Goal: Information Seeking & Learning: Learn about a topic

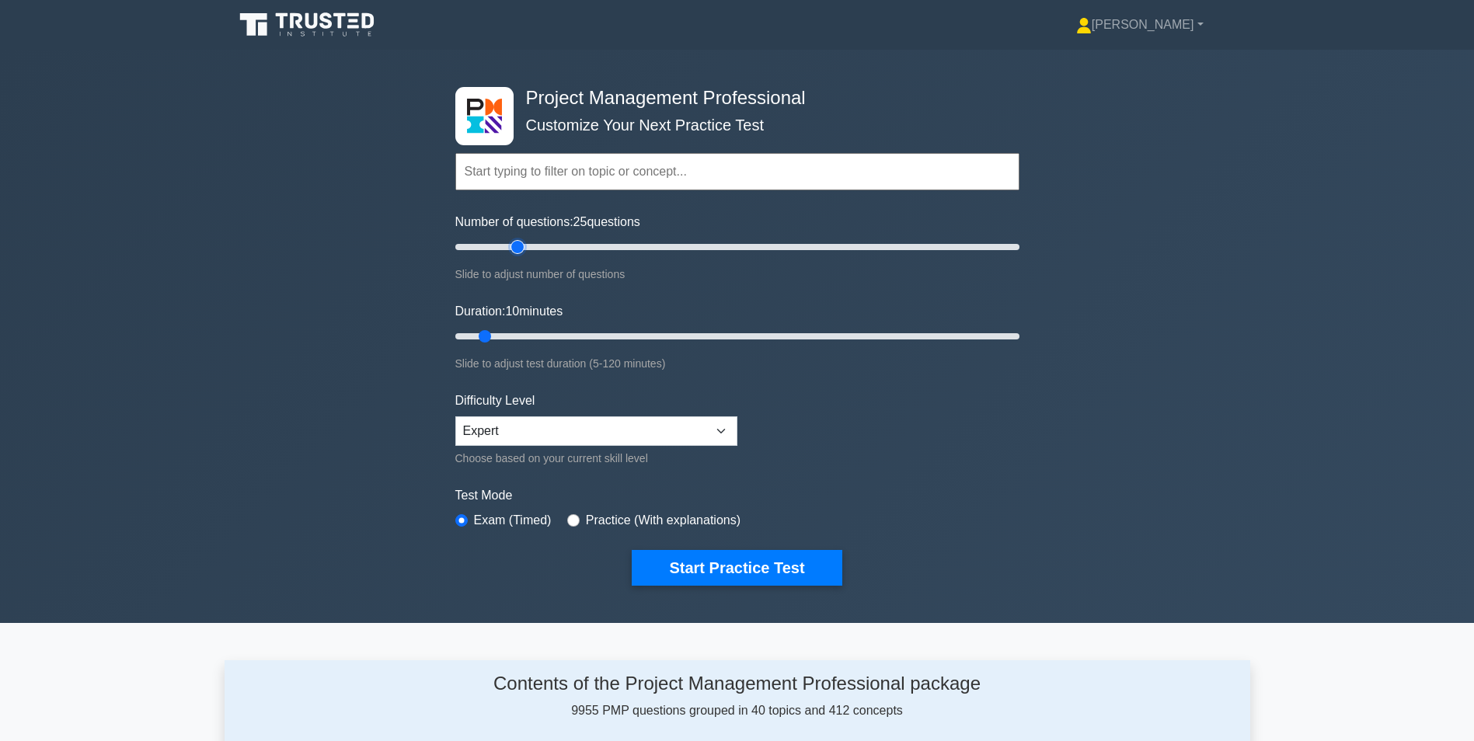
click at [514, 249] on input "Number of questions: 25 questions" at bounding box center [737, 247] width 564 height 19
drag, startPoint x: 520, startPoint y: 249, endPoint x: 528, endPoint y: 248, distance: 8.6
type input "30"
click at [528, 248] on input "Number of questions: 30 questions" at bounding box center [737, 247] width 564 height 19
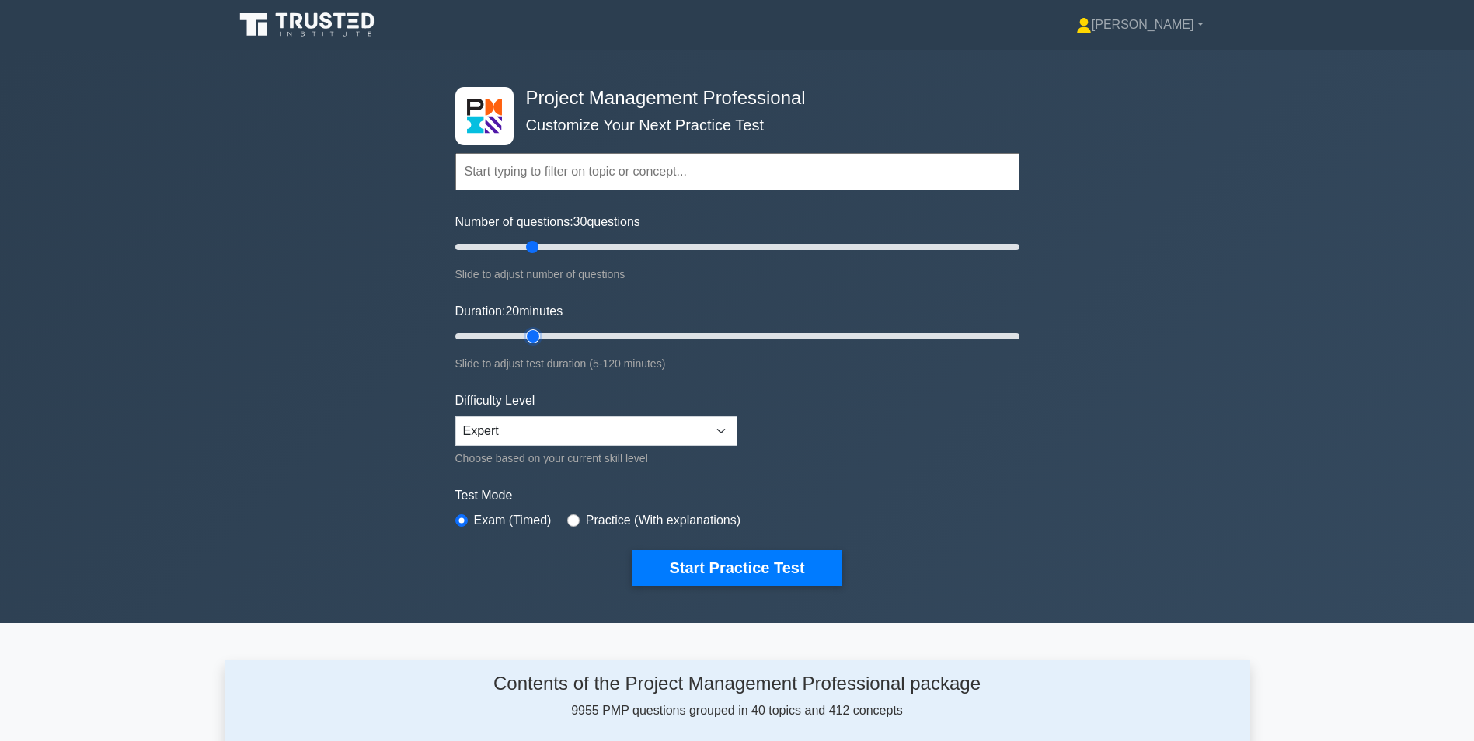
click at [523, 331] on input "Duration: 20 minutes" at bounding box center [737, 336] width 564 height 19
drag, startPoint x: 529, startPoint y: 333, endPoint x: 548, endPoint y: 335, distance: 18.7
click at [548, 335] on input "Duration: 25 minutes" at bounding box center [737, 336] width 564 height 19
type input "30"
click at [572, 335] on input "Duration: 30 minutes" at bounding box center [737, 336] width 564 height 19
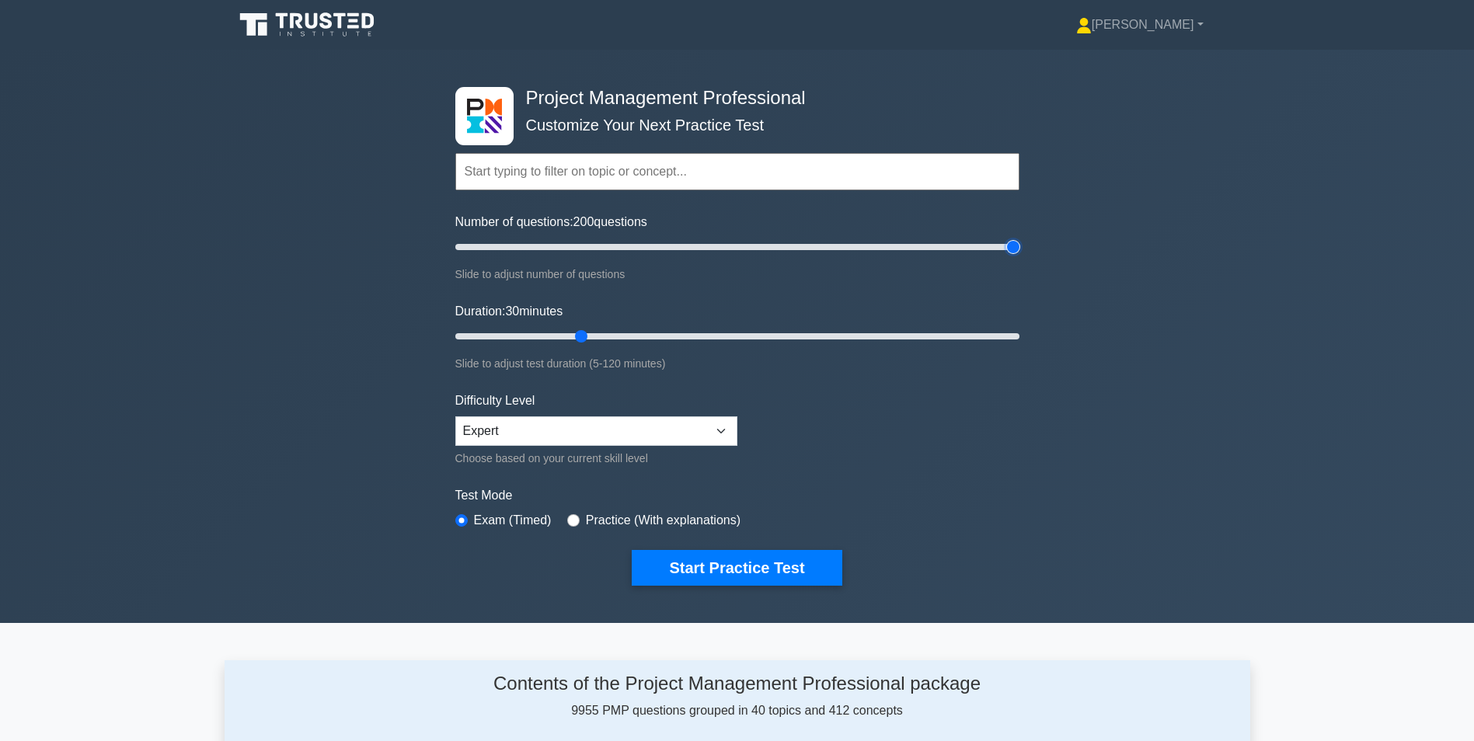
drag, startPoint x: 937, startPoint y: 243, endPoint x: 1013, endPoint y: 250, distance: 76.5
type input "200"
click at [1013, 250] on input "Number of questions: 200 questions" at bounding box center [737, 247] width 564 height 19
type input "30"
drag, startPoint x: 584, startPoint y: 338, endPoint x: 574, endPoint y: 322, distance: 18.8
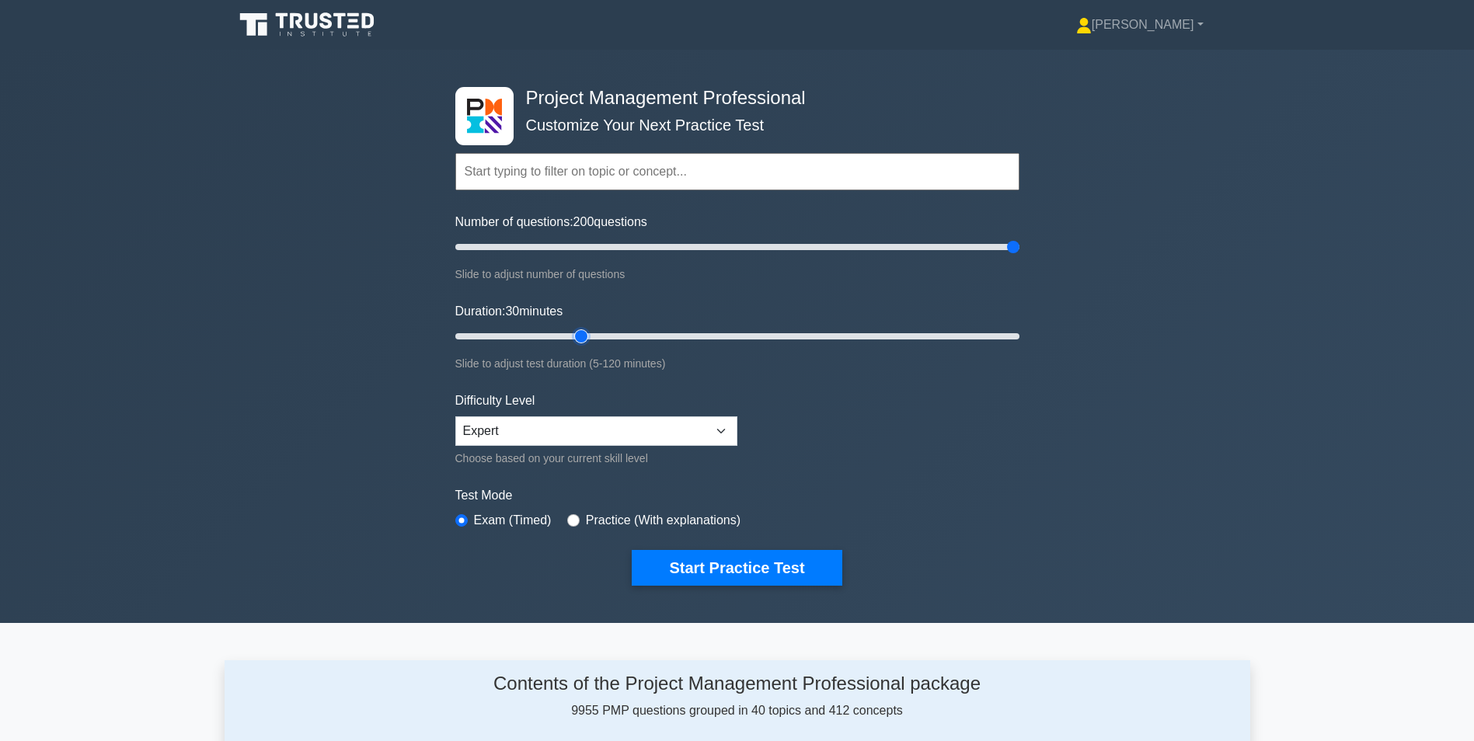
click at [574, 327] on input "Duration: 30 minutes" at bounding box center [737, 336] width 564 height 19
drag, startPoint x: 594, startPoint y: 245, endPoint x: 536, endPoint y: 246, distance: 57.5
type input "30"
click at [536, 246] on input "Number of questions: 30 questions" at bounding box center [737, 247] width 564 height 19
click at [757, 570] on button "Start Practice Test" at bounding box center [737, 568] width 210 height 36
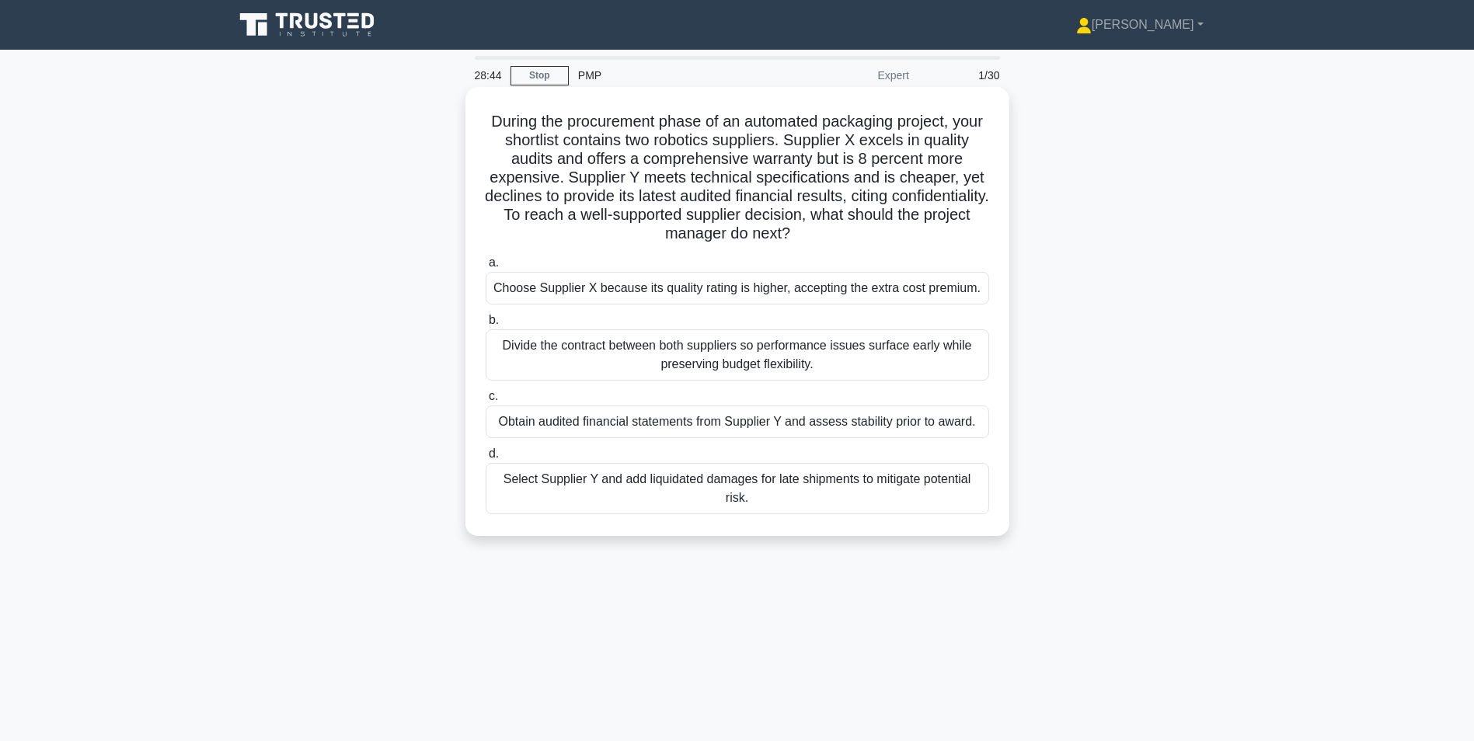
click at [651, 285] on div "Choose Supplier X because its quality rating is higher, accepting the extra cos…" at bounding box center [738, 288] width 504 height 33
click at [486, 268] on input "a. Choose Supplier X because its quality rating is higher, accepting the extra …" at bounding box center [486, 263] width 0 height 10
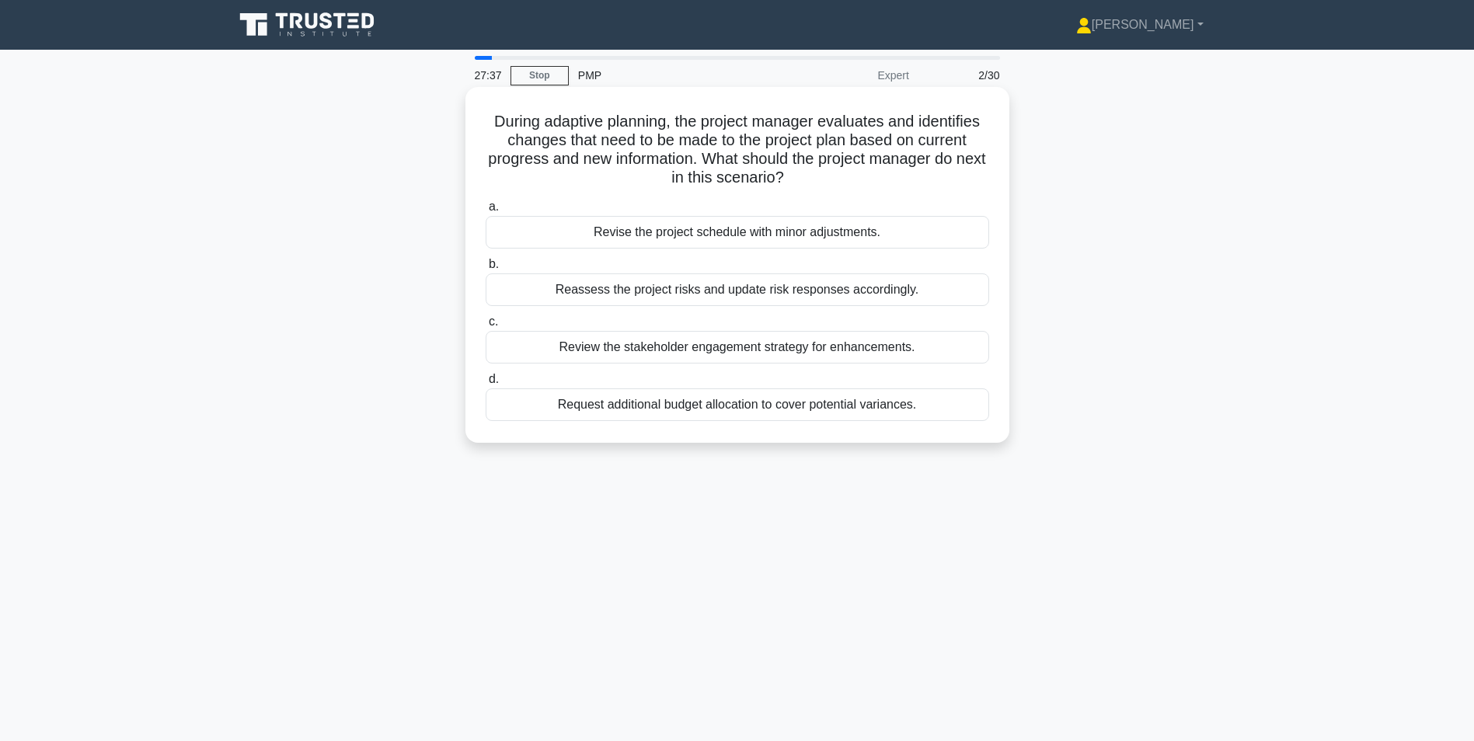
click at [714, 295] on div "Reassess the project risks and update risk responses accordingly." at bounding box center [738, 290] width 504 height 33
click at [486, 270] on input "b. Reassess the project risks and update risk responses accordingly." at bounding box center [486, 265] width 0 height 10
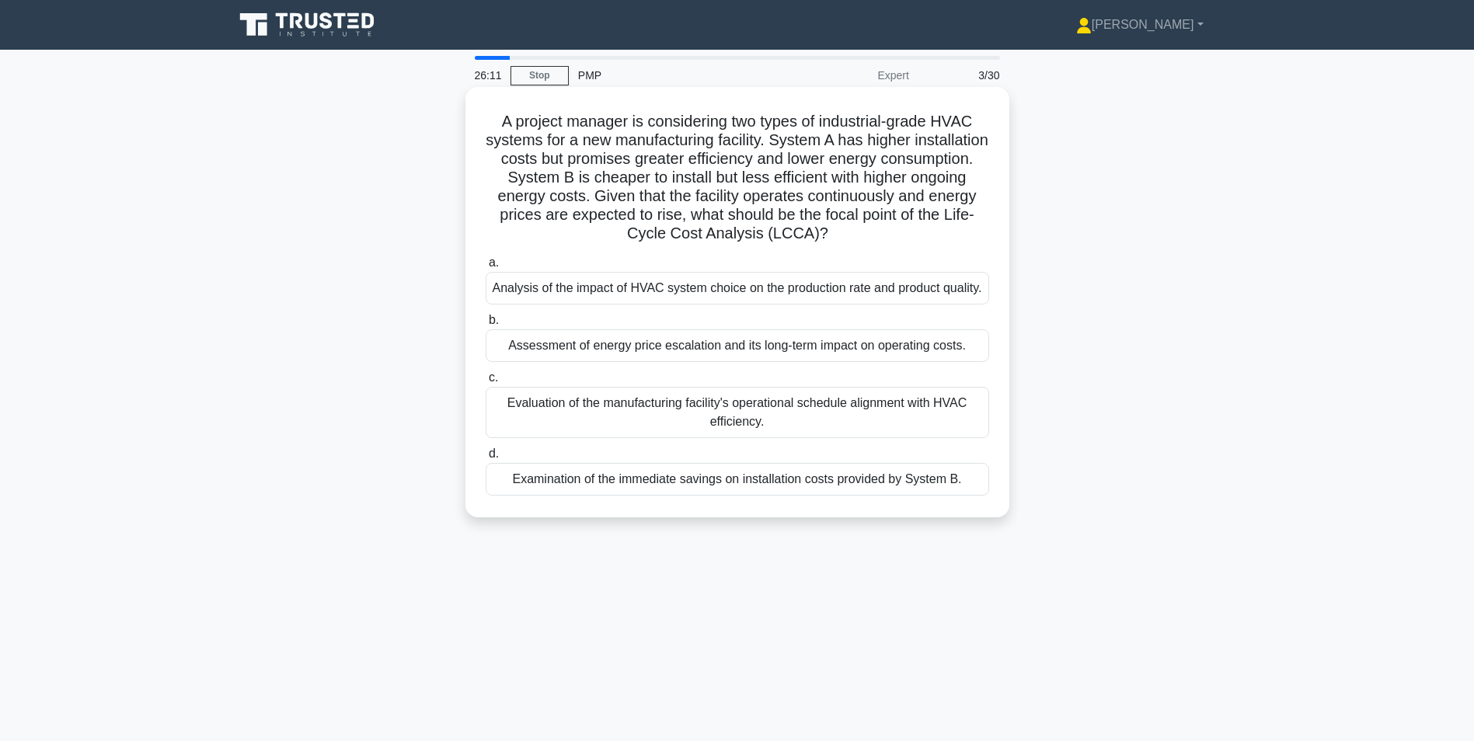
click at [704, 362] on div "Assessment of energy price escalation and its long-term impact on operating cos…" at bounding box center [738, 345] width 504 height 33
click at [486, 326] on input "b. Assessment of energy price escalation and its long-term impact on operating …" at bounding box center [486, 320] width 0 height 10
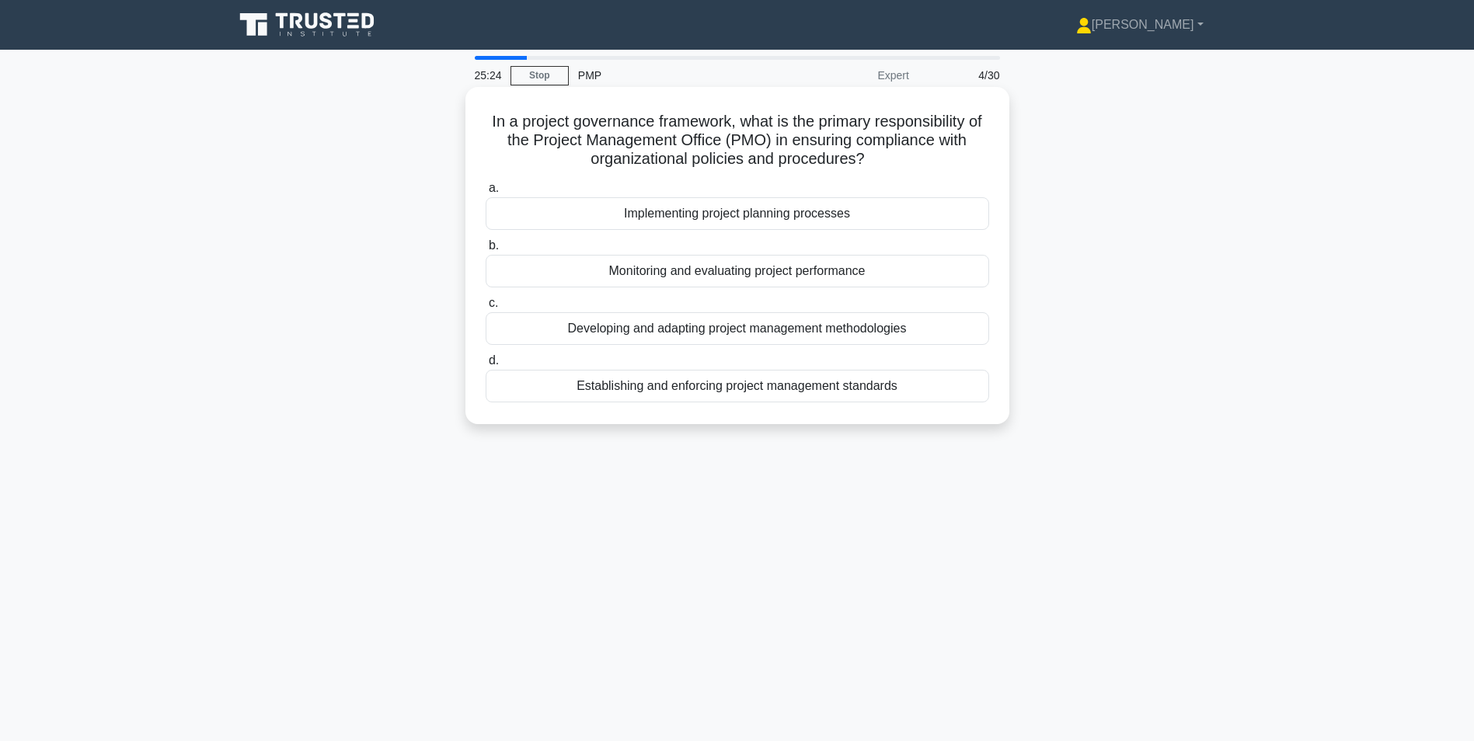
click at [728, 389] on div "Establishing and enforcing project management standards" at bounding box center [738, 386] width 504 height 33
click at [486, 366] on input "d. Establishing and enforcing project management standards" at bounding box center [486, 361] width 0 height 10
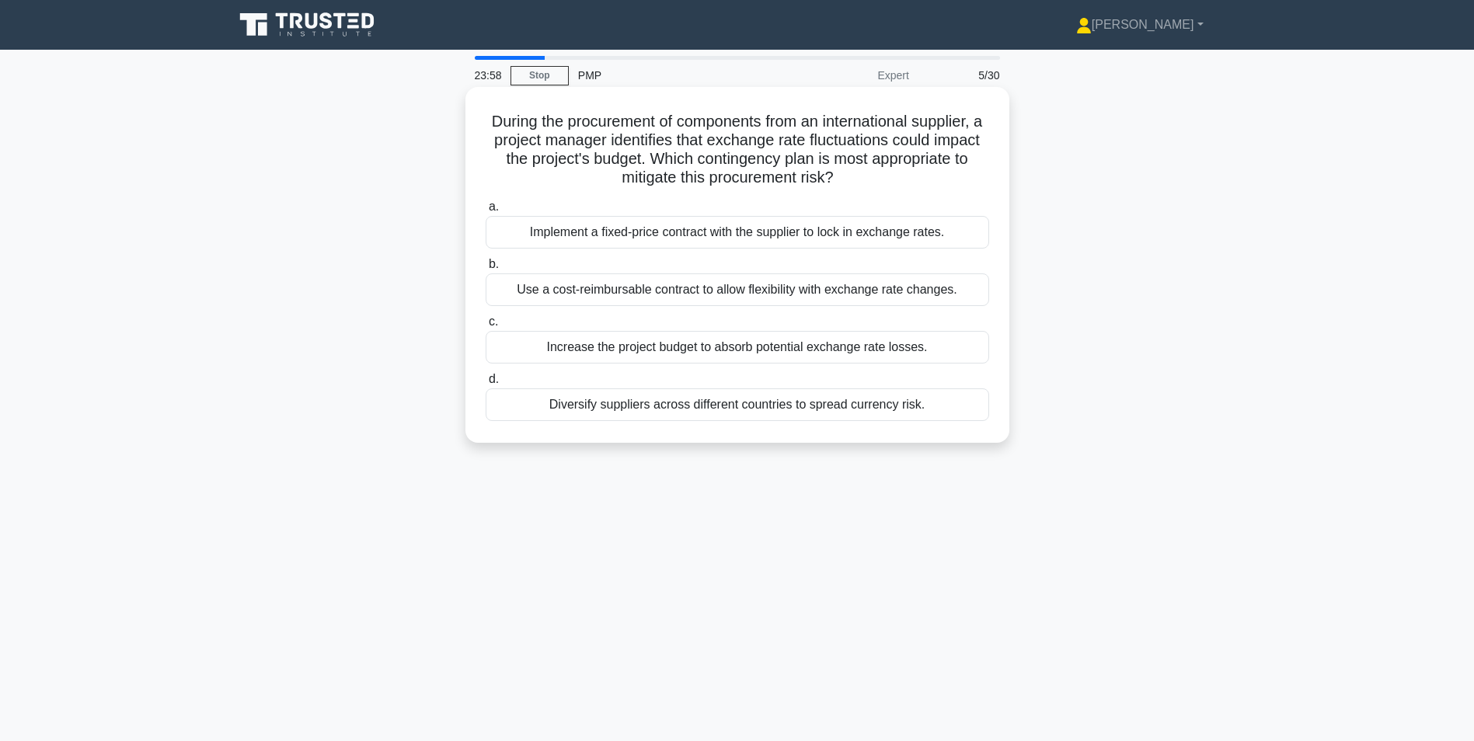
click at [724, 409] on div "Diversify suppliers across different countries to spread currency risk." at bounding box center [738, 405] width 504 height 33
click at [486, 385] on input "d. Diversify suppliers across different countries to spread currency risk." at bounding box center [486, 380] width 0 height 10
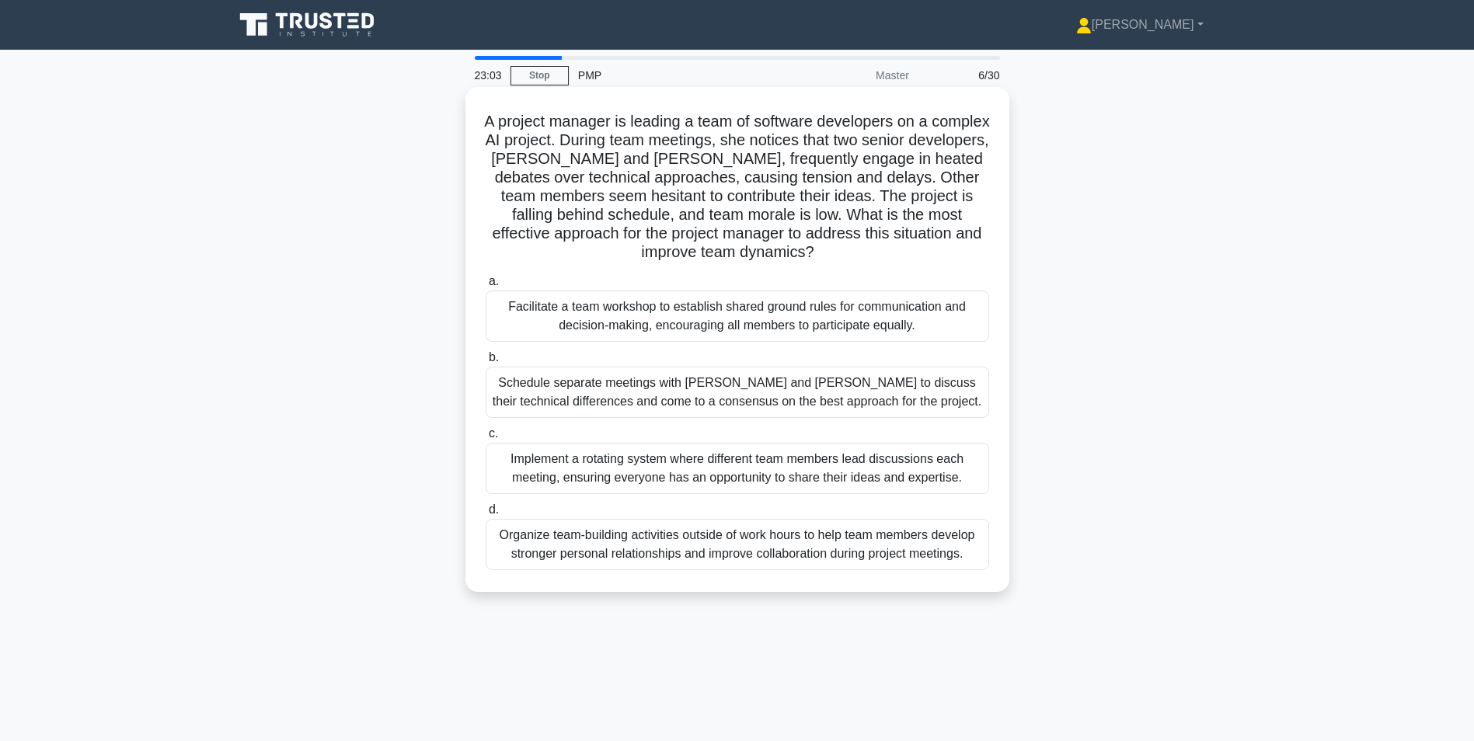
click at [769, 317] on div "Facilitate a team workshop to establish shared ground rules for communication a…" at bounding box center [738, 316] width 504 height 51
click at [486, 287] on input "a. Facilitate a team workshop to establish shared ground rules for communicatio…" at bounding box center [486, 282] width 0 height 10
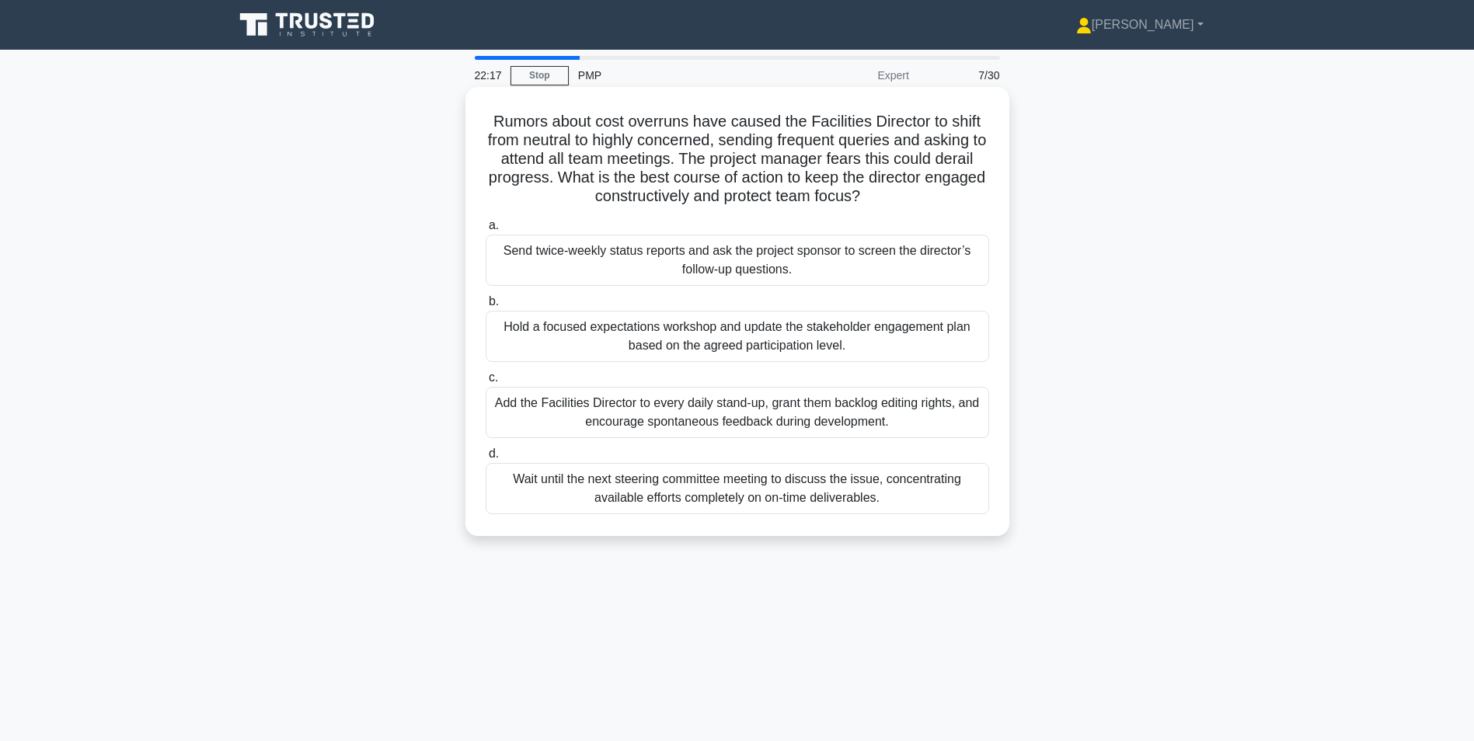
click at [737, 350] on div "Hold a focused expectations workshop and update the stakeholder engagement plan…" at bounding box center [738, 336] width 504 height 51
click at [486, 307] on input "b. Hold a focused expectations workshop and update the stakeholder engagement p…" at bounding box center [486, 302] width 0 height 10
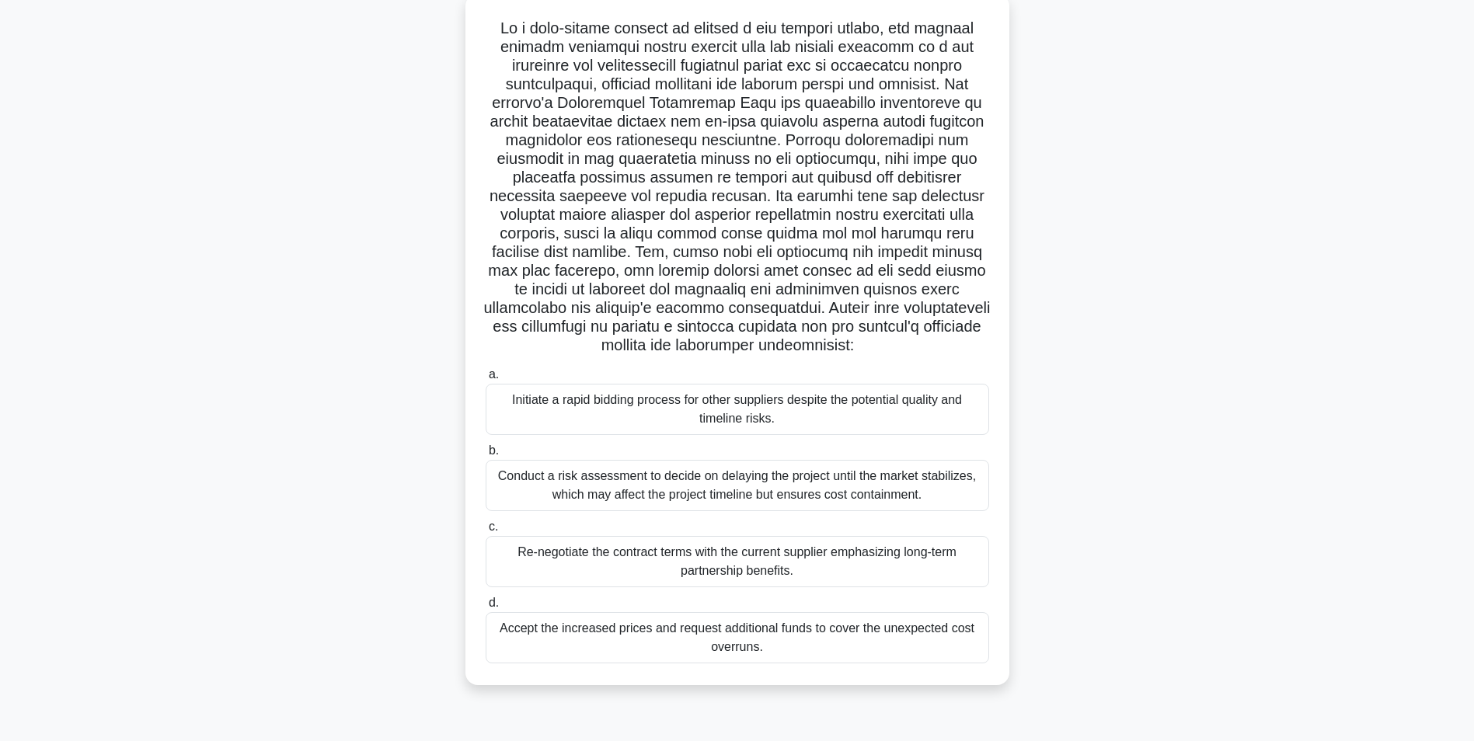
scroll to position [98, 0]
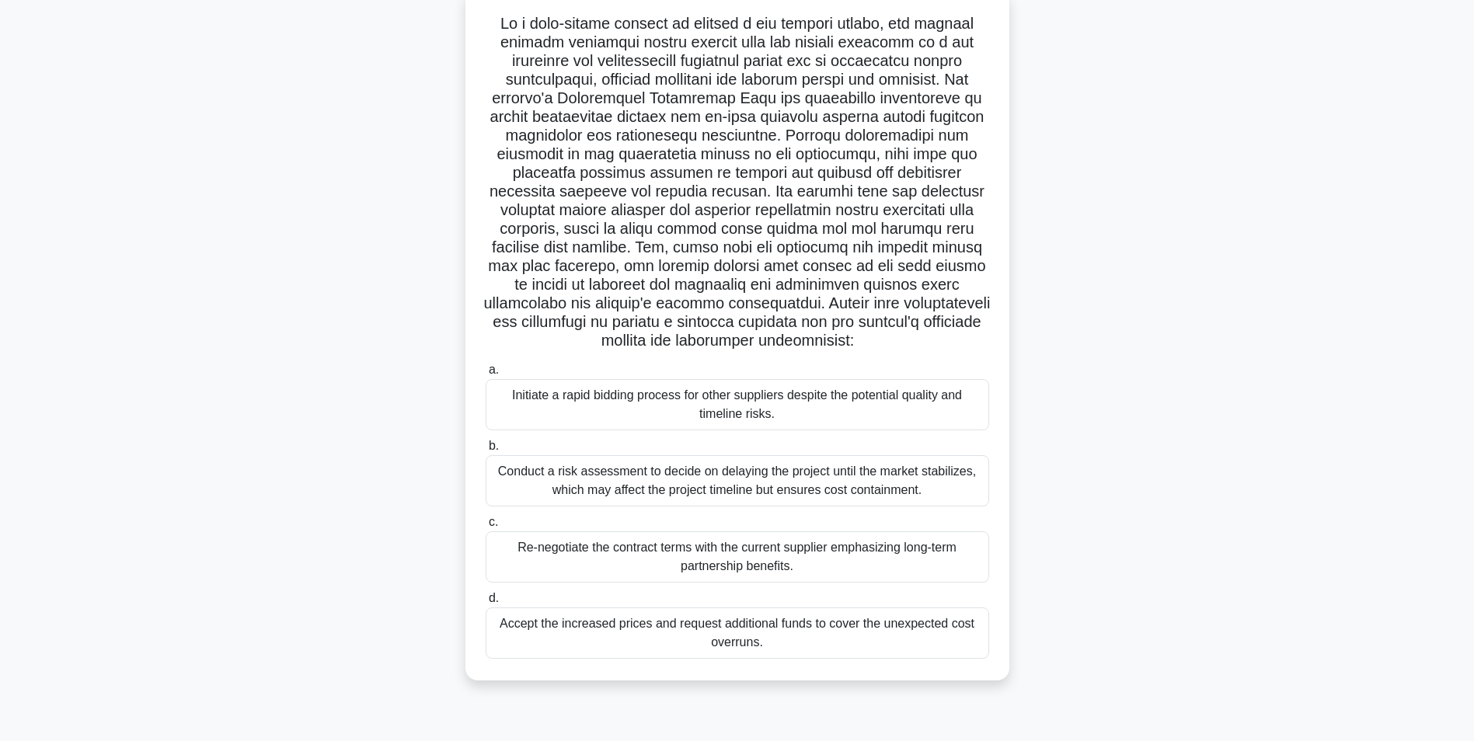
click at [647, 479] on div "Conduct a risk assessment to decide on delaying the project until the market st…" at bounding box center [738, 480] width 504 height 51
click at [486, 451] on input "b. Conduct a risk assessment to decide on delaying the project until the market…" at bounding box center [486, 446] width 0 height 10
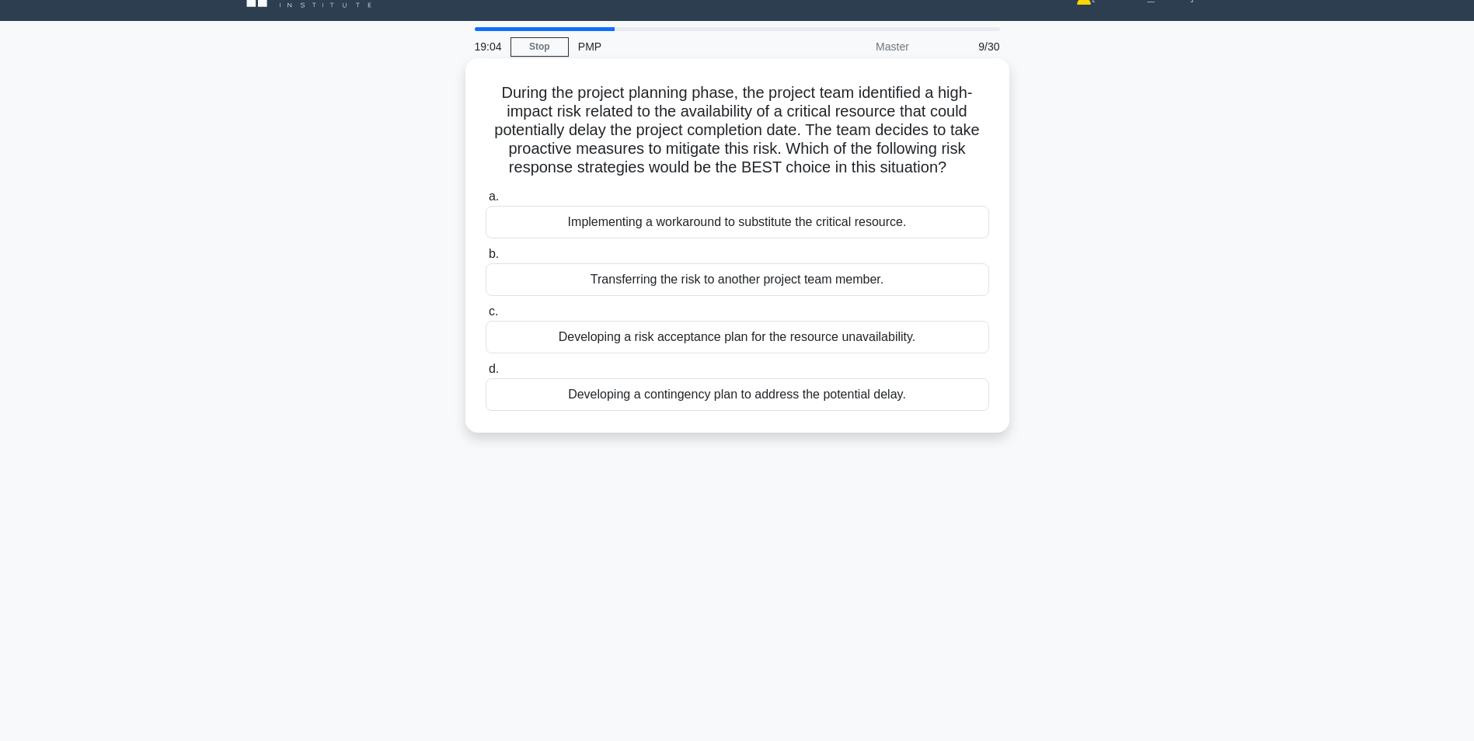
scroll to position [0, 0]
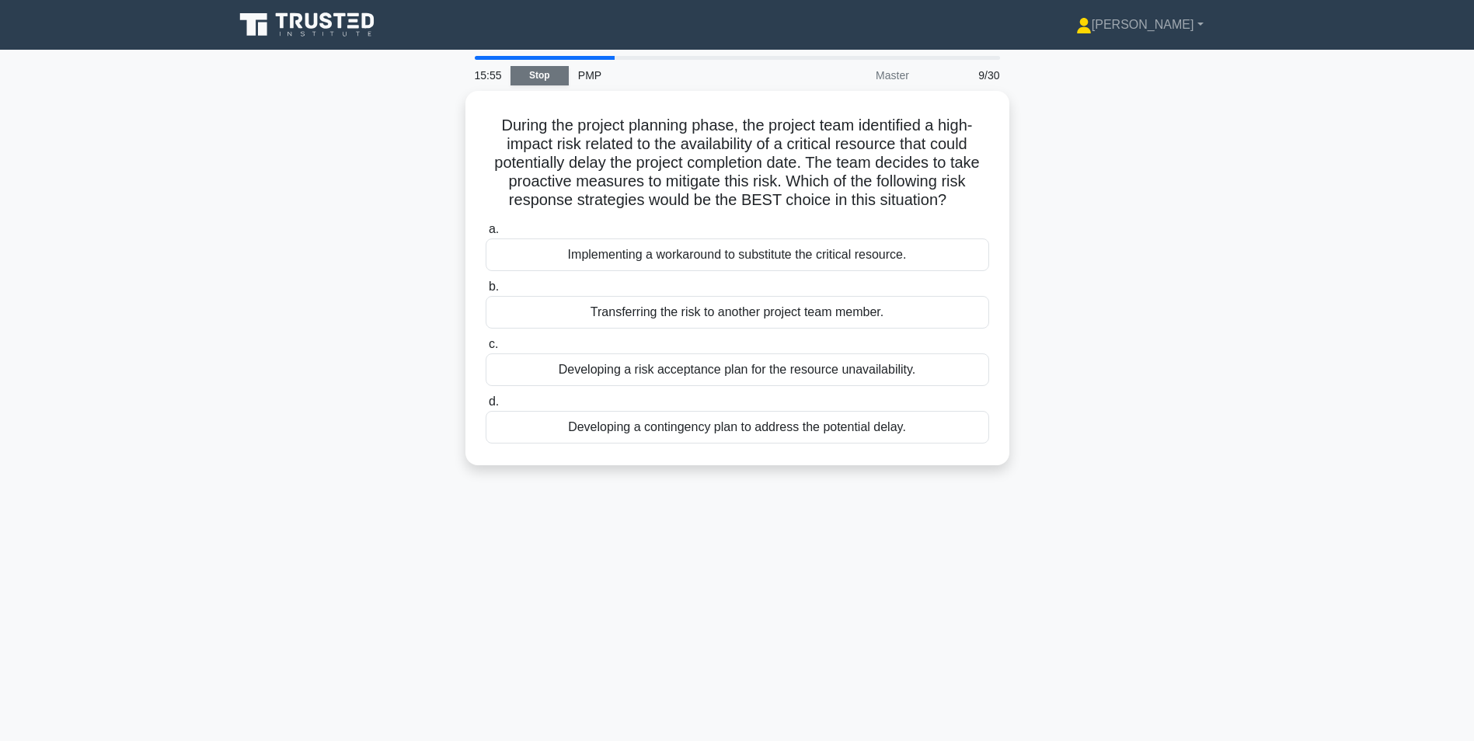
click at [545, 75] on link "Stop" at bounding box center [540, 75] width 58 height 19
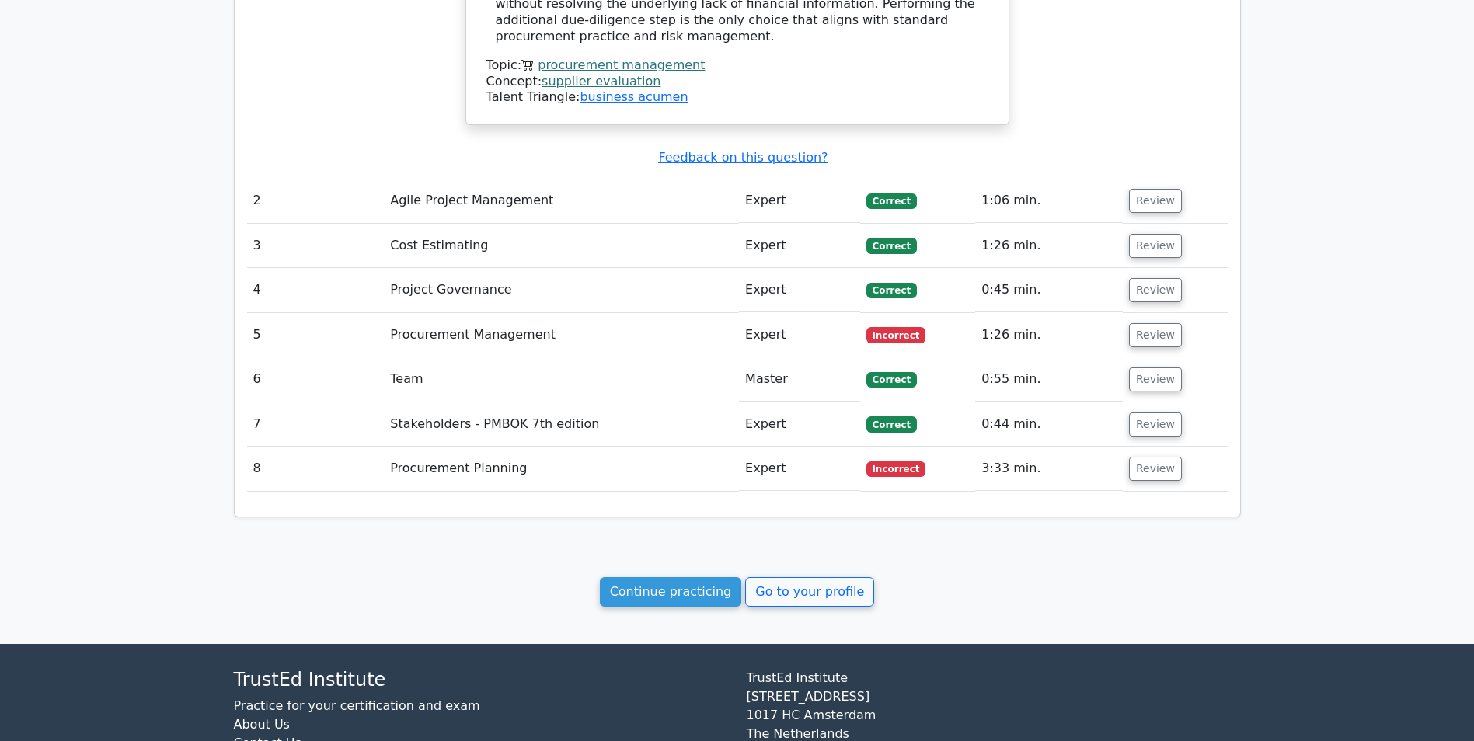
scroll to position [1632, 0]
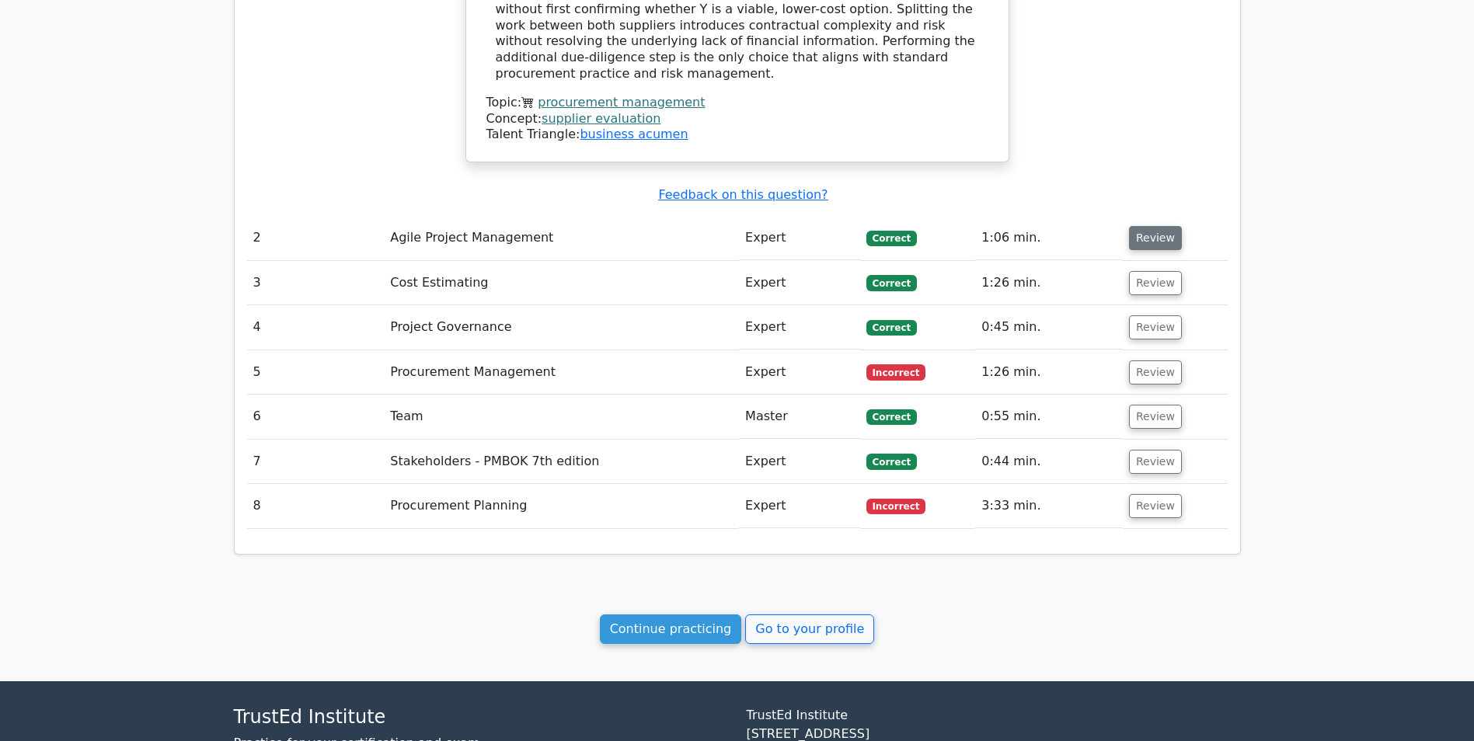
click at [1156, 226] on button "Review" at bounding box center [1155, 238] width 53 height 24
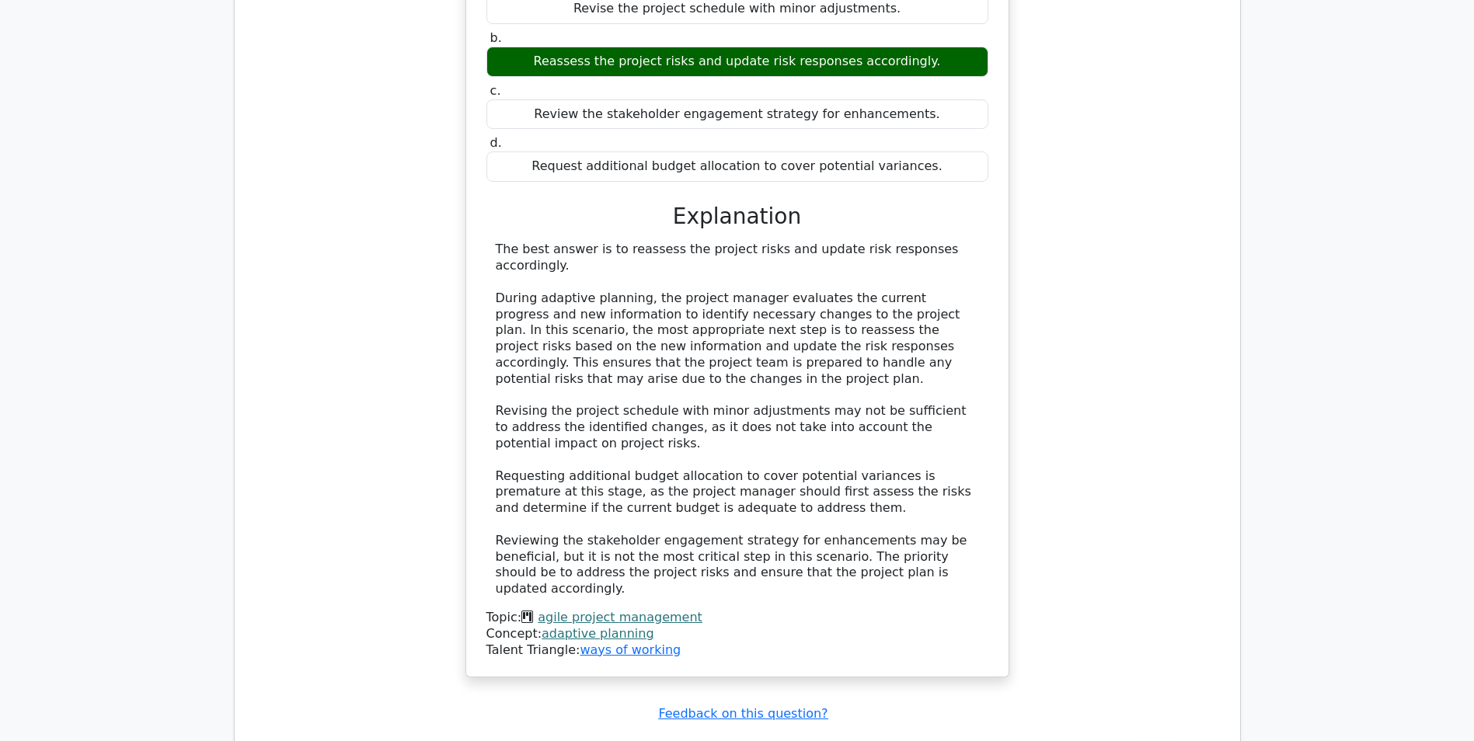
scroll to position [2098, 0]
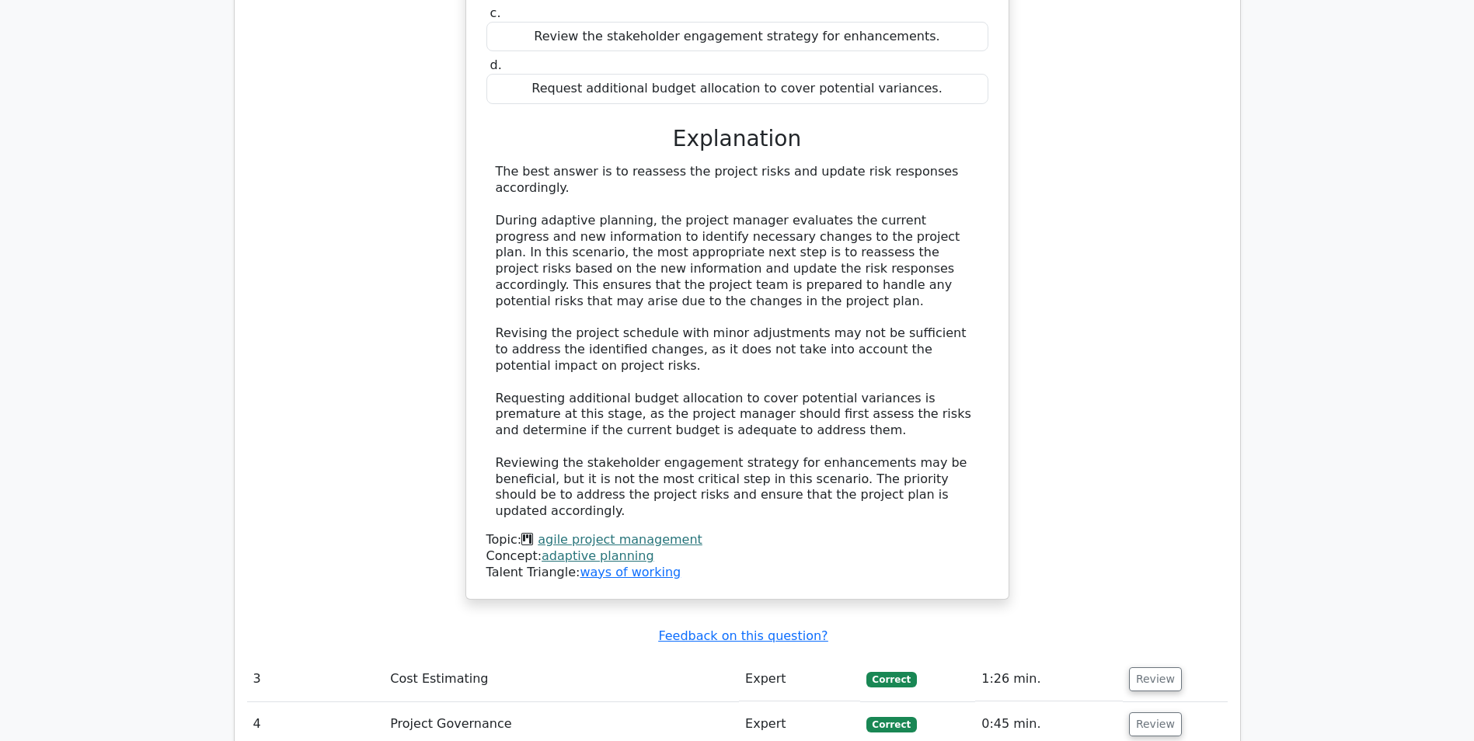
click at [772, 166] on div "The best answer is to reassess the project risks and update risk responses acco…" at bounding box center [737, 342] width 483 height 356
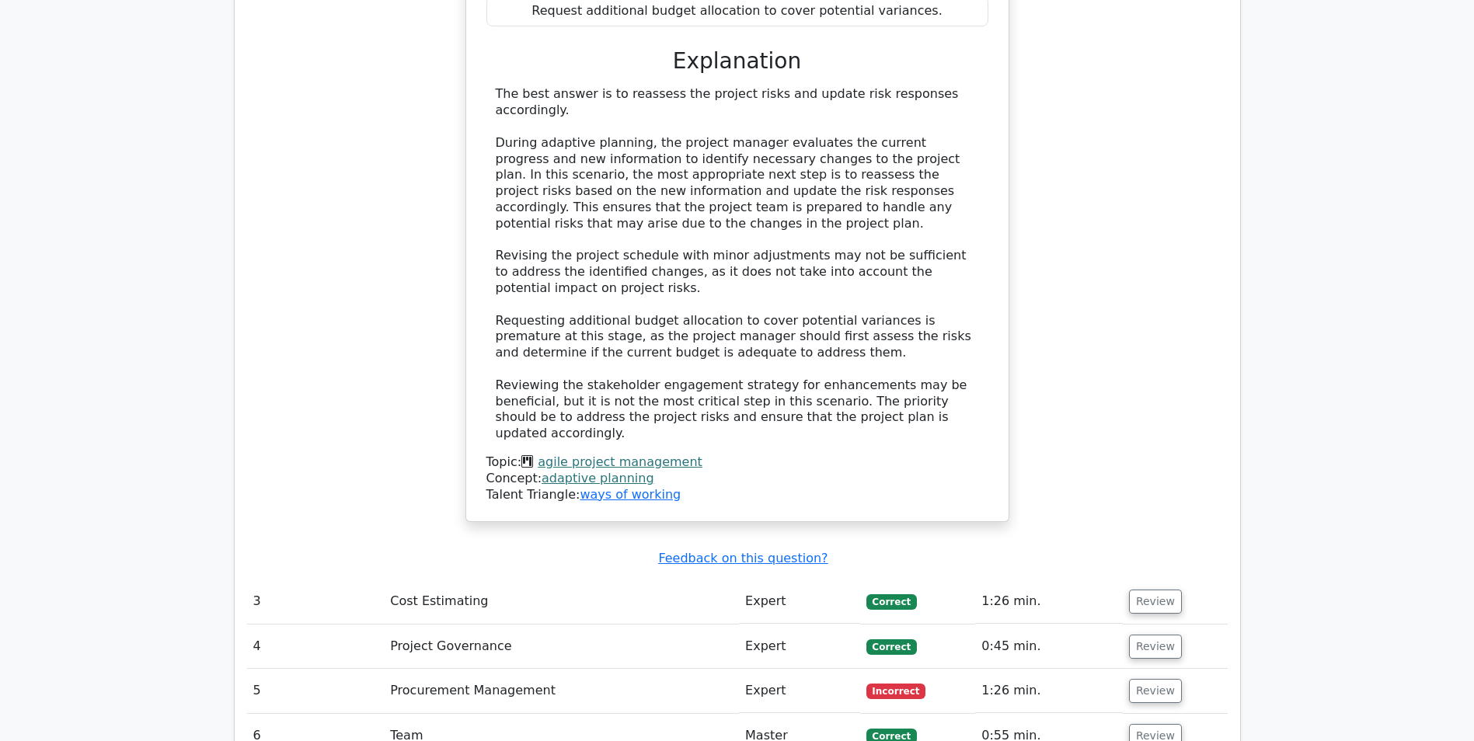
scroll to position [2253, 0]
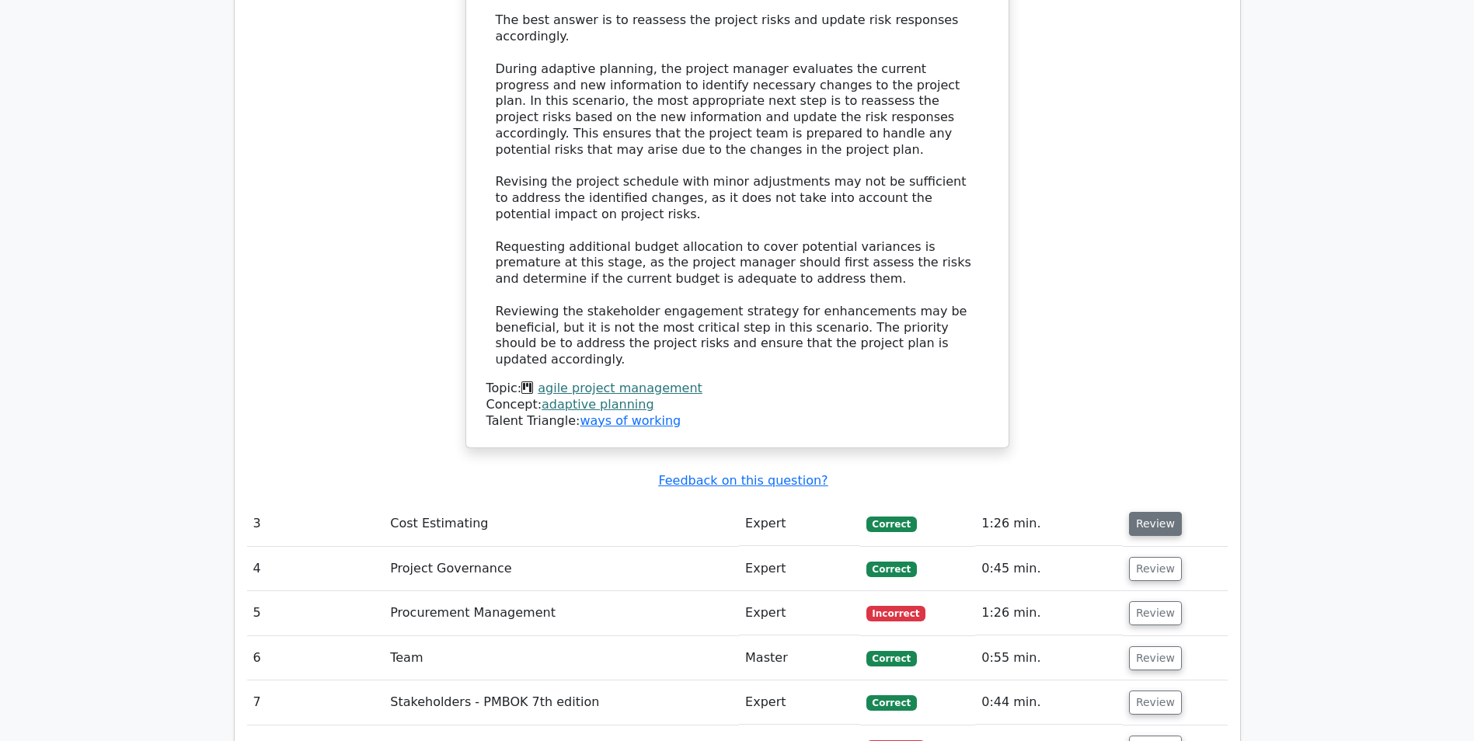
click at [1139, 512] on button "Review" at bounding box center [1155, 524] width 53 height 24
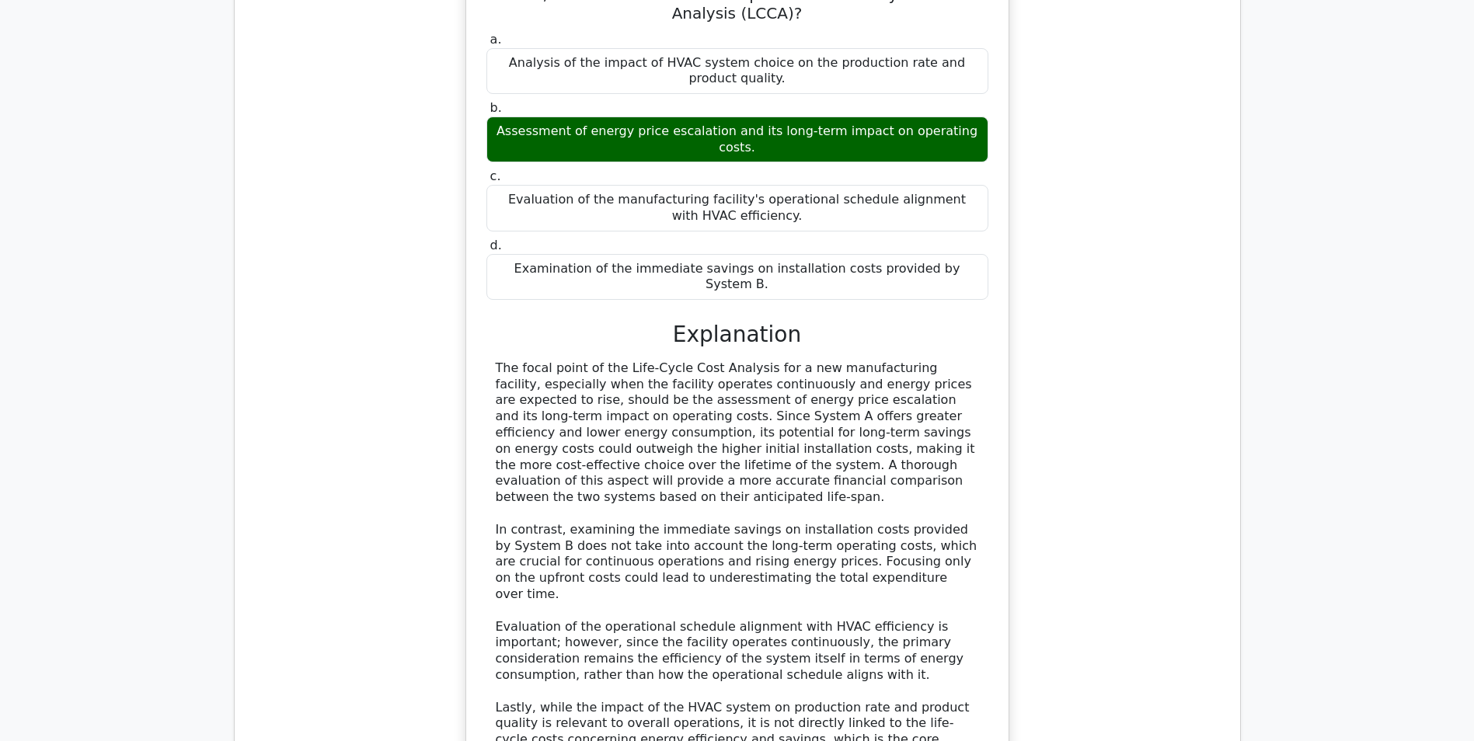
scroll to position [3186, 0]
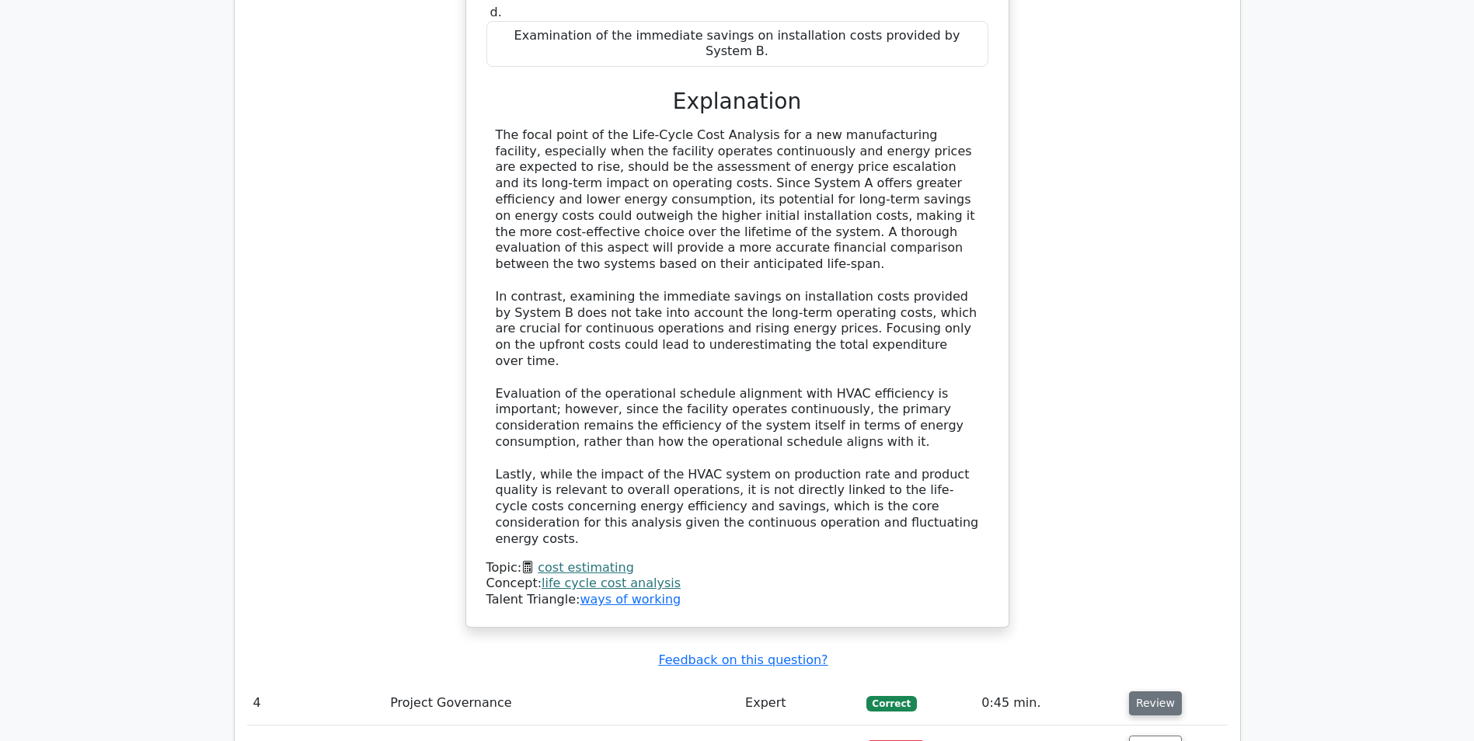
click at [1155, 692] on button "Review" at bounding box center [1155, 704] width 53 height 24
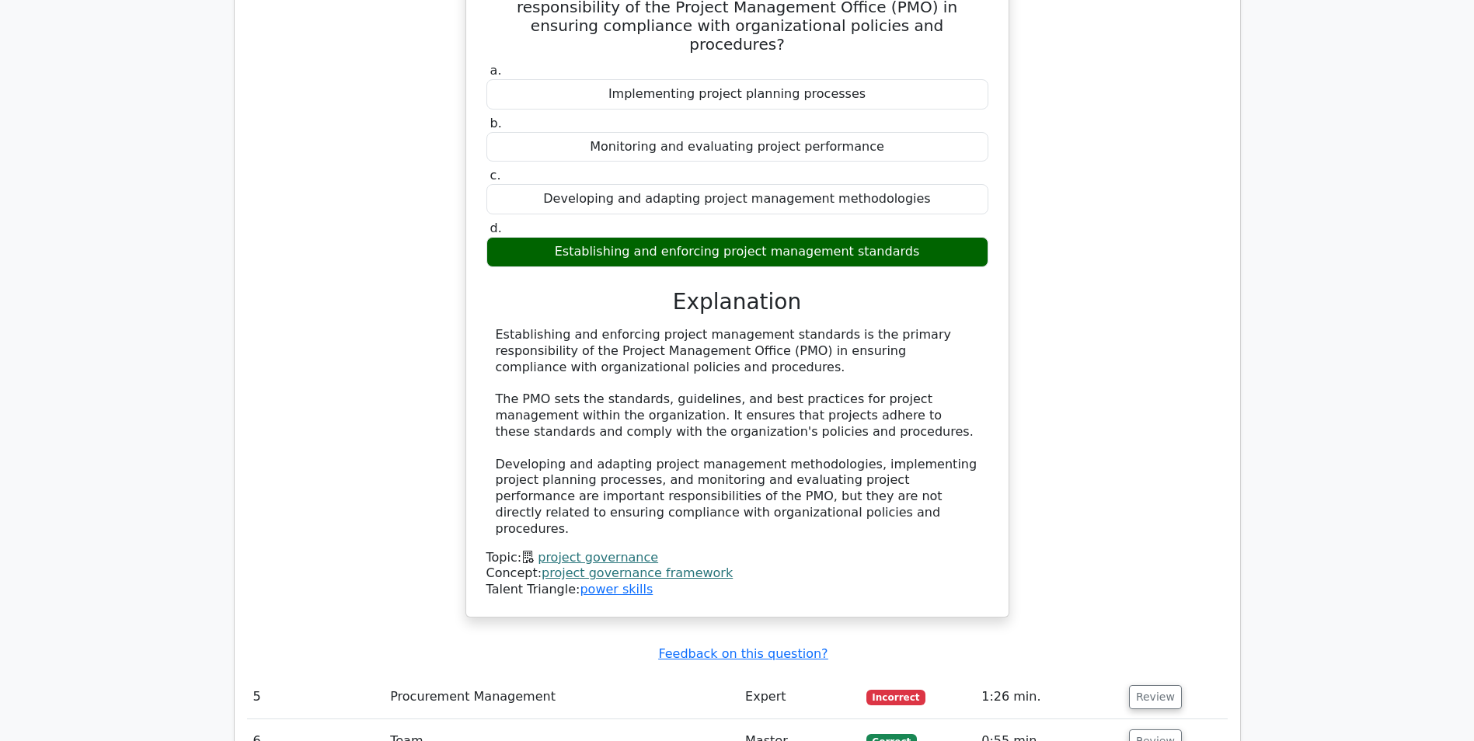
scroll to position [3963, 0]
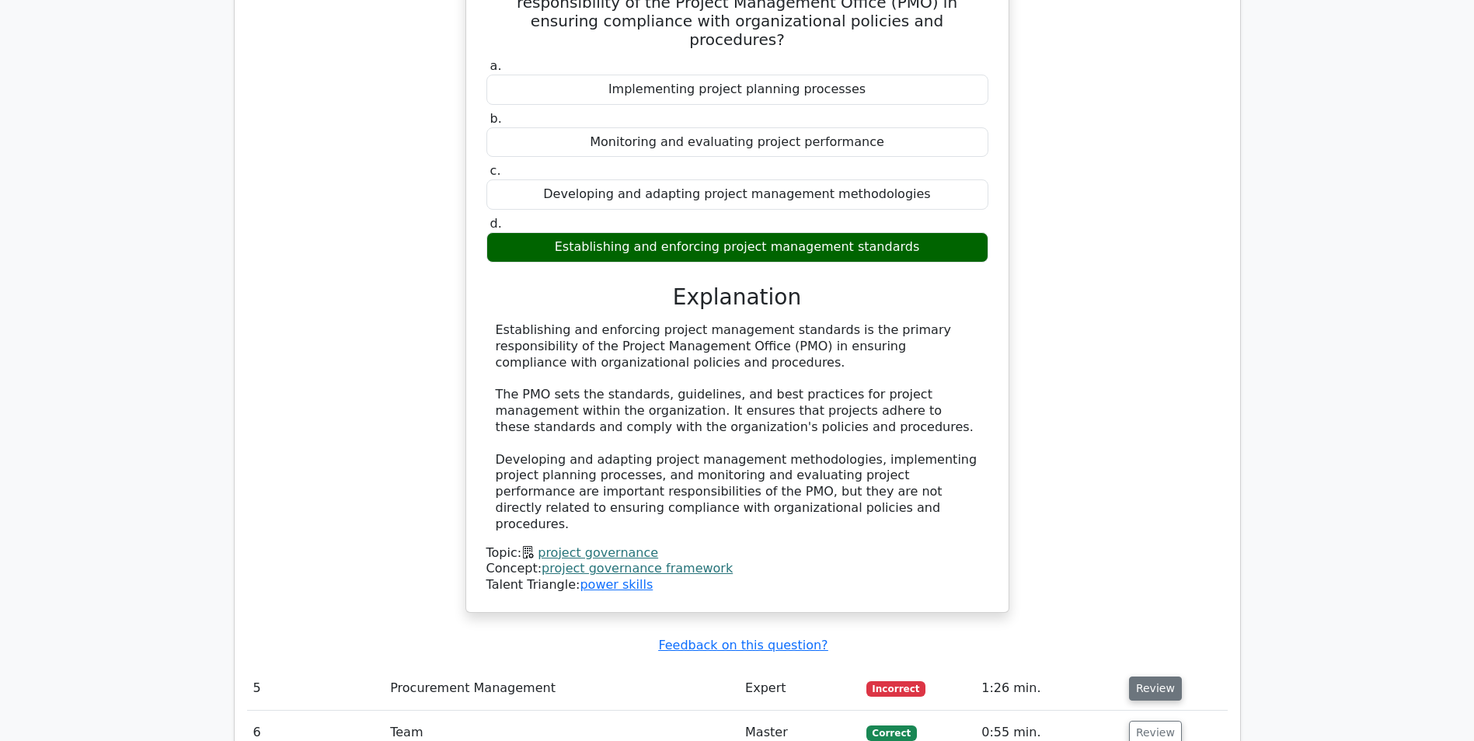
click at [1146, 677] on button "Review" at bounding box center [1155, 689] width 53 height 24
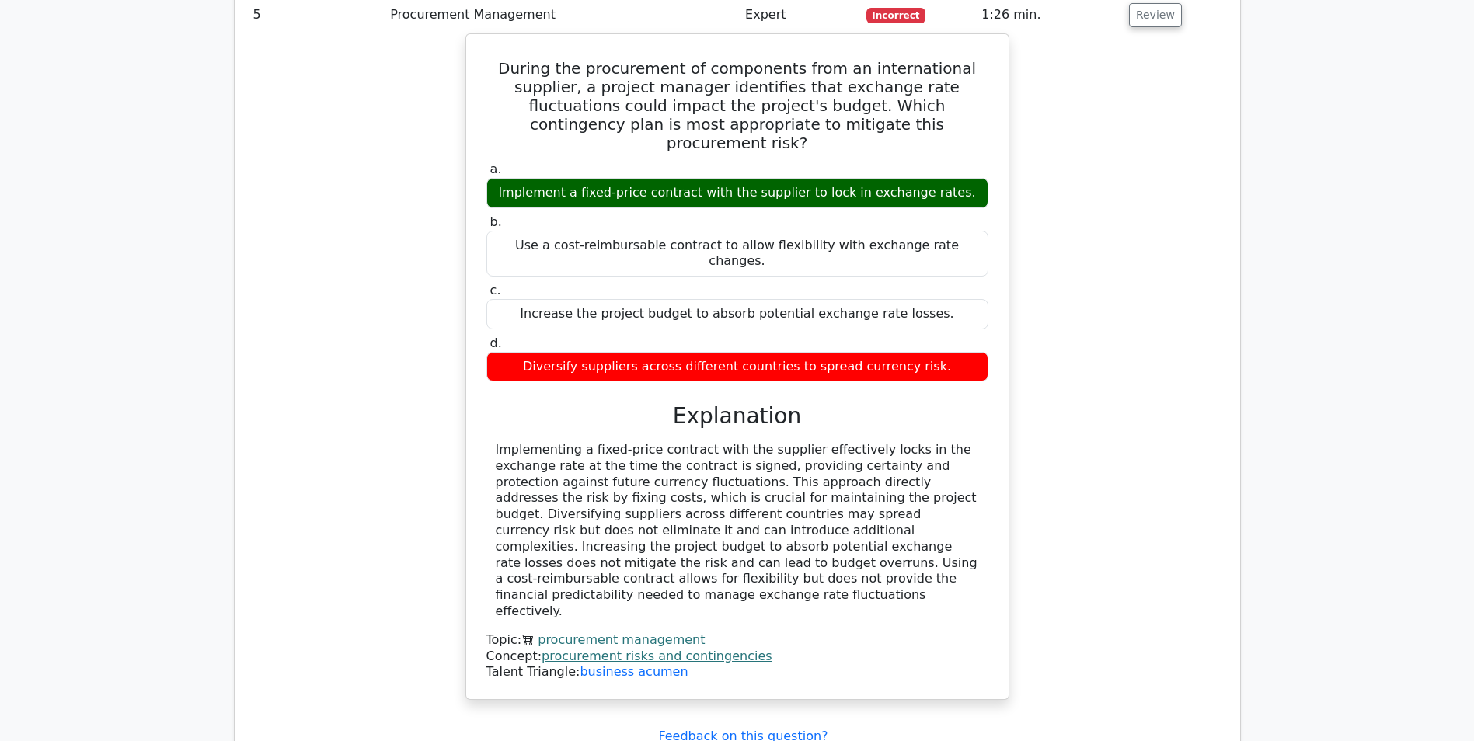
scroll to position [4662, 0]
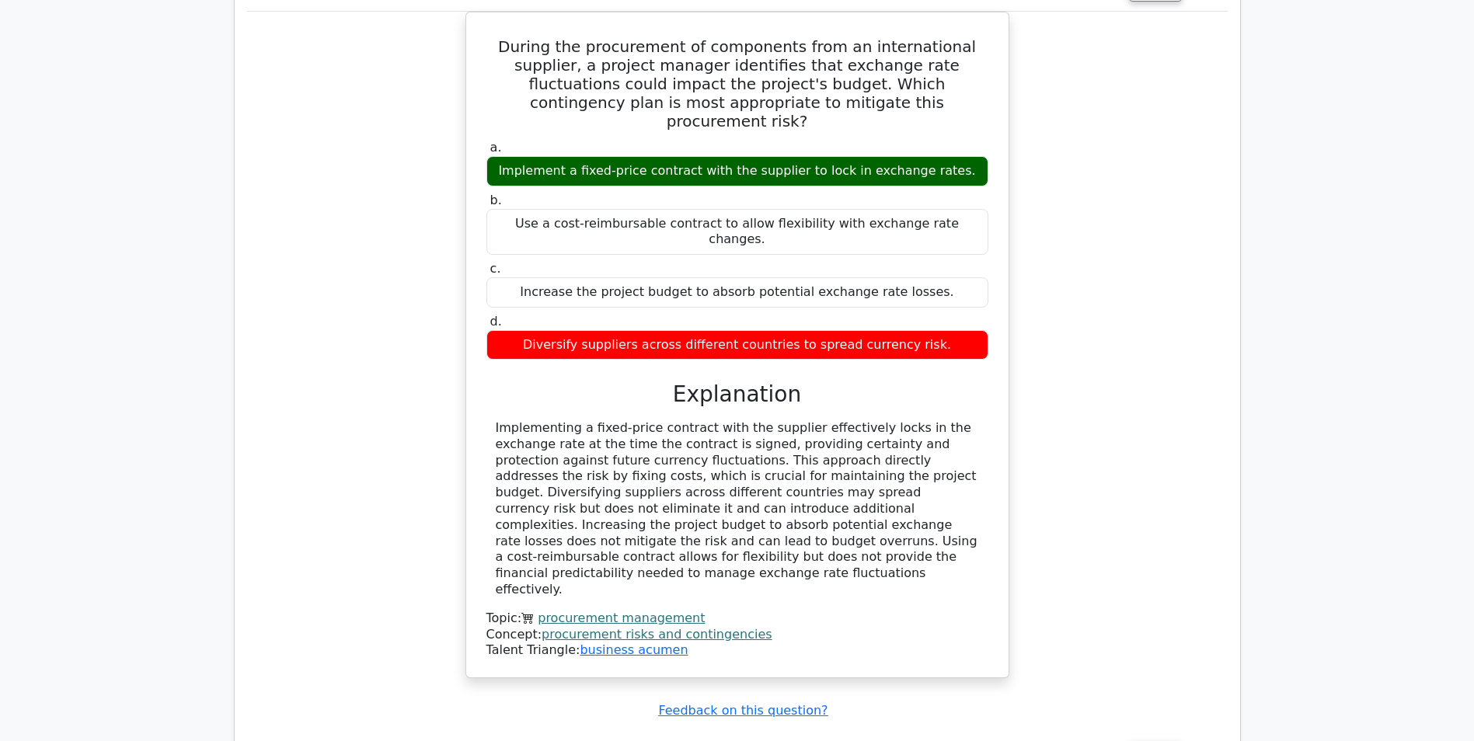
click at [1154, 741] on button "Review" at bounding box center [1155, 754] width 53 height 24
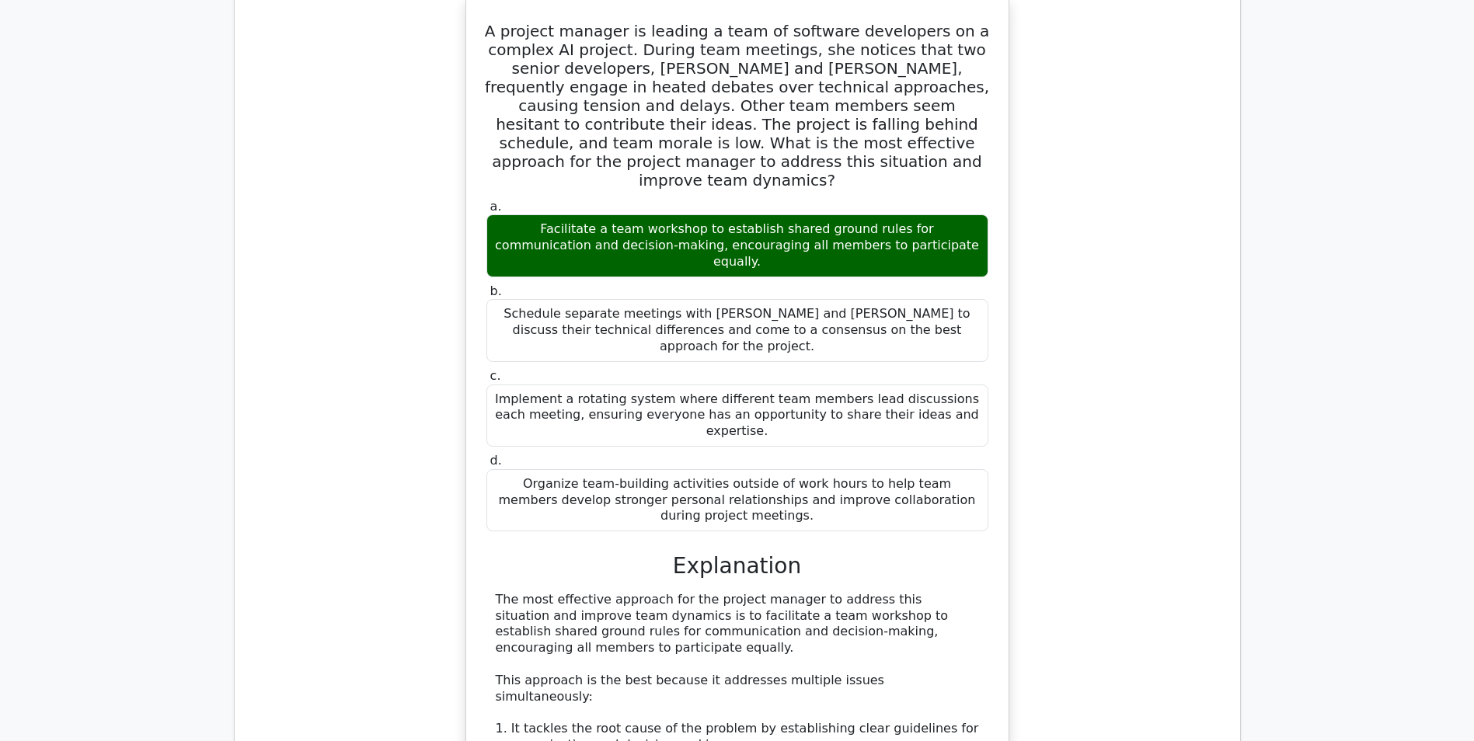
scroll to position [5828, 0]
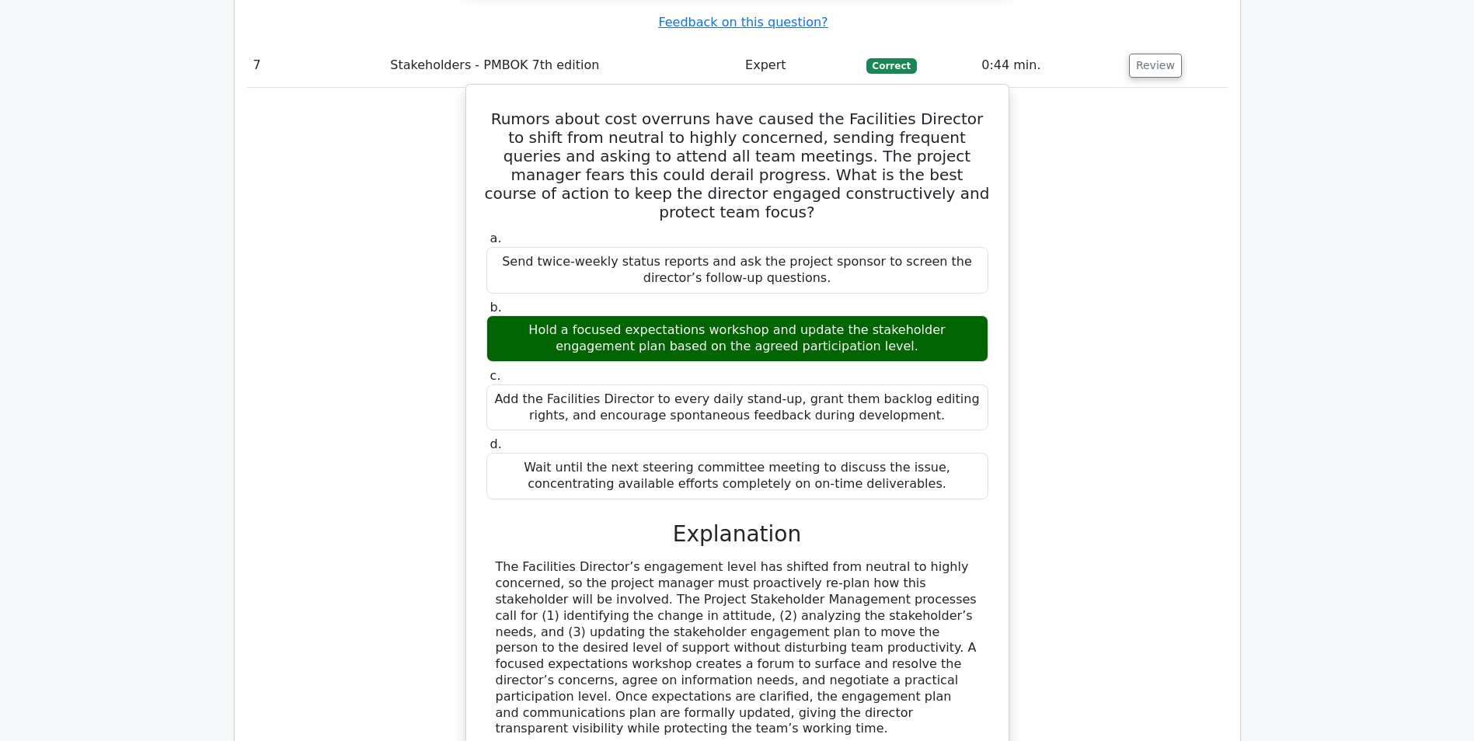
scroll to position [6760, 0]
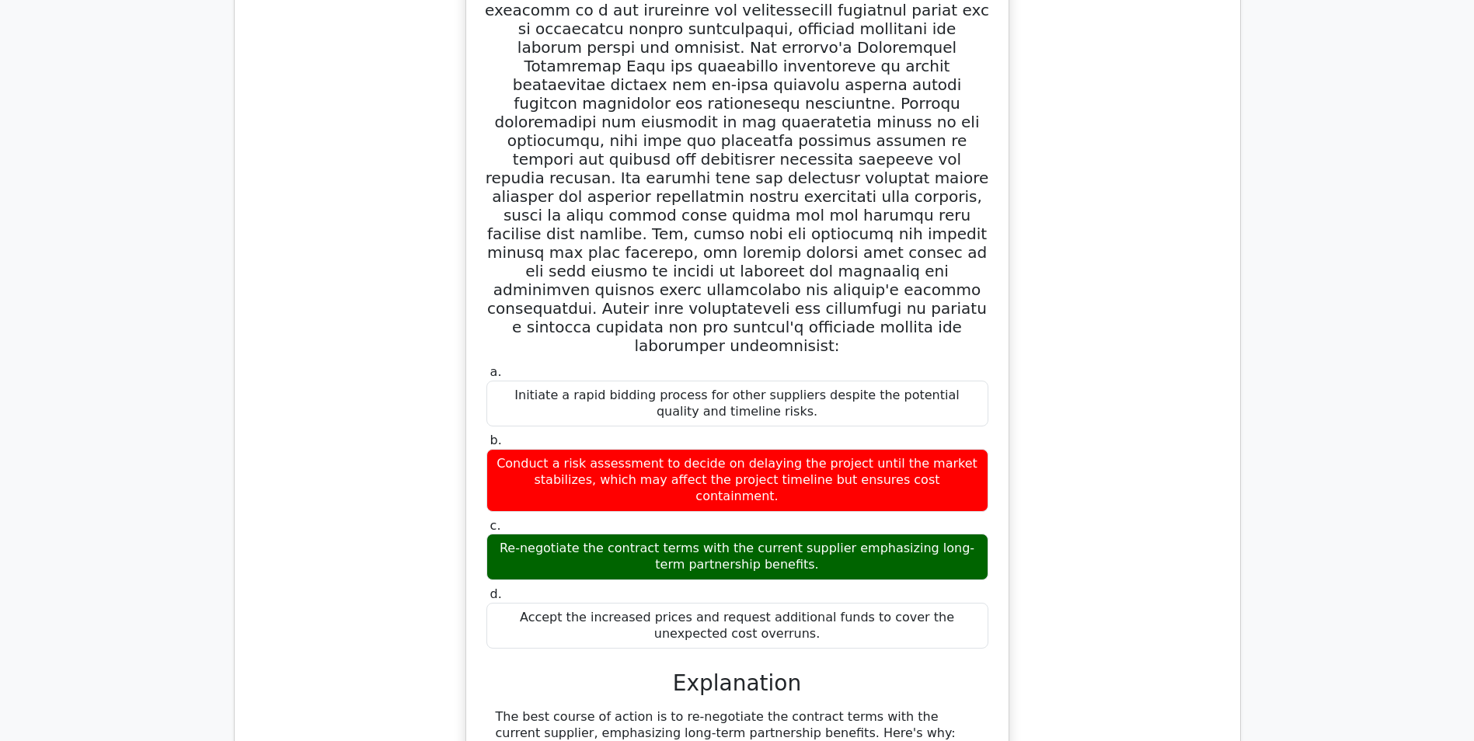
scroll to position [8003, 0]
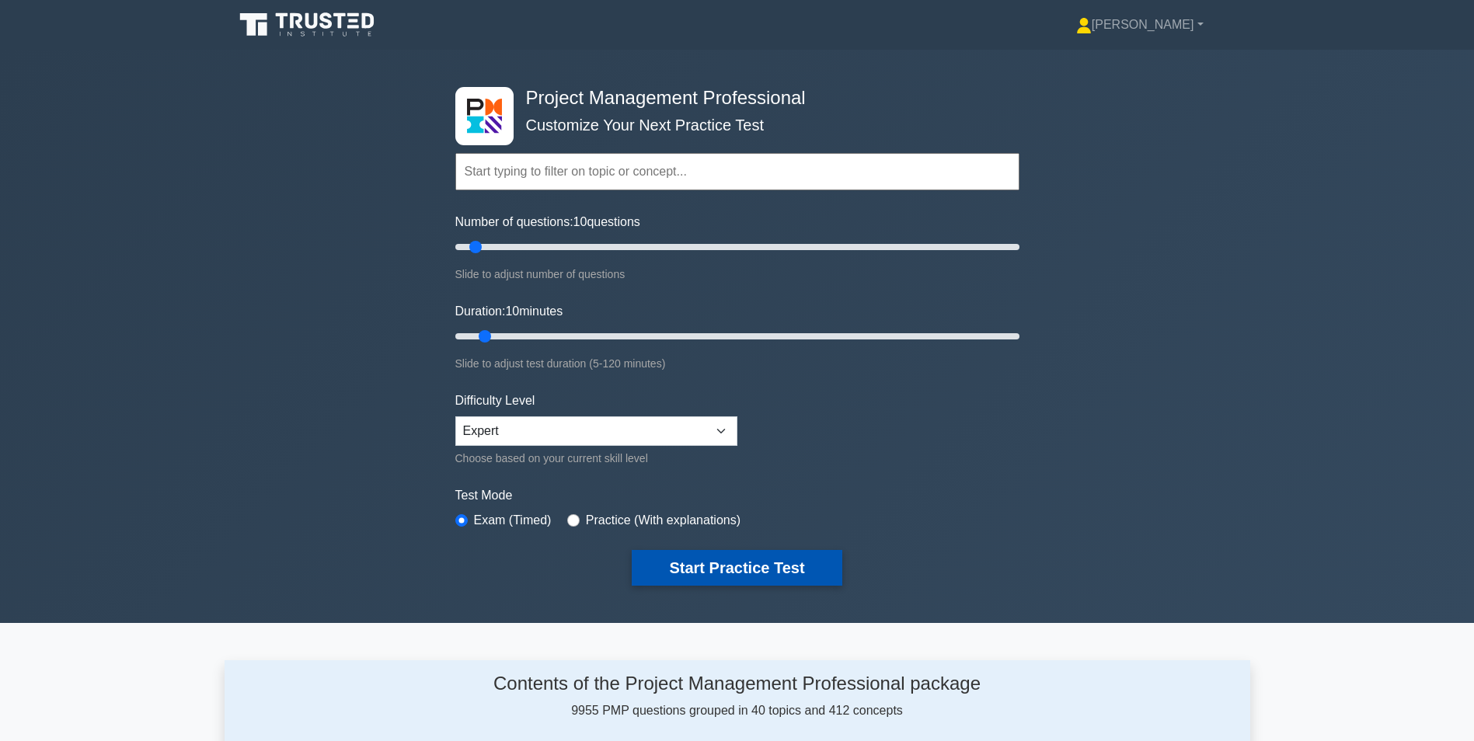
click at [744, 563] on button "Start Practice Test" at bounding box center [737, 568] width 210 height 36
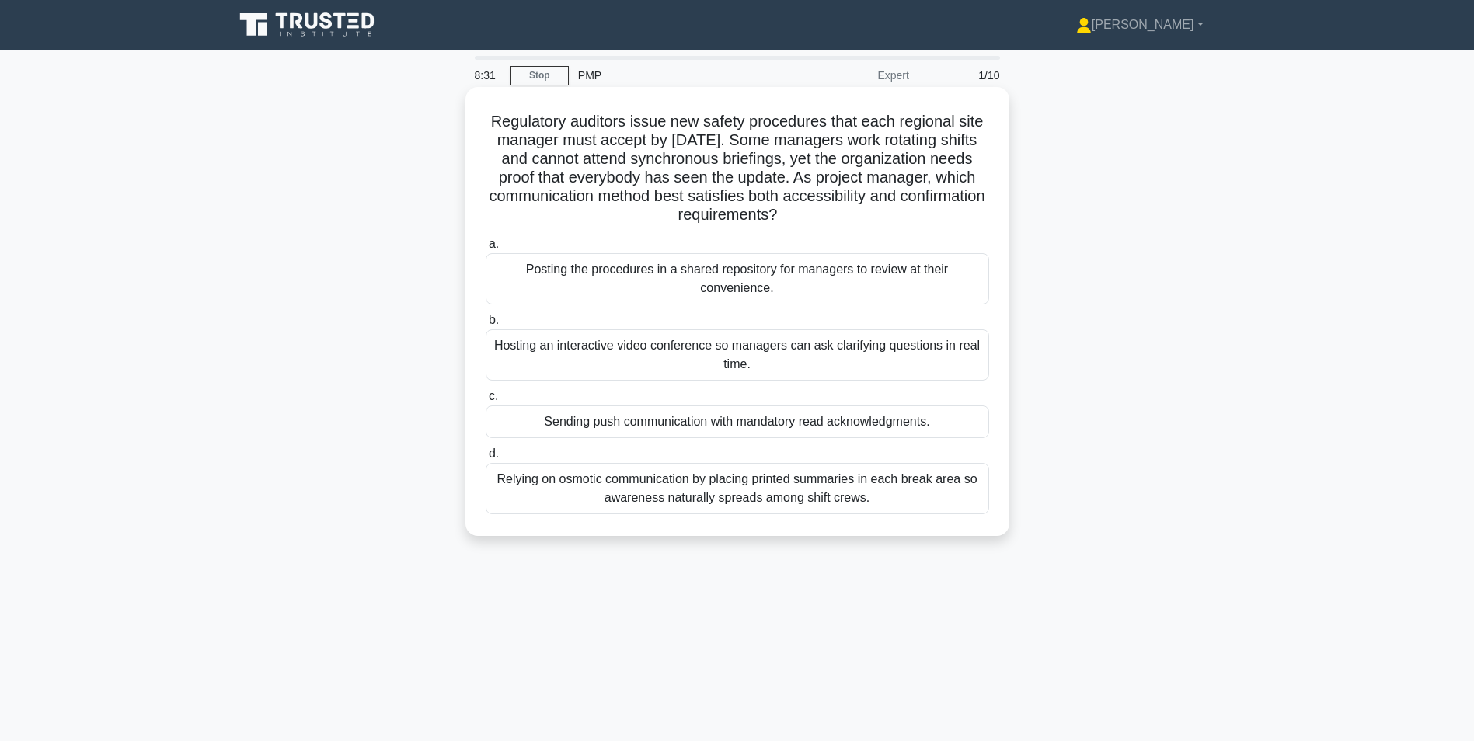
click at [689, 423] on div "Sending push communication with mandatory read acknowledgments." at bounding box center [738, 422] width 504 height 33
click at [486, 402] on input "c. Sending push communication with mandatory read acknowledgments." at bounding box center [486, 397] width 0 height 10
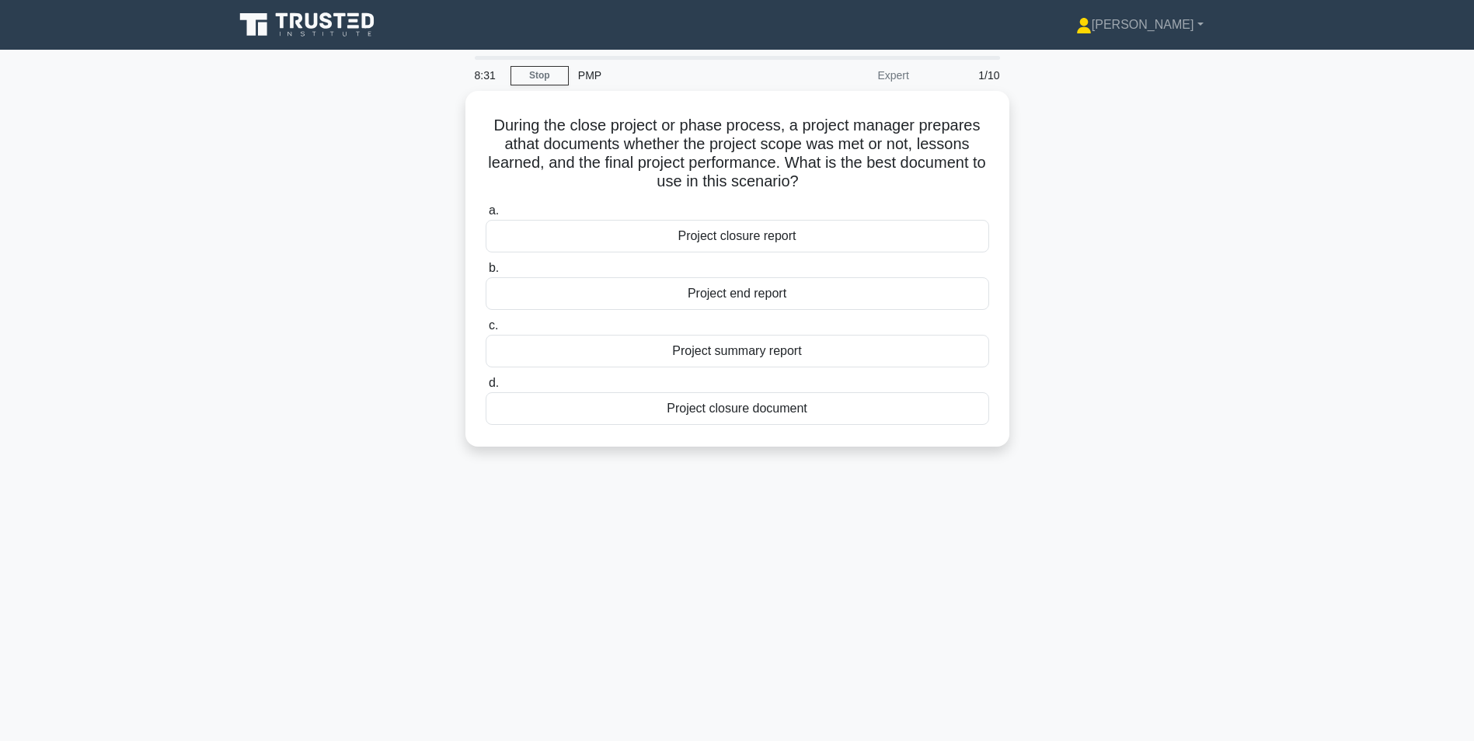
click at [689, 423] on div "Project closure document" at bounding box center [738, 408] width 504 height 33
click at [486, 389] on input "d. Project closure document" at bounding box center [486, 383] width 0 height 10
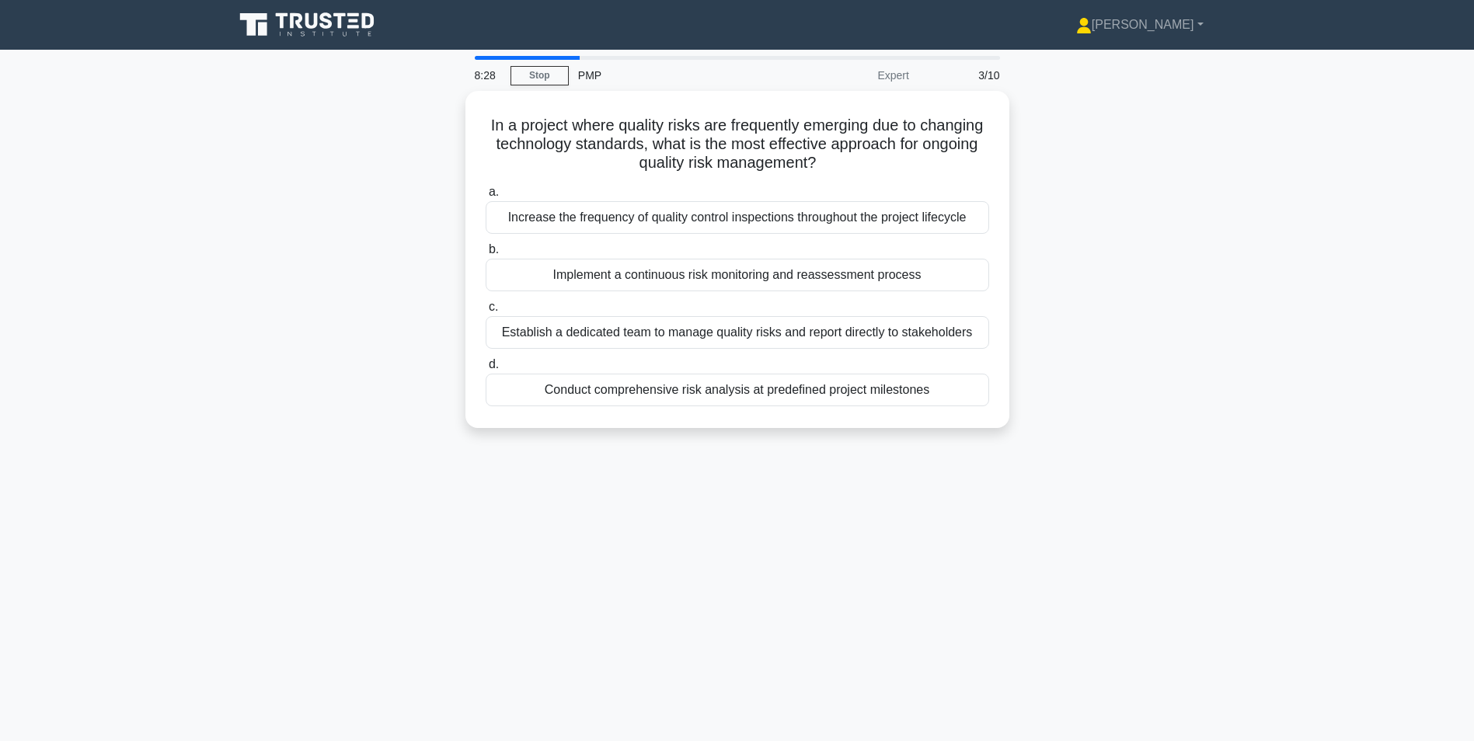
click at [1188, 172] on div "In a project where quality risks are frequently emerging due to changing techno…" at bounding box center [738, 269] width 1026 height 356
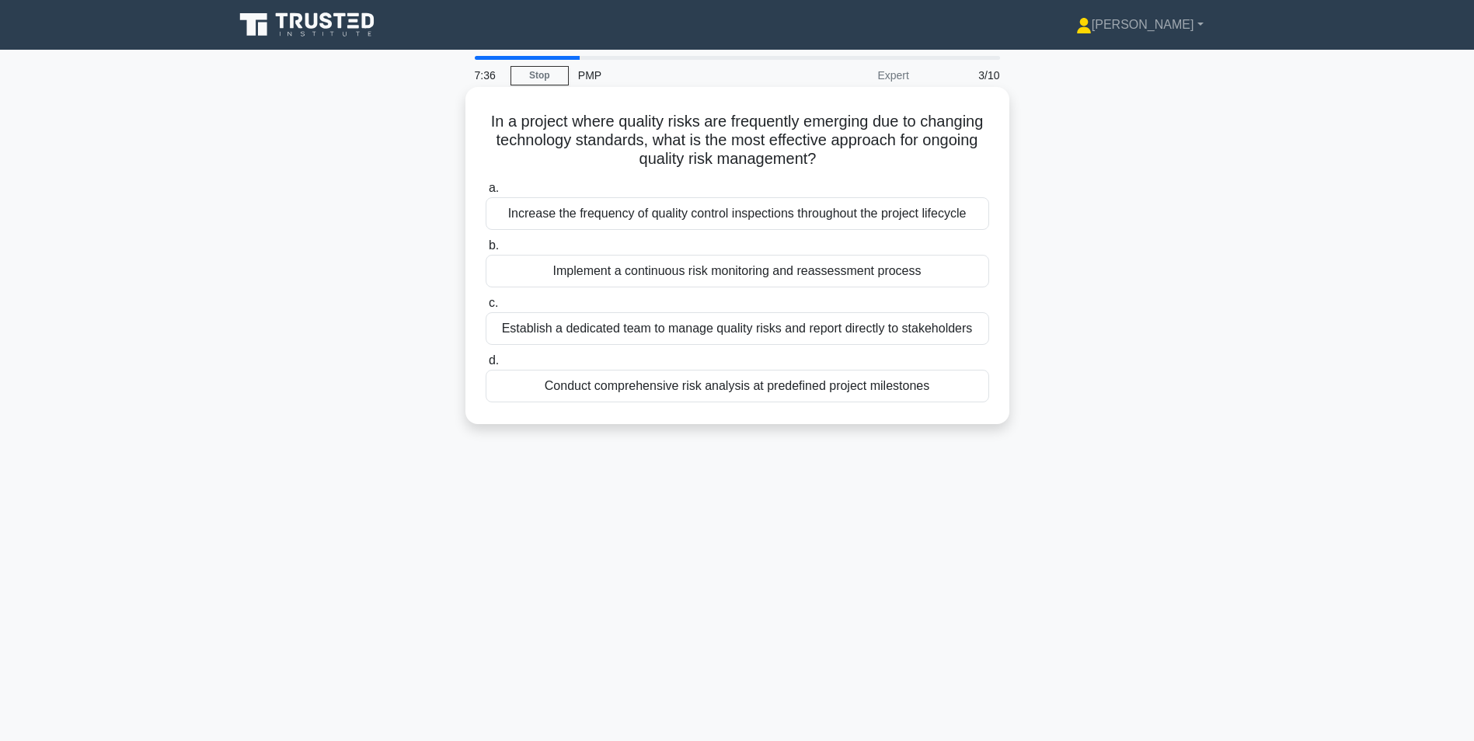
click at [753, 267] on div "Implement a continuous risk monitoring and reassessment process" at bounding box center [738, 271] width 504 height 33
click at [486, 251] on input "b. Implement a continuous risk monitoring and reassessment process" at bounding box center [486, 246] width 0 height 10
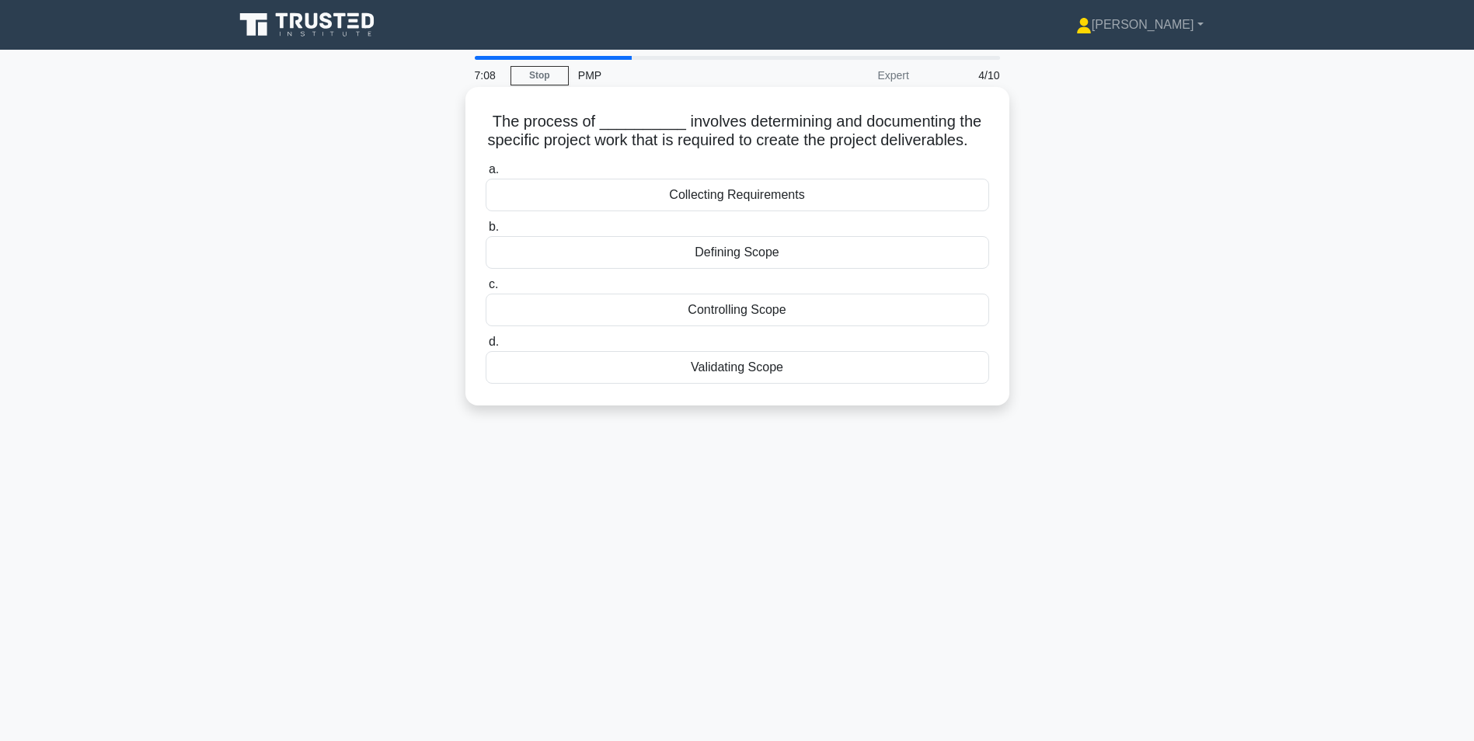
click at [710, 211] on div "Collecting Requirements" at bounding box center [738, 195] width 504 height 33
click at [486, 175] on input "a. Collecting Requirements" at bounding box center [486, 170] width 0 height 10
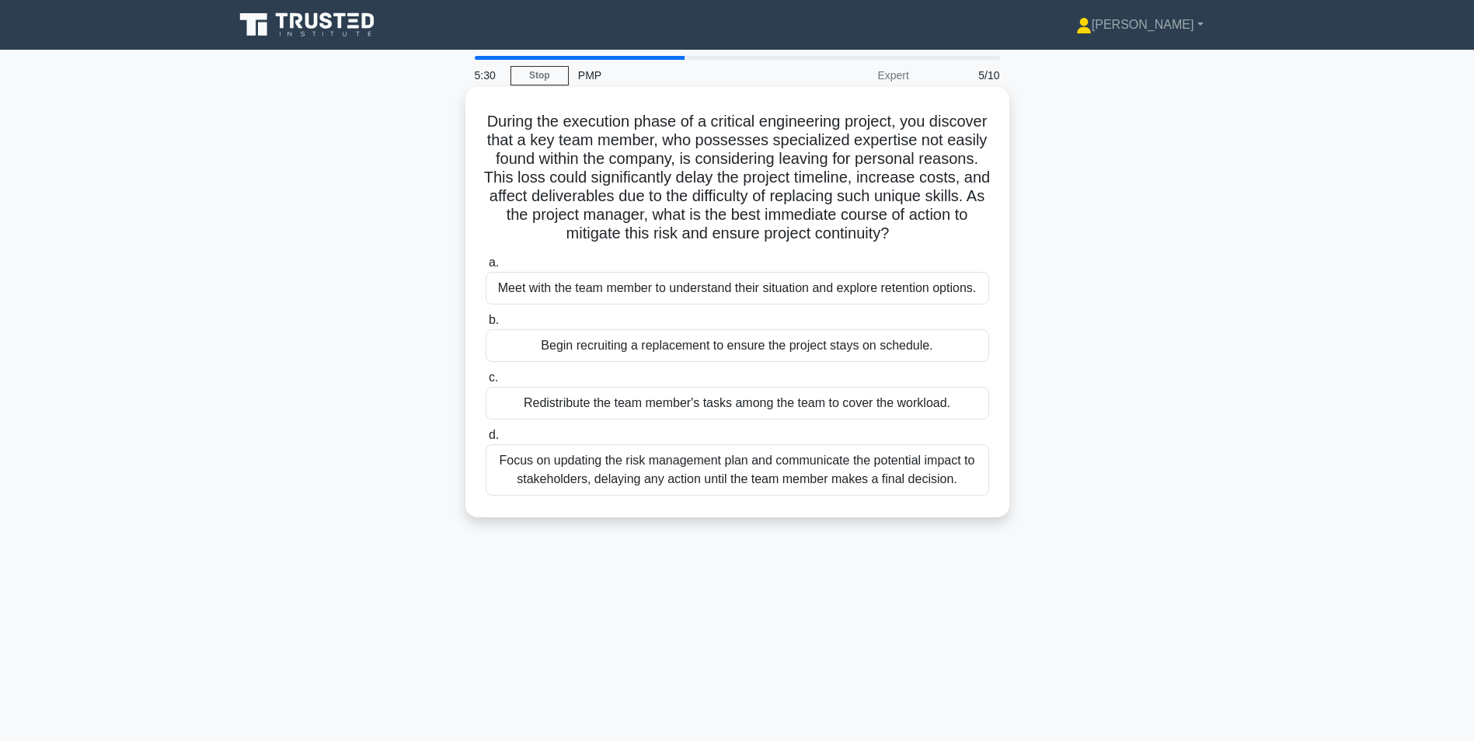
click at [686, 480] on div "Focus on updating the risk management plan and communicate the potential impact…" at bounding box center [738, 469] width 504 height 51
click at [486, 441] on input "d. Focus on updating the risk management plan and communicate the potential imp…" at bounding box center [486, 435] width 0 height 10
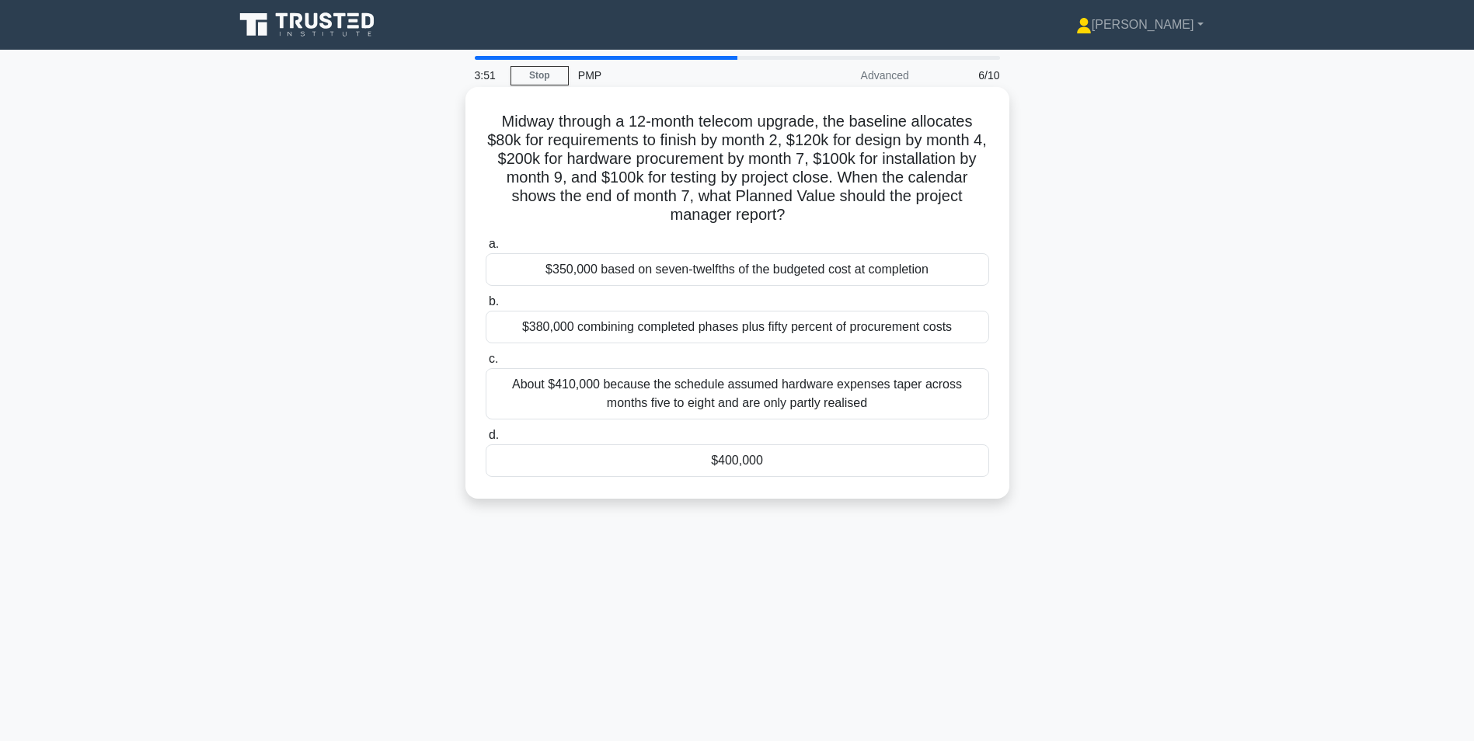
click at [749, 453] on div "$400,000" at bounding box center [738, 460] width 504 height 33
click at [486, 441] on input "d. $400,000" at bounding box center [486, 435] width 0 height 10
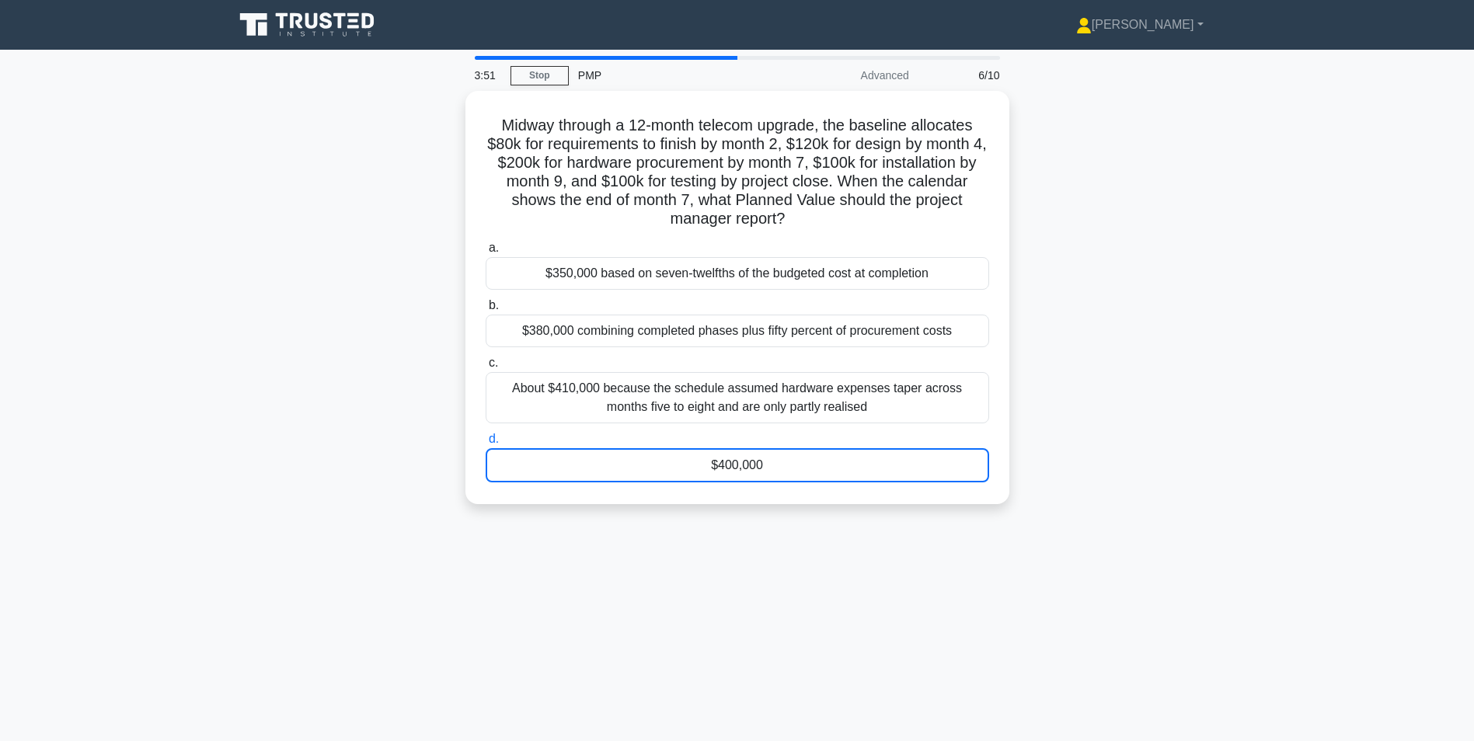
click at [749, 453] on div "3:51 Stop PMP Advanced 6/10 Midway through a 12-month telecom upgrade, the base…" at bounding box center [738, 444] width 1026 height 777
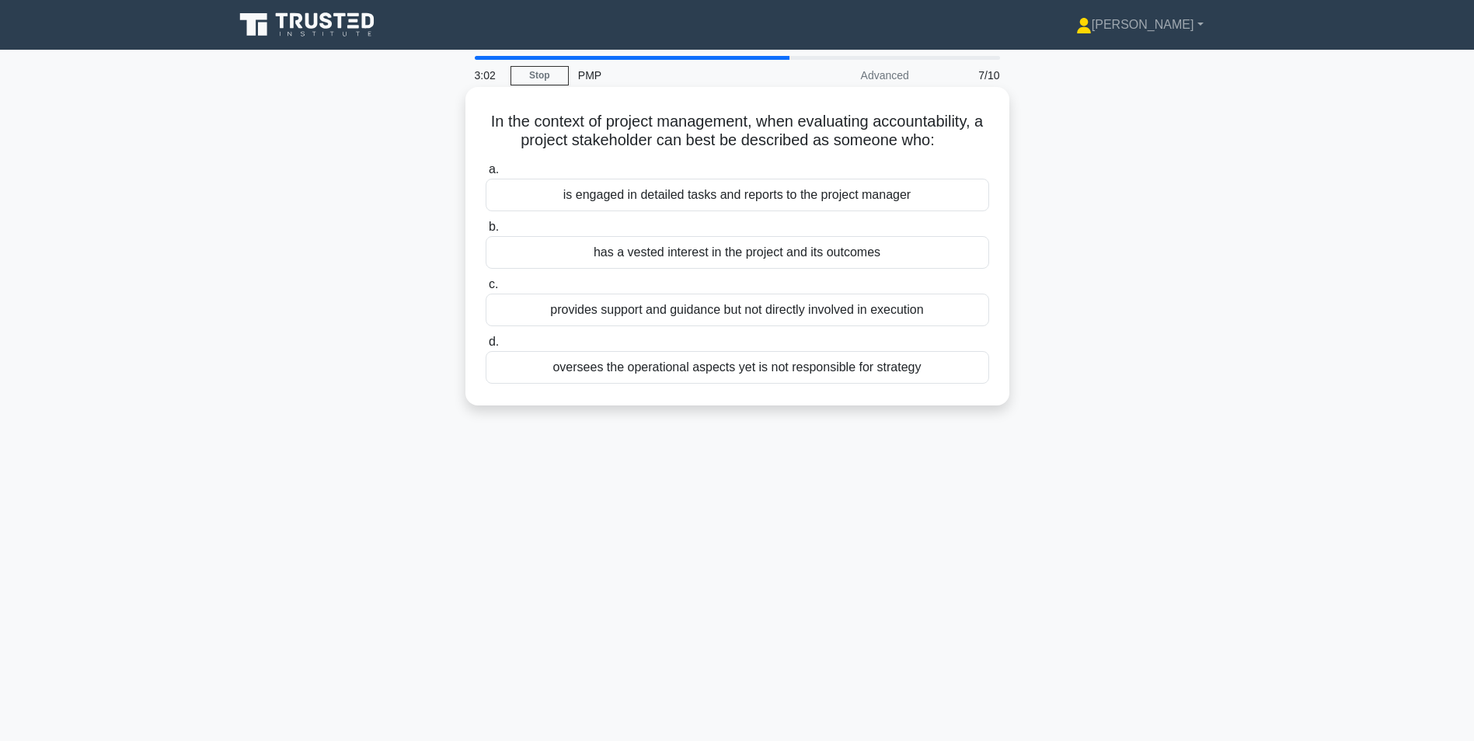
click at [750, 198] on div "is engaged in detailed tasks and reports to the project manager" at bounding box center [738, 195] width 504 height 33
click at [486, 175] on input "a. is engaged in detailed tasks and reports to the project manager" at bounding box center [486, 170] width 0 height 10
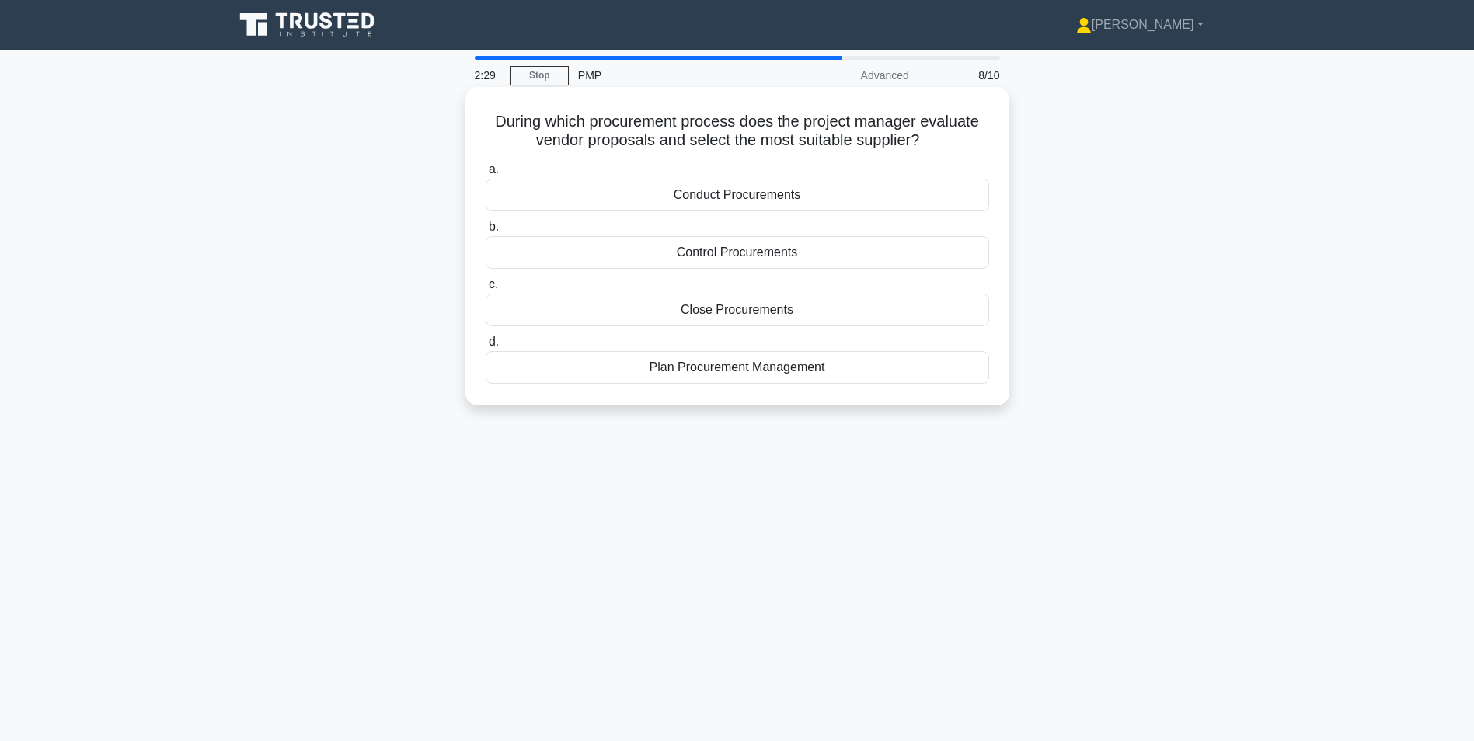
click at [735, 313] on div "Close Procurements" at bounding box center [738, 310] width 504 height 33
click at [486, 290] on input "c. Close Procurements" at bounding box center [486, 285] width 0 height 10
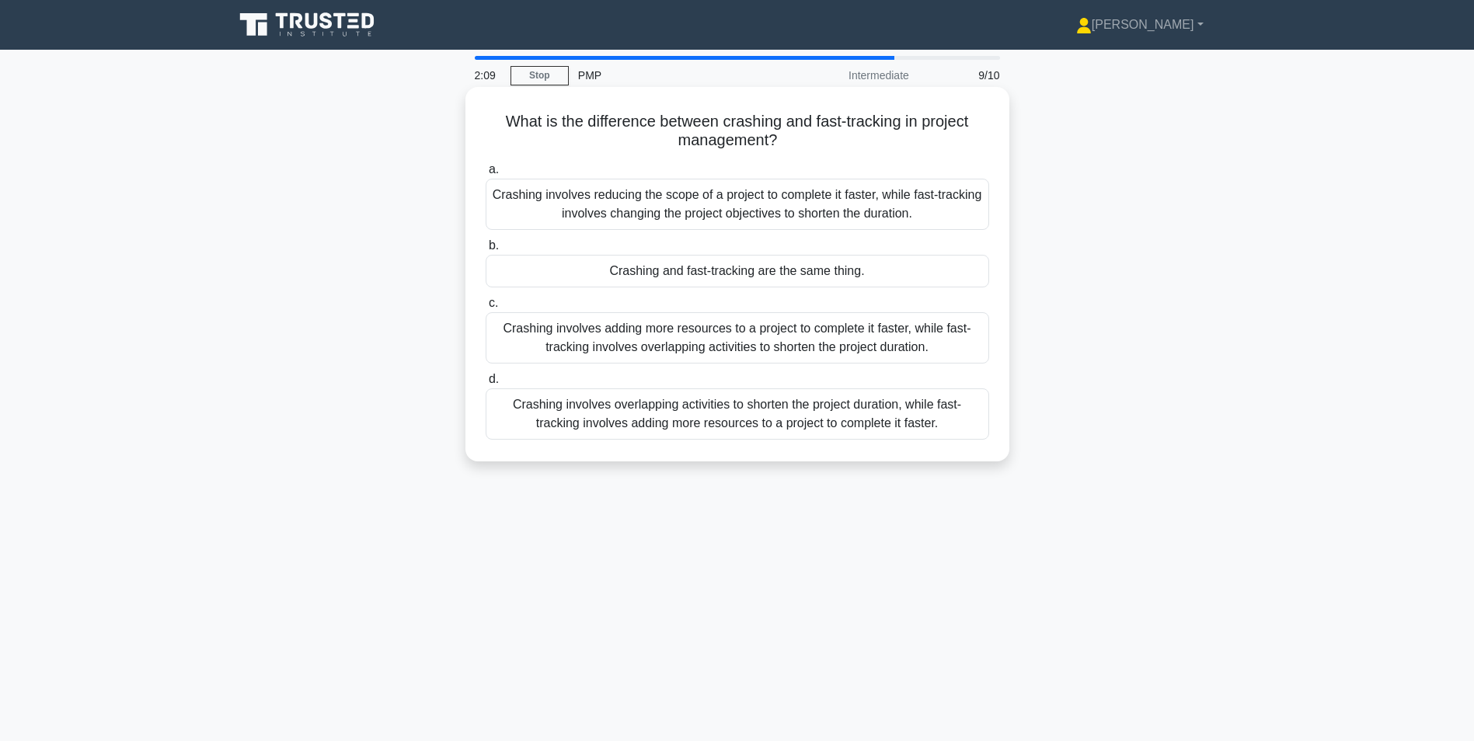
click at [718, 349] on div "Crashing involves adding more resources to a project to complete it faster, whi…" at bounding box center [738, 337] width 504 height 51
click at [486, 308] on input "c. Crashing involves adding more resources to a project to complete it faster, …" at bounding box center [486, 303] width 0 height 10
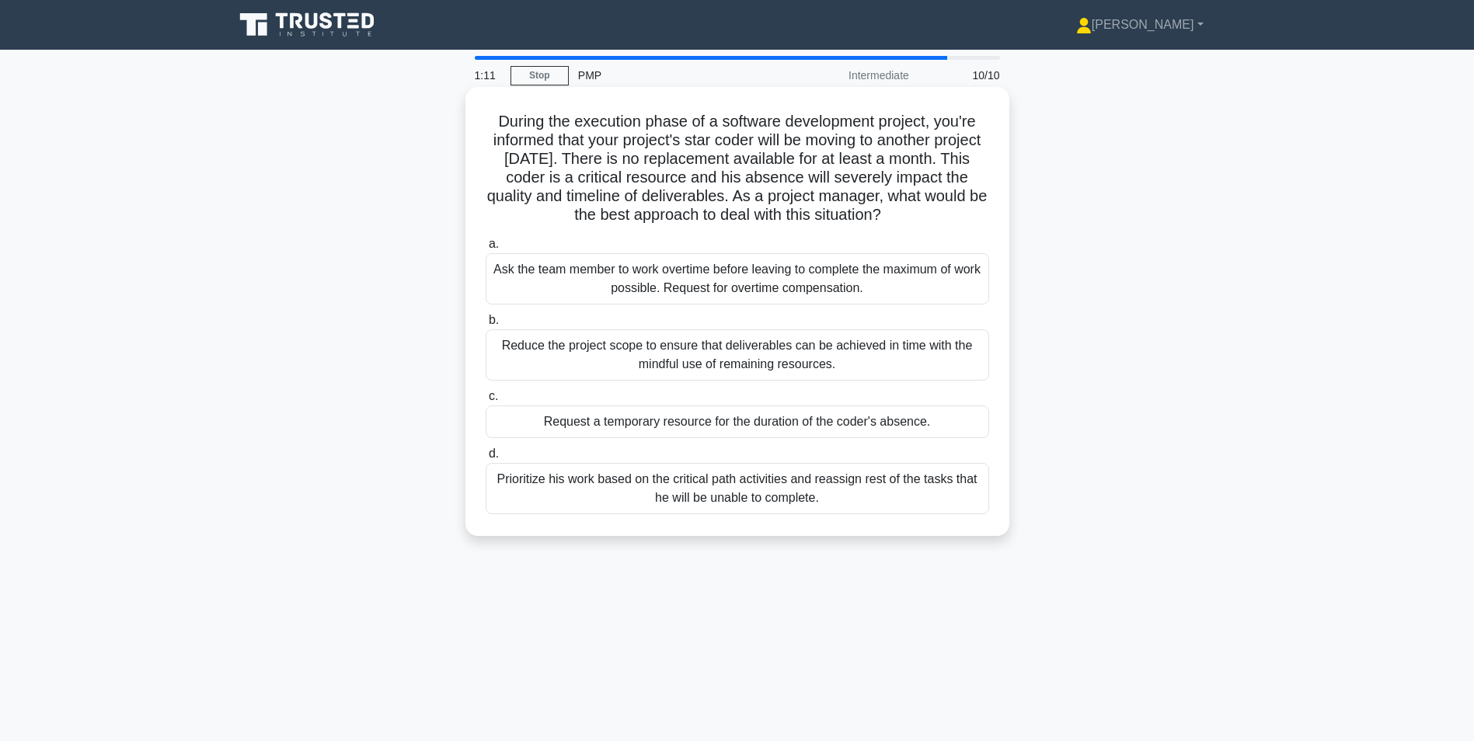
click at [717, 488] on div "Prioritize his work based on the critical path activities and reassign rest of …" at bounding box center [738, 488] width 504 height 51
click at [486, 459] on input "d. Prioritize his work based on the critical path activities and reassign rest …" at bounding box center [486, 454] width 0 height 10
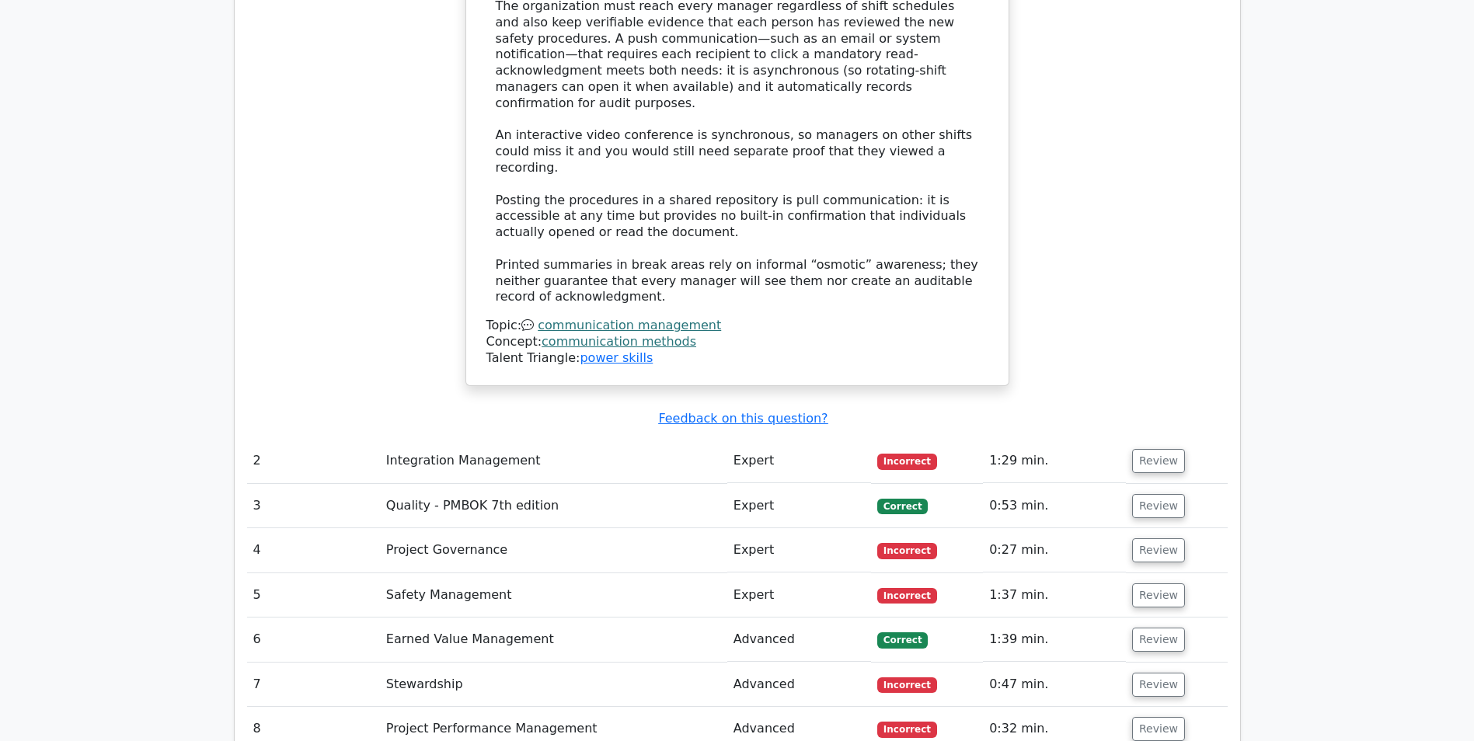
scroll to position [1531, 0]
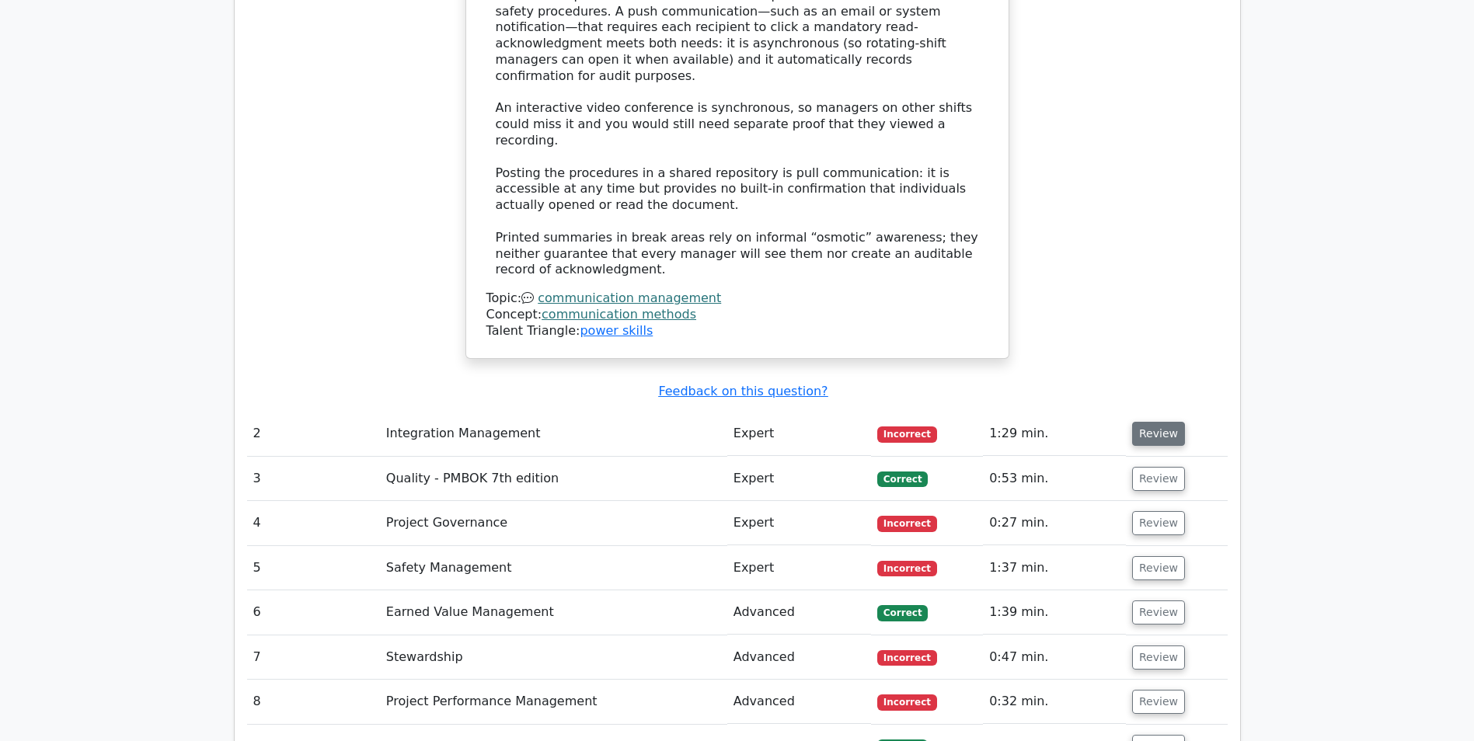
click at [1146, 422] on button "Review" at bounding box center [1158, 434] width 53 height 24
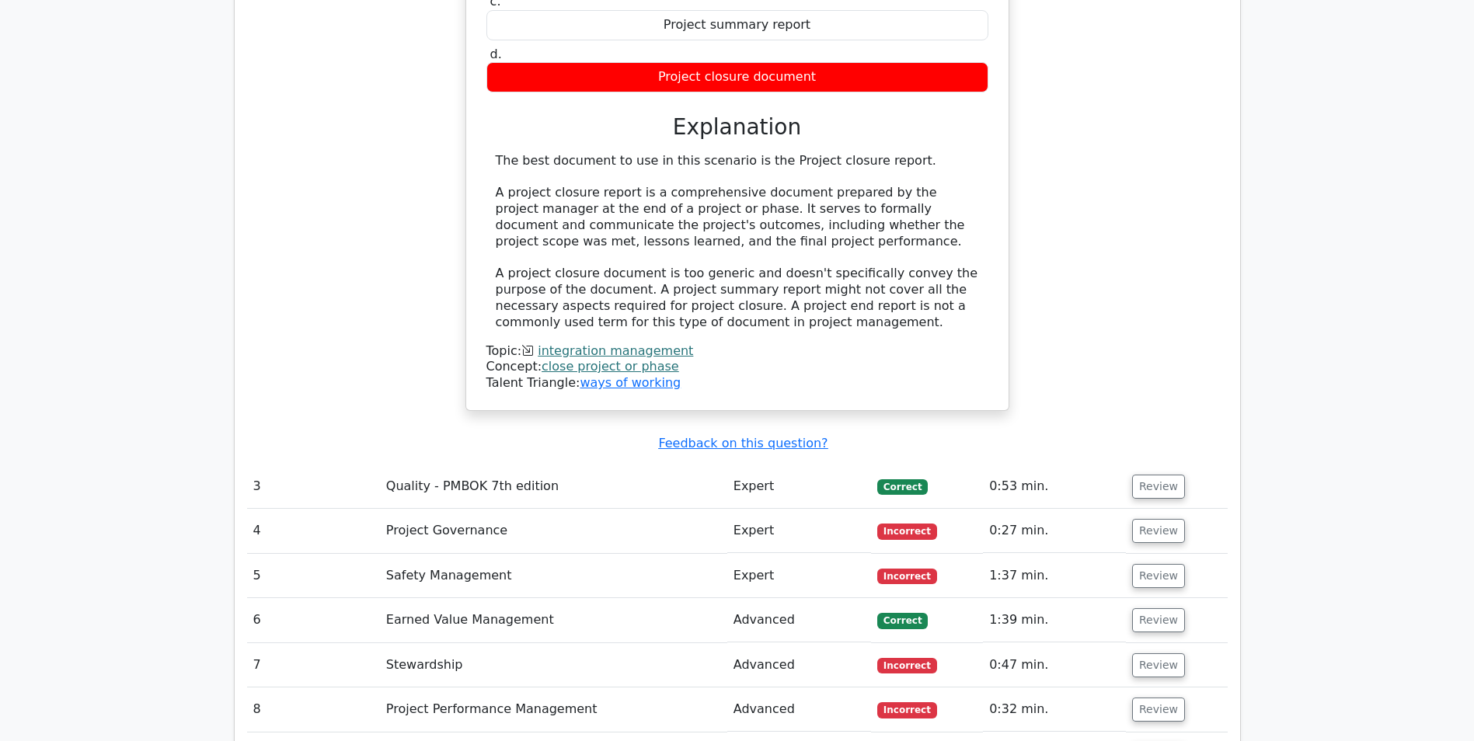
scroll to position [2230, 0]
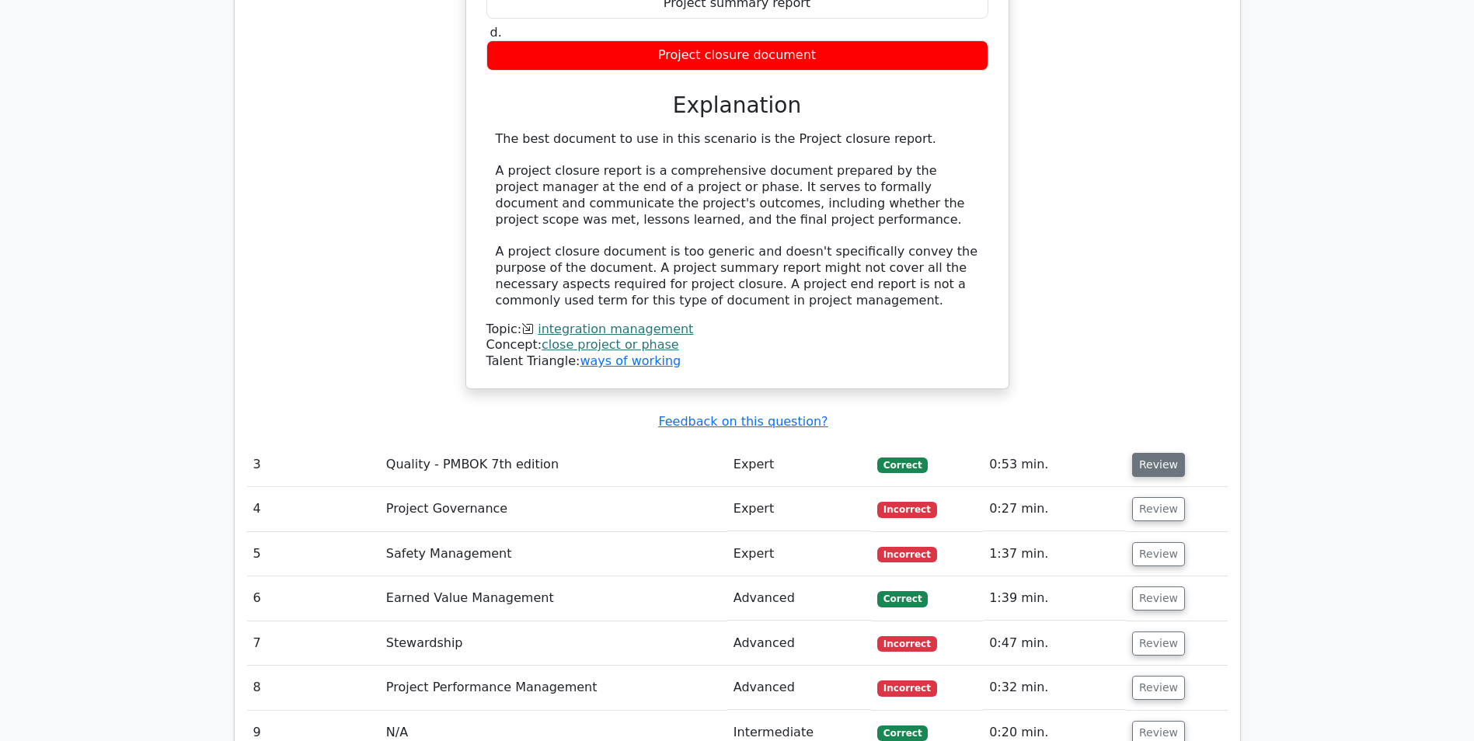
click at [1159, 453] on button "Review" at bounding box center [1158, 465] width 53 height 24
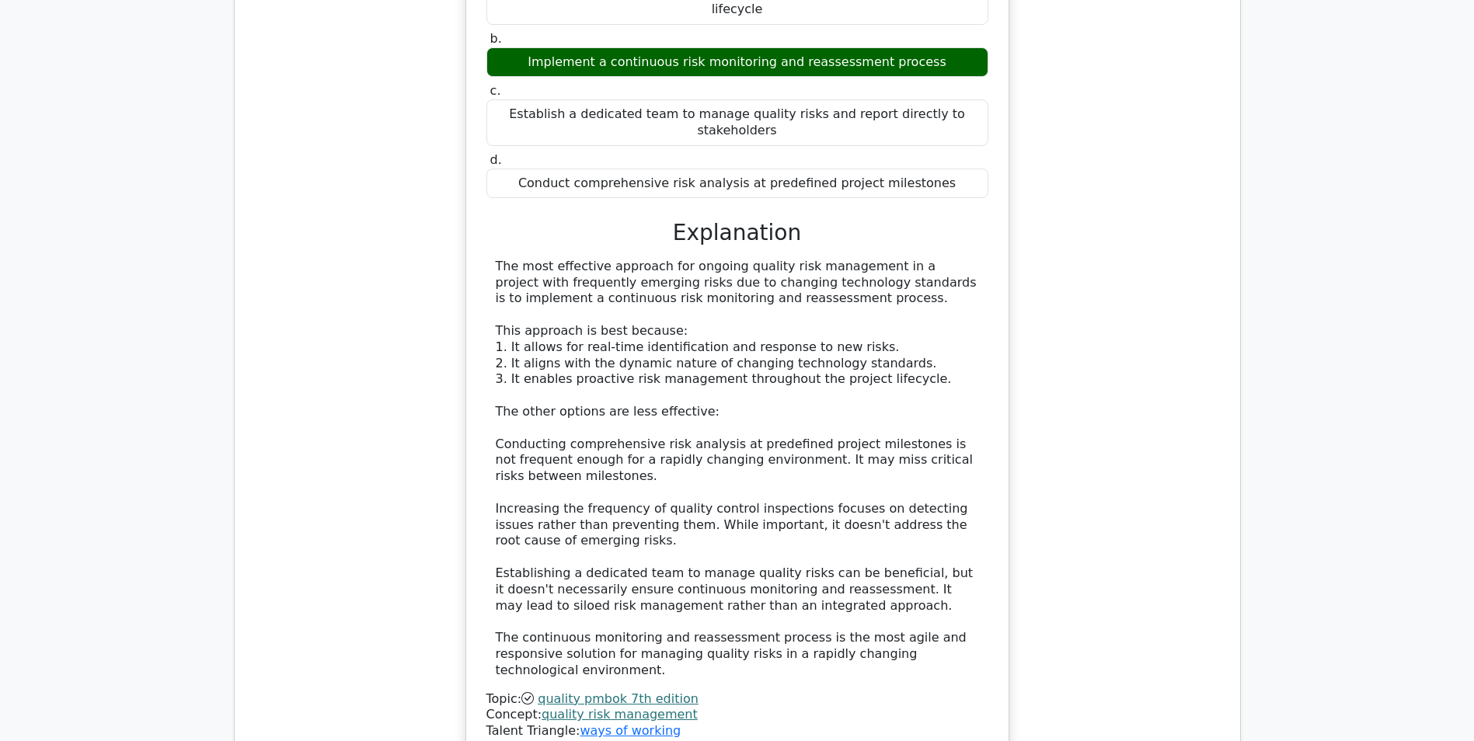
scroll to position [3085, 0]
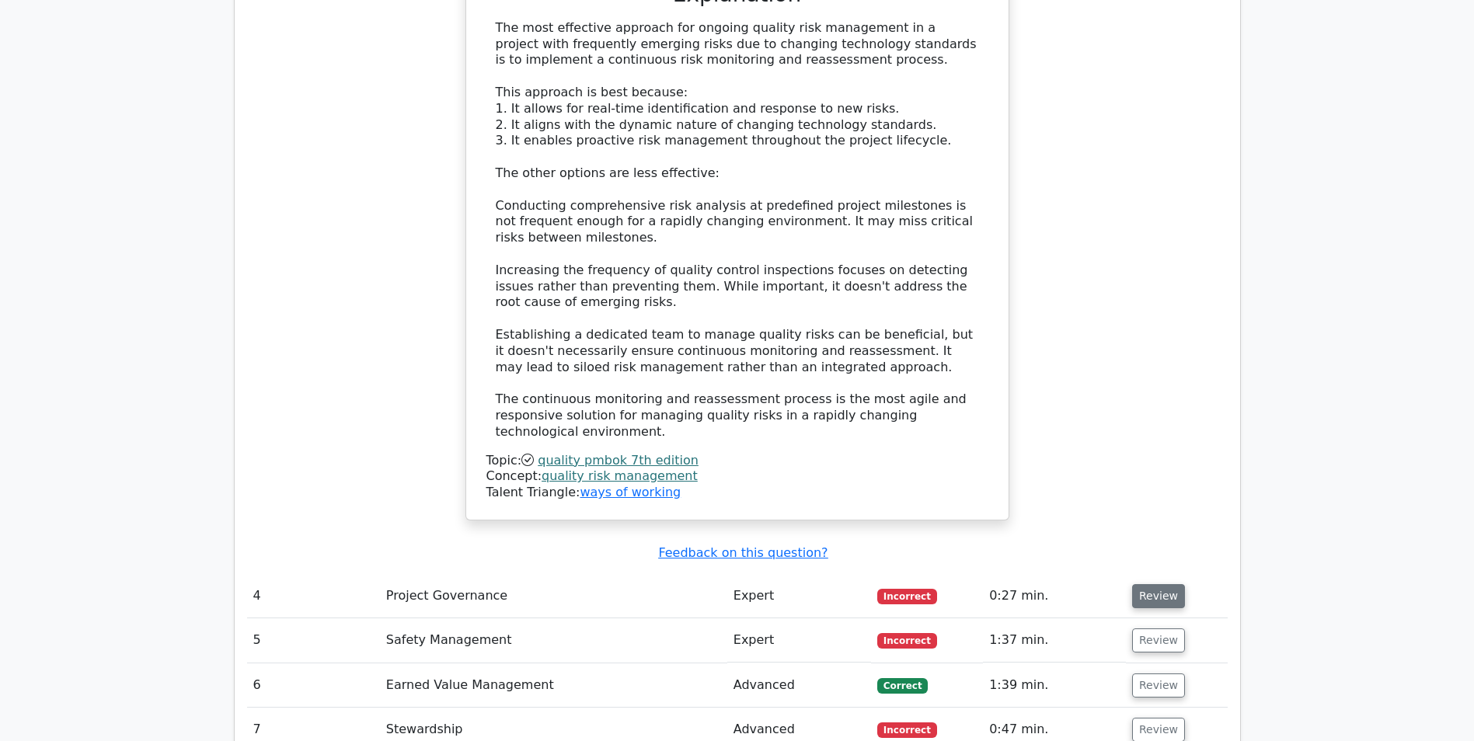
click at [1152, 584] on button "Review" at bounding box center [1158, 596] width 53 height 24
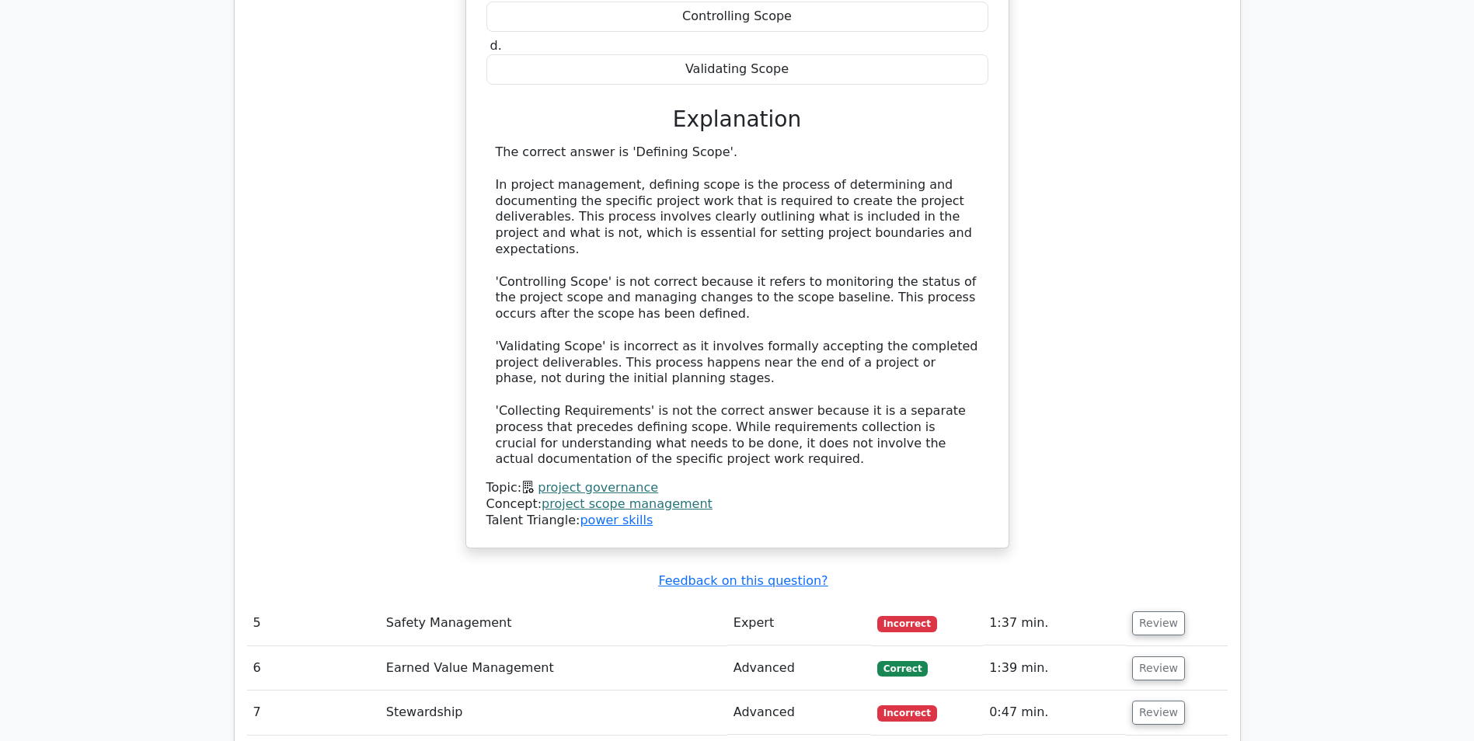
scroll to position [3940, 0]
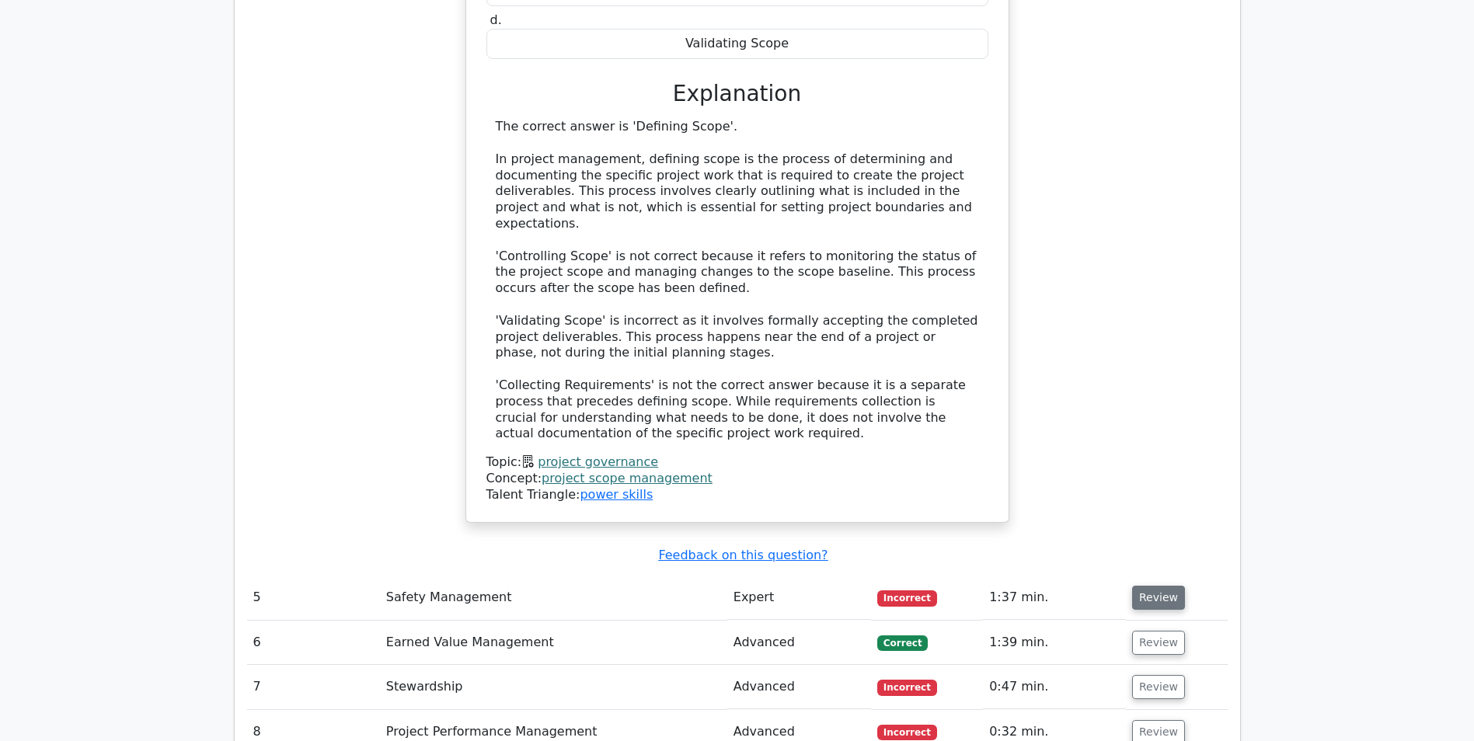
click at [1154, 586] on button "Review" at bounding box center [1158, 598] width 53 height 24
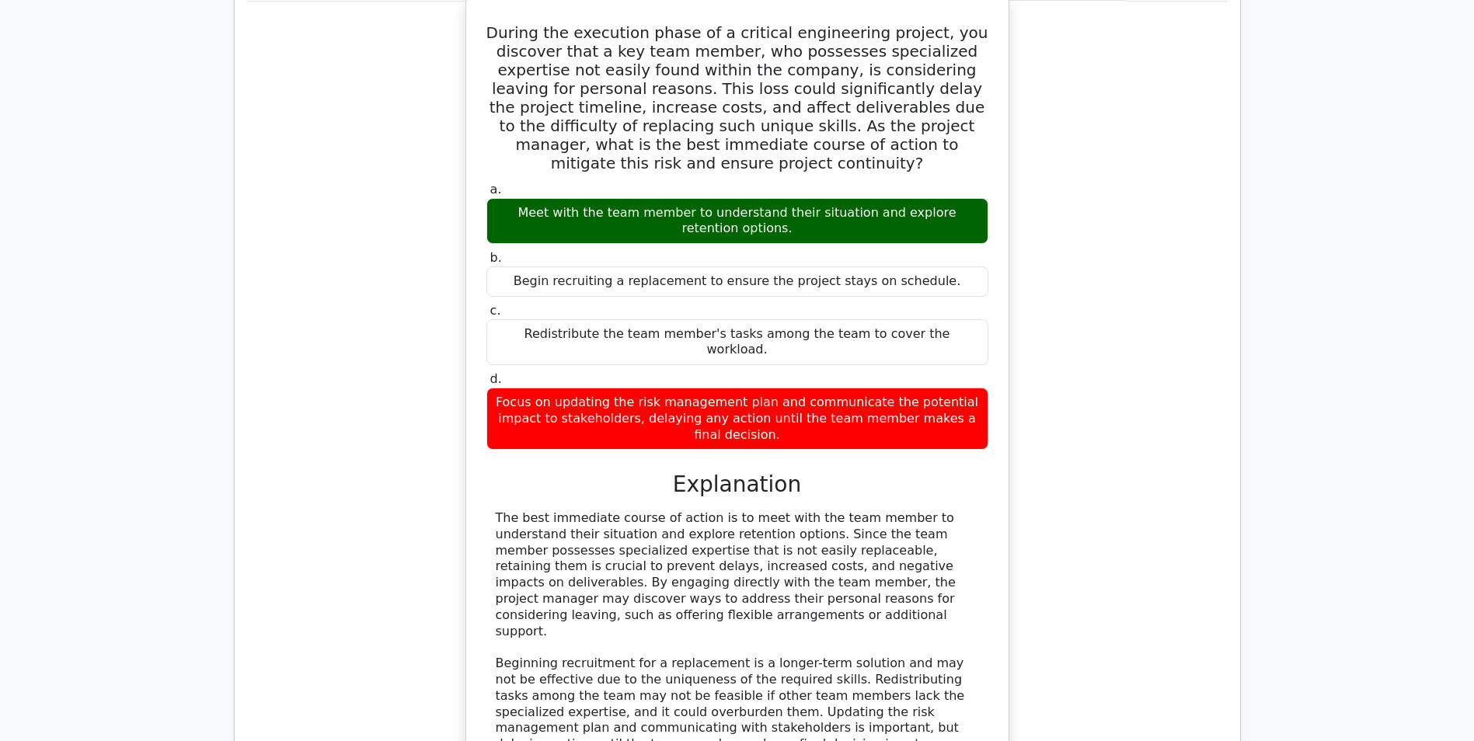
scroll to position [4639, 0]
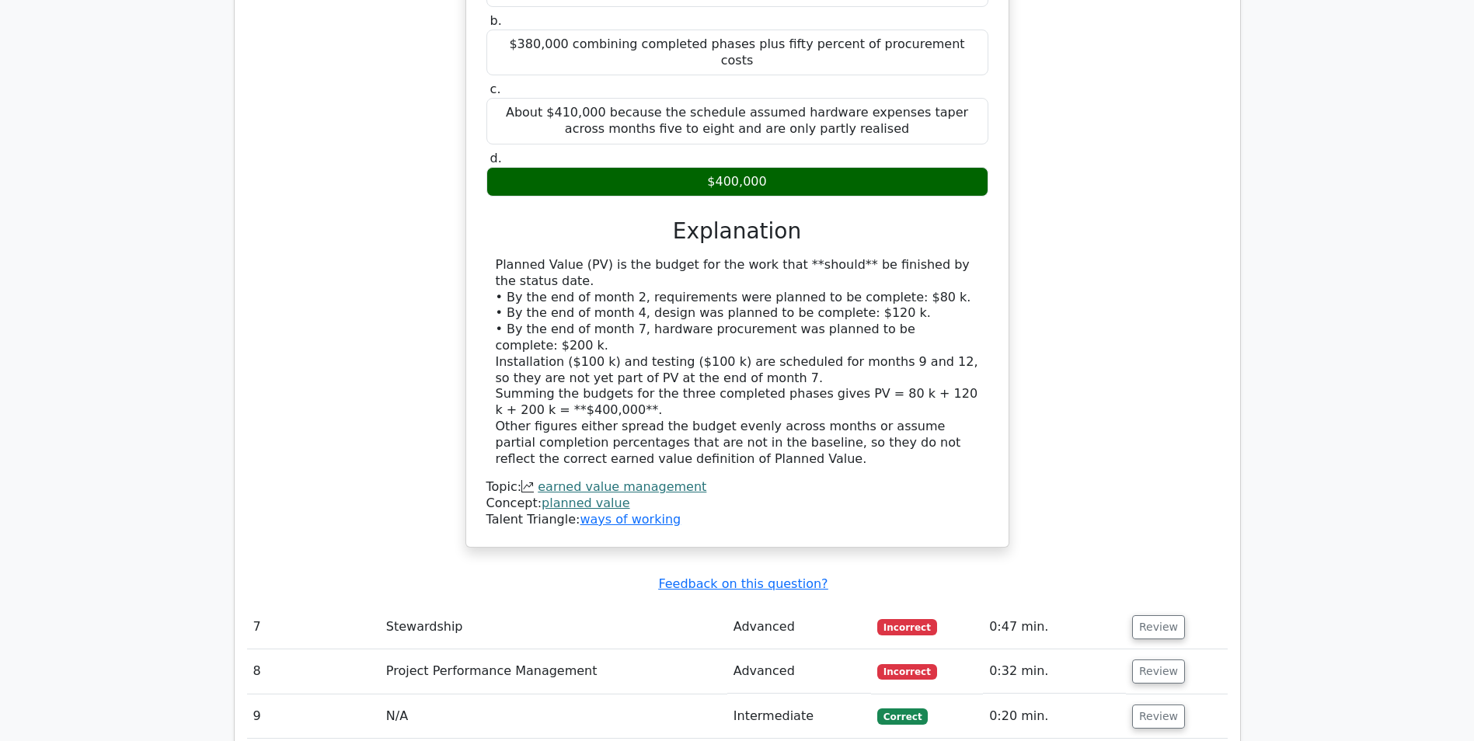
scroll to position [5727, 0]
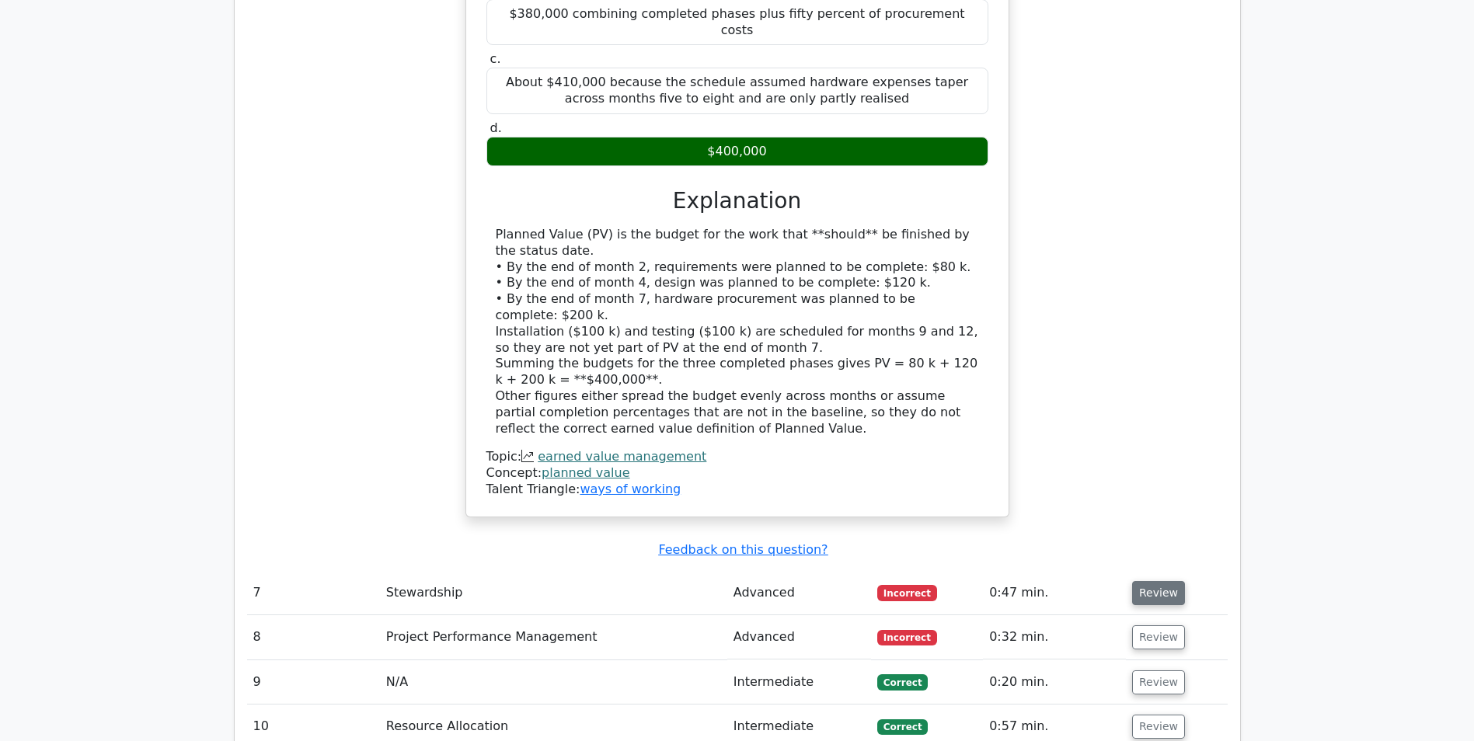
click at [1134, 581] on button "Review" at bounding box center [1158, 593] width 53 height 24
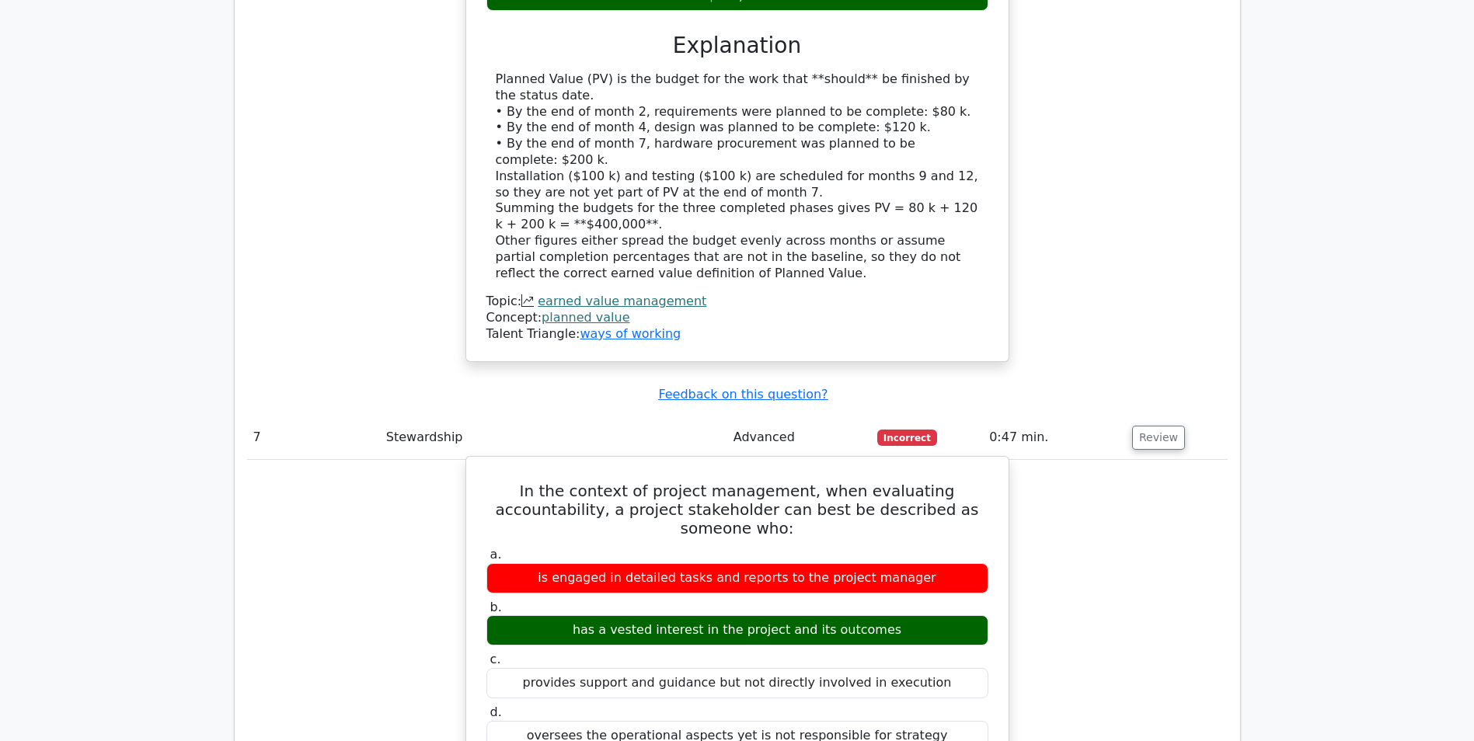
scroll to position [5960, 0]
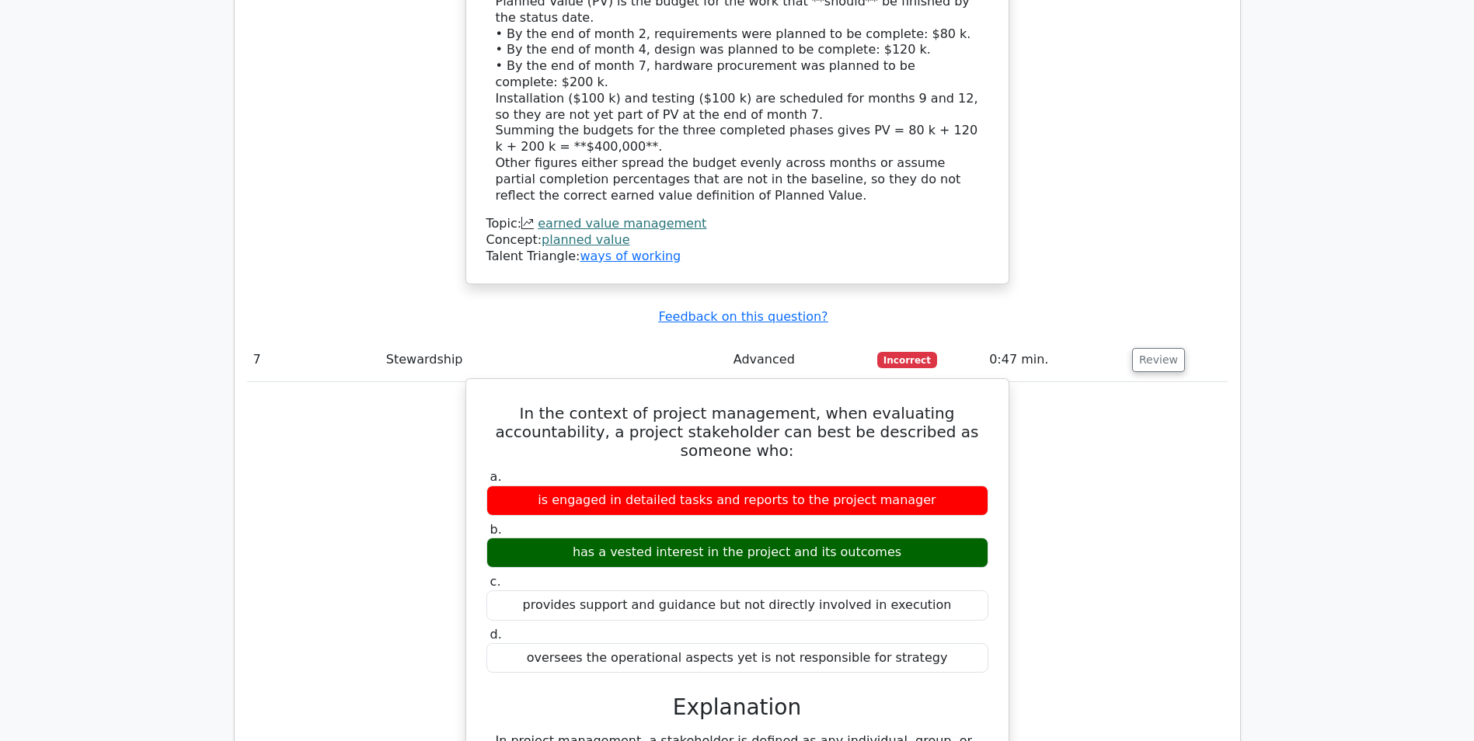
drag, startPoint x: 591, startPoint y: 319, endPoint x: 922, endPoint y: 326, distance: 331.1
click at [922, 538] on div "has a vested interest in the project and its outcomes" at bounding box center [737, 553] width 502 height 30
copy div "has a vested interest in the project and its outcomes"
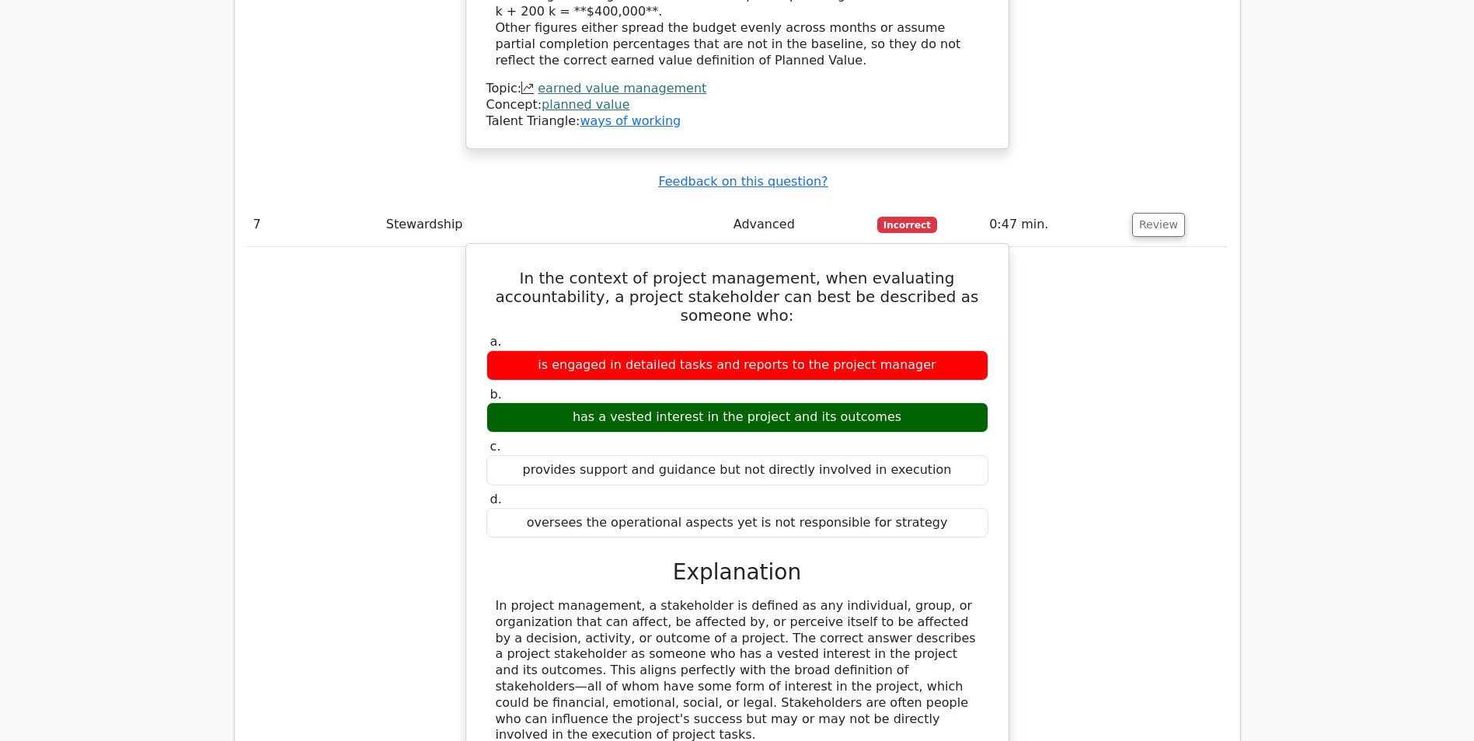
scroll to position [6115, 0]
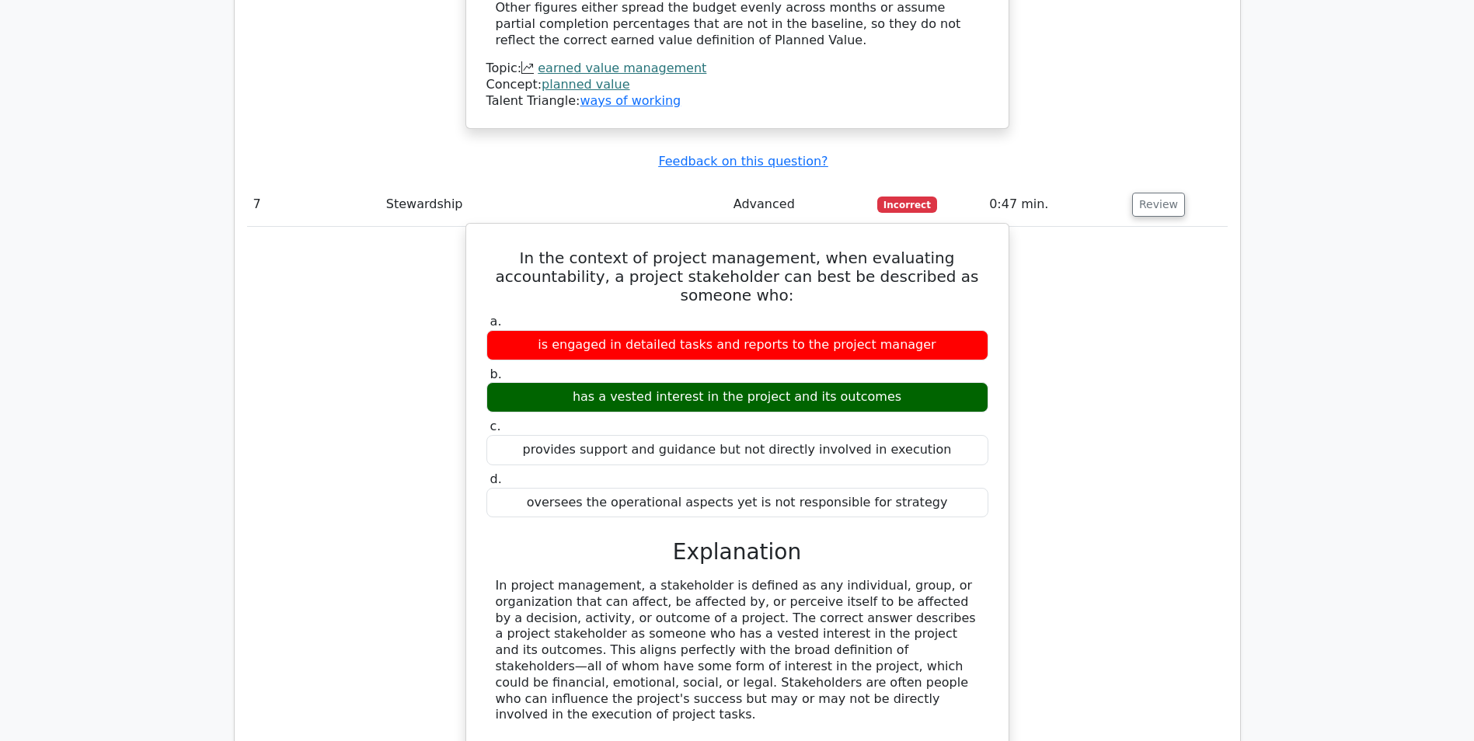
drag, startPoint x: 488, startPoint y: 40, endPoint x: 952, endPoint y: 286, distance: 524.9
click at [952, 286] on div "In the context of project management, when evaluating accountability, a project…" at bounding box center [737, 602] width 530 height 744
copy div "In the context of project management, when evaluating accountability, a project…"
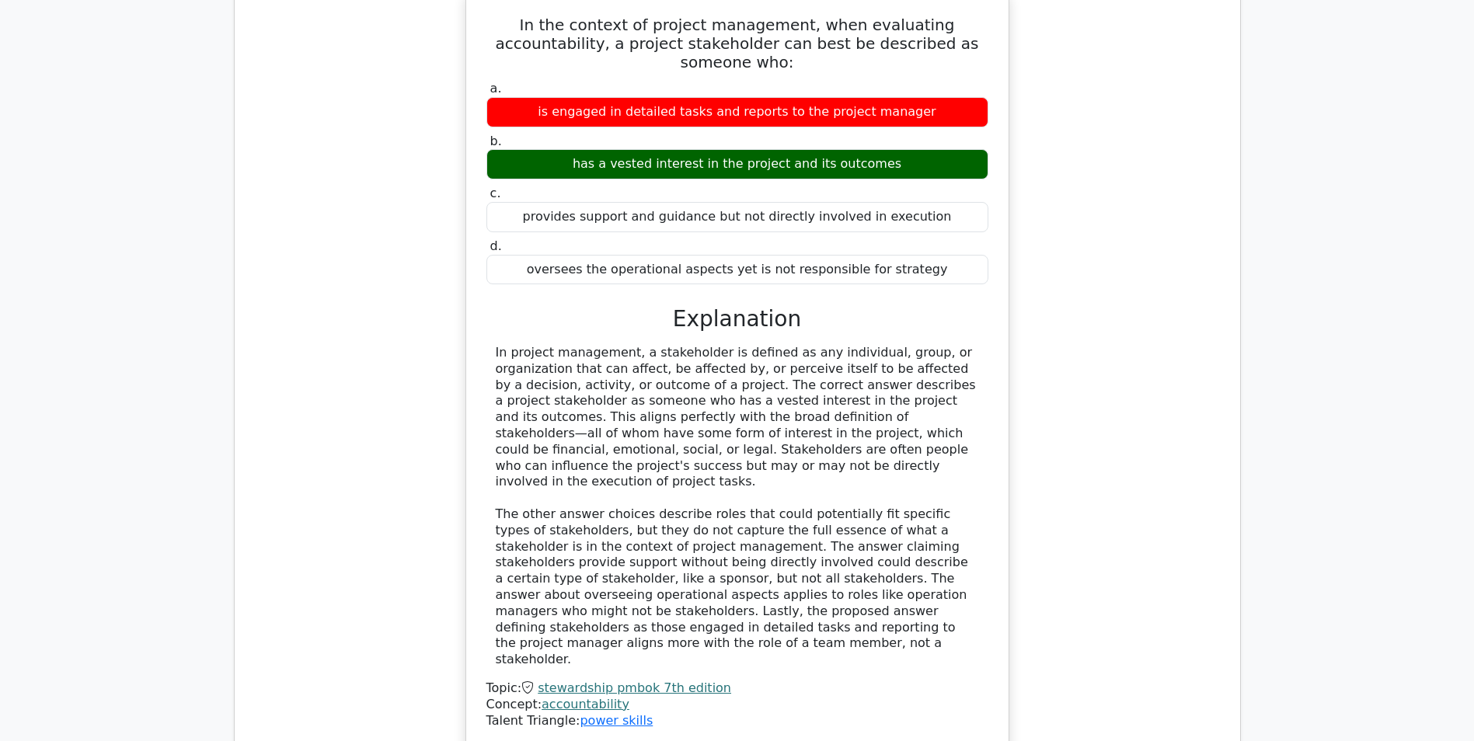
scroll to position [6426, 0]
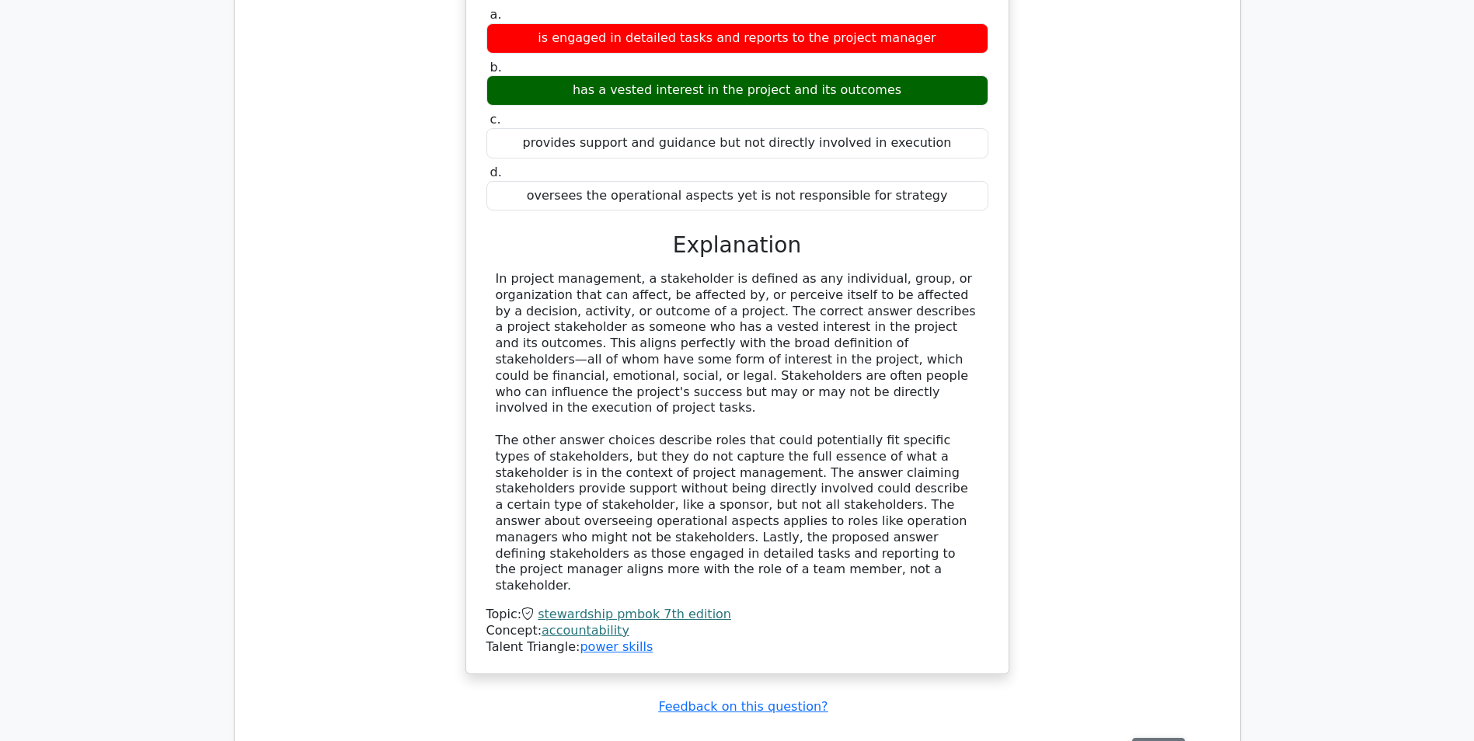
click at [1144, 738] on button "Review" at bounding box center [1158, 750] width 53 height 24
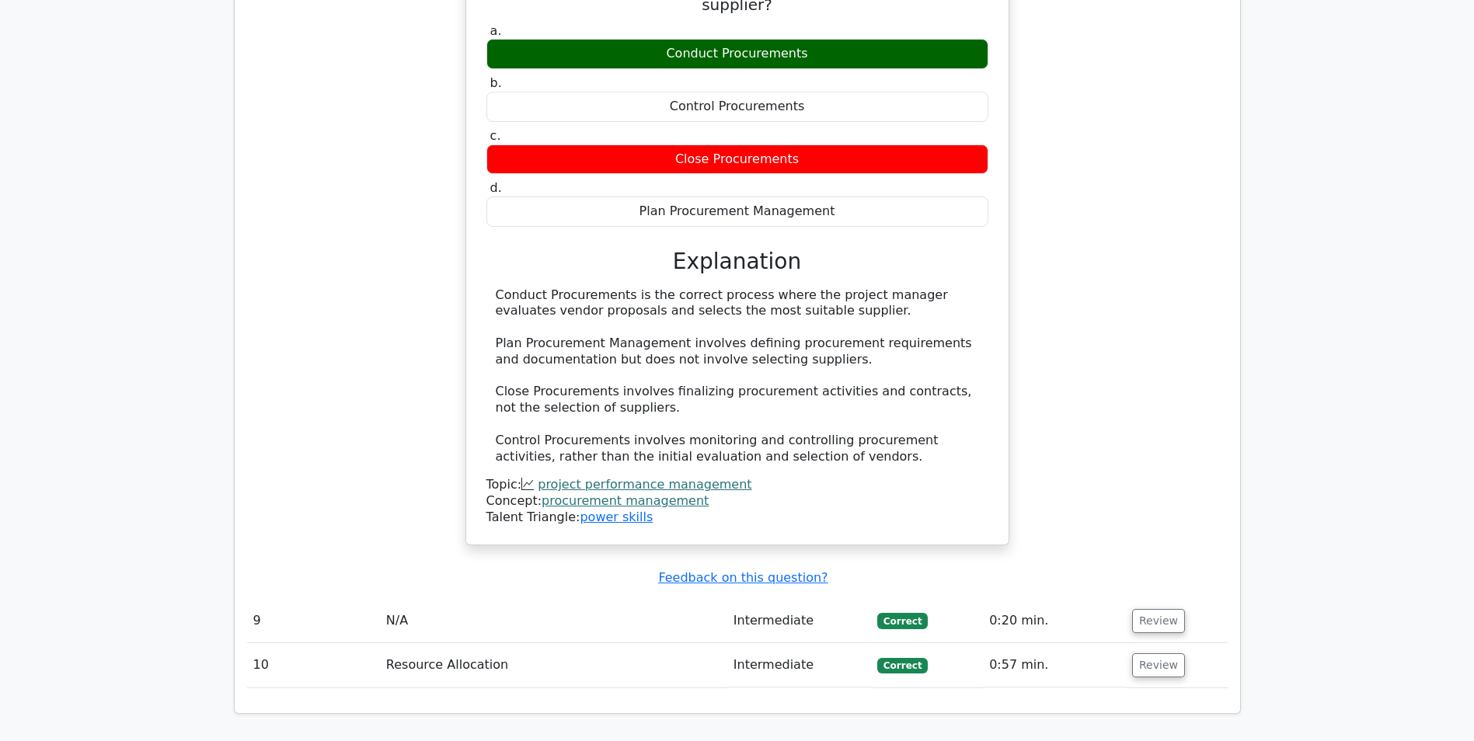
scroll to position [7279, 0]
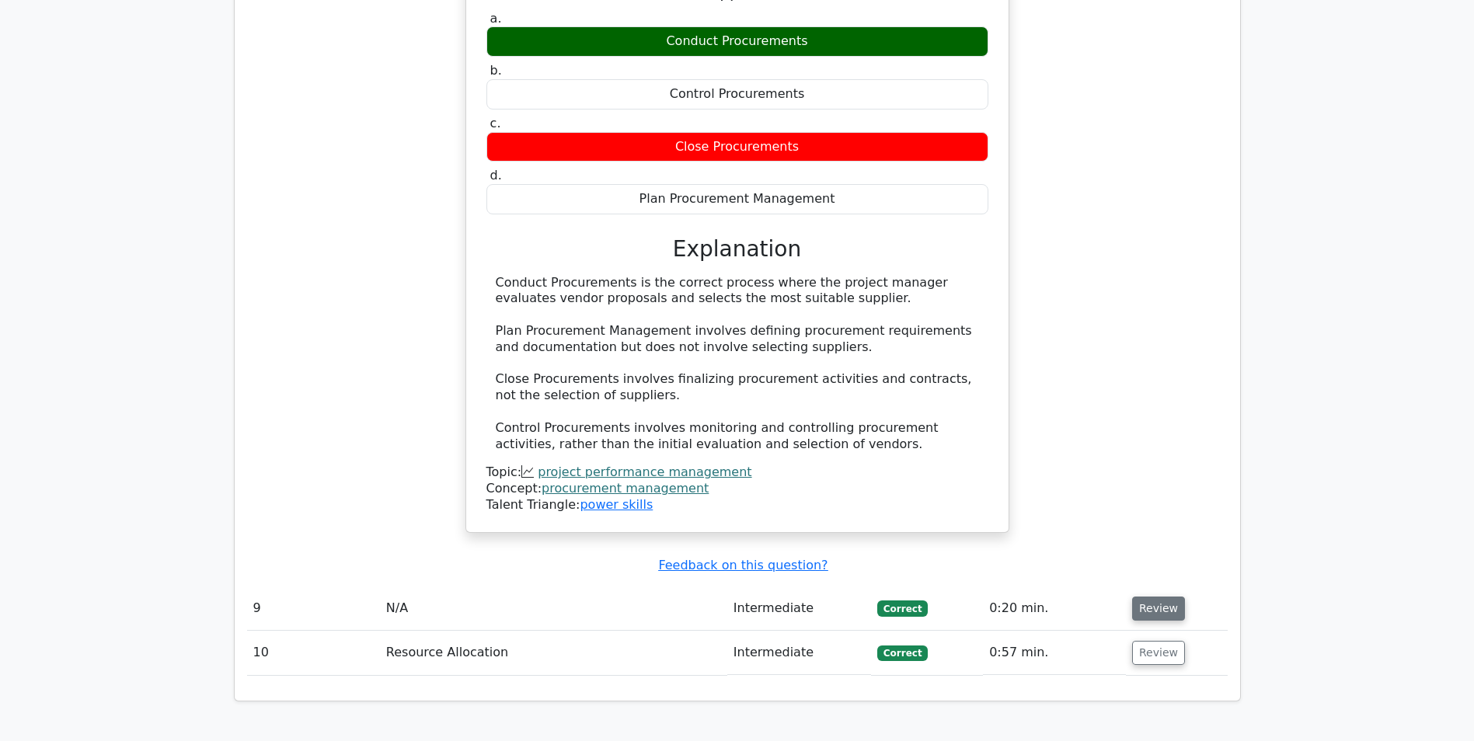
click at [1142, 597] on button "Review" at bounding box center [1158, 609] width 53 height 24
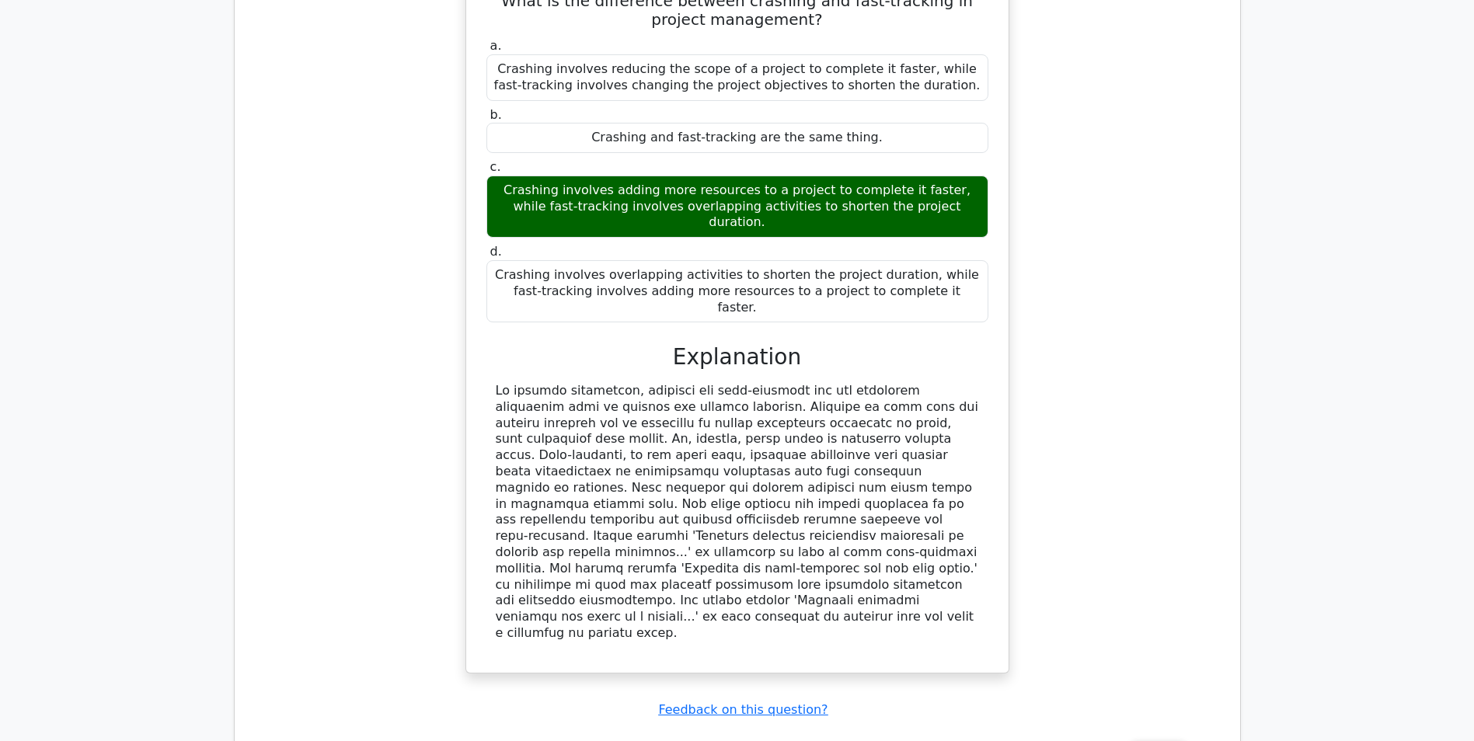
scroll to position [7960, 0]
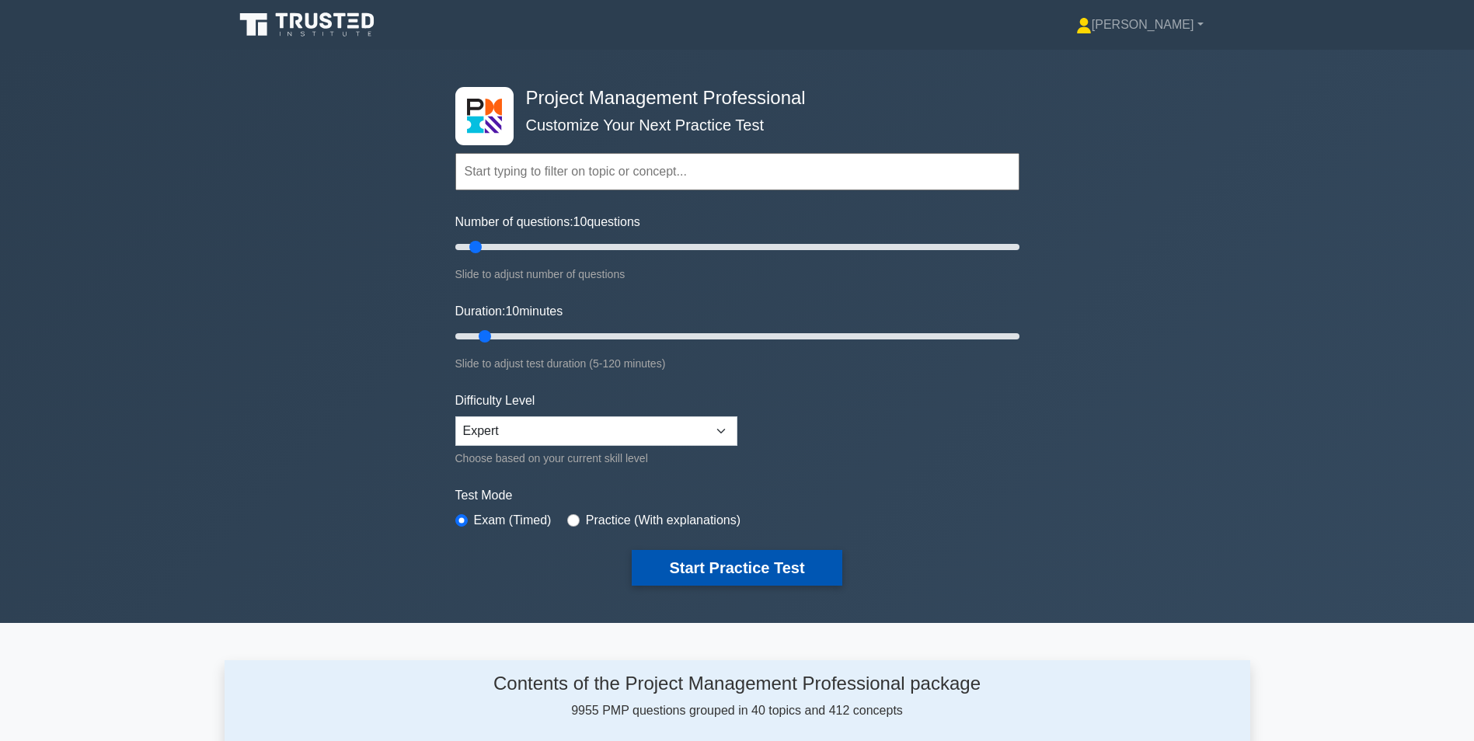
click at [760, 559] on button "Start Practice Test" at bounding box center [737, 568] width 210 height 36
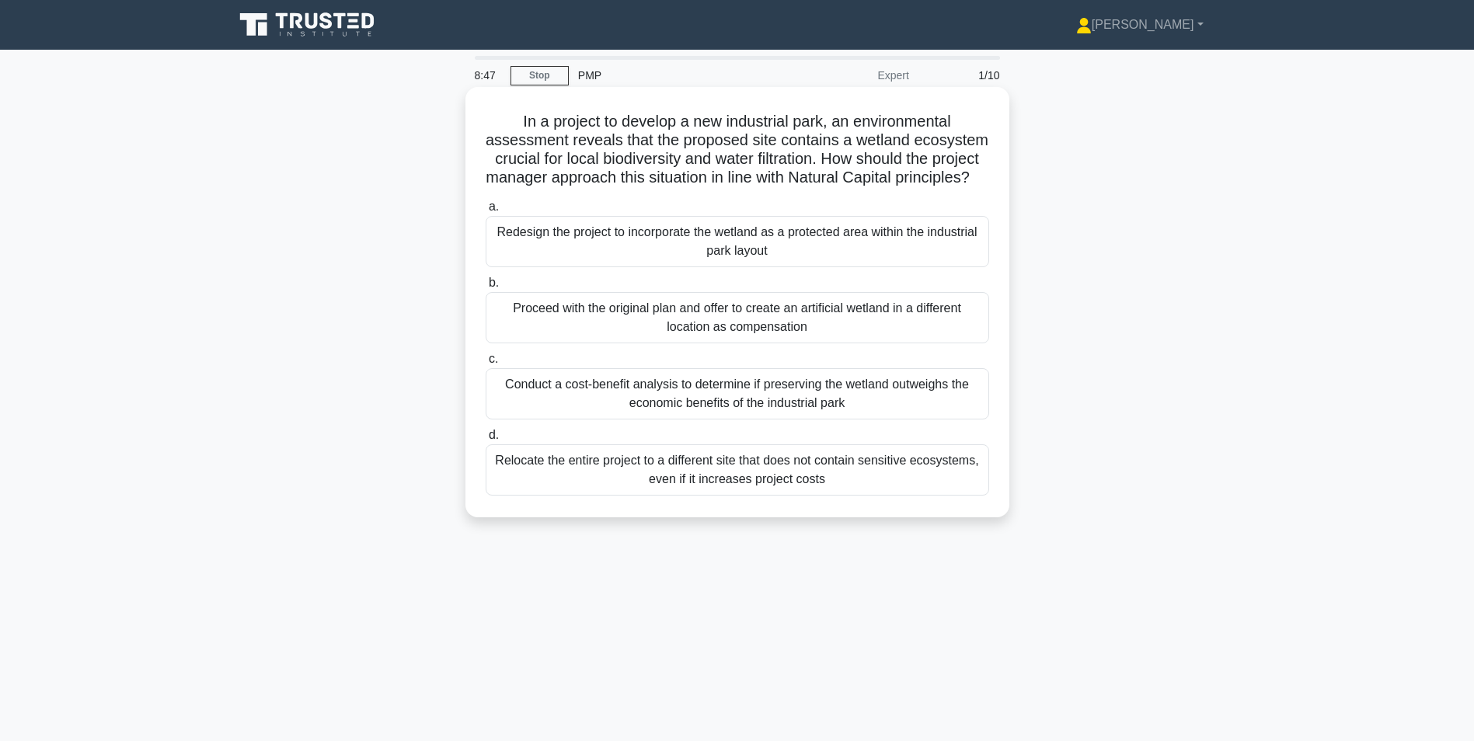
click at [757, 488] on div "Relocate the entire project to a different site that does not contain sensitive…" at bounding box center [738, 469] width 504 height 51
click at [486, 441] on input "d. Relocate the entire project to a different site that does not contain sensit…" at bounding box center [486, 435] width 0 height 10
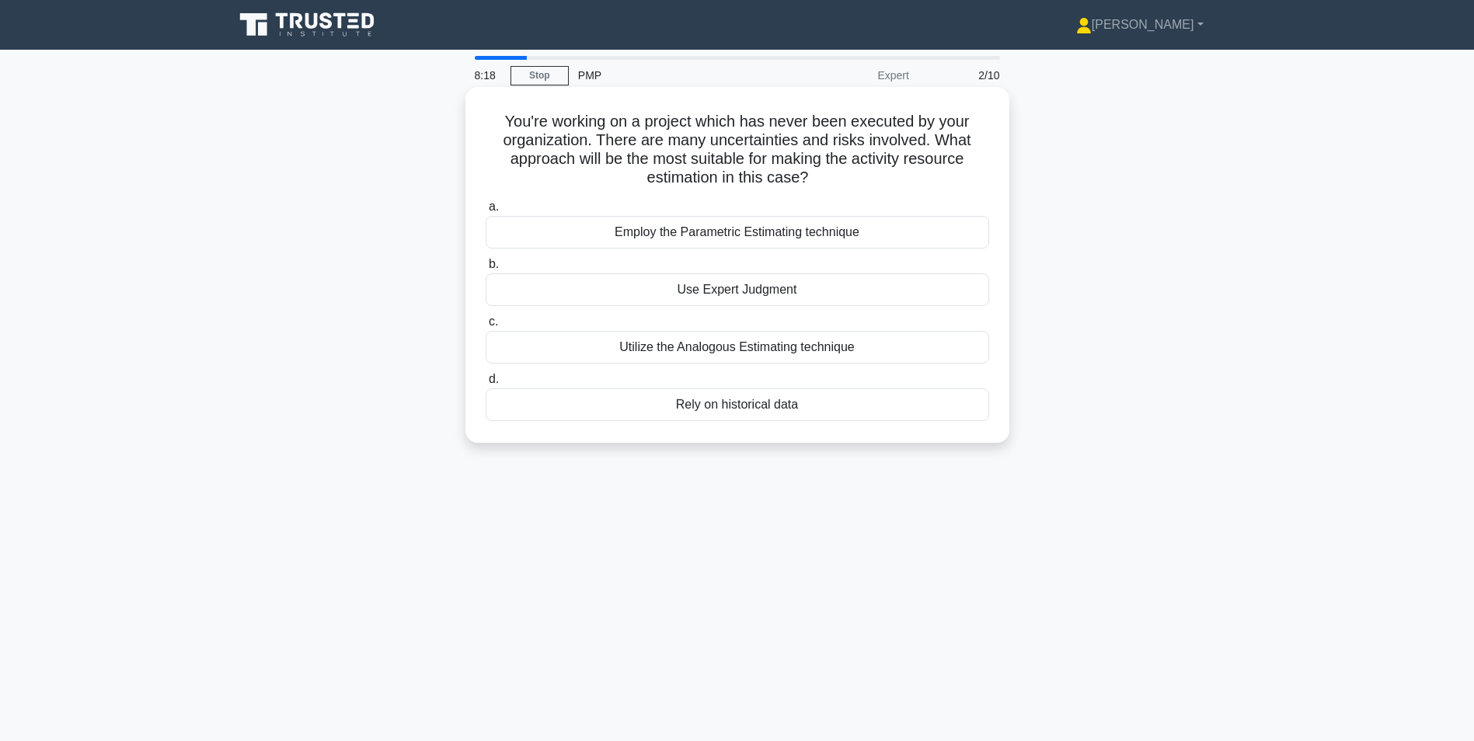
click at [735, 288] on div "Use Expert Judgment" at bounding box center [738, 290] width 504 height 33
click at [486, 270] on input "b. Use Expert Judgment" at bounding box center [486, 265] width 0 height 10
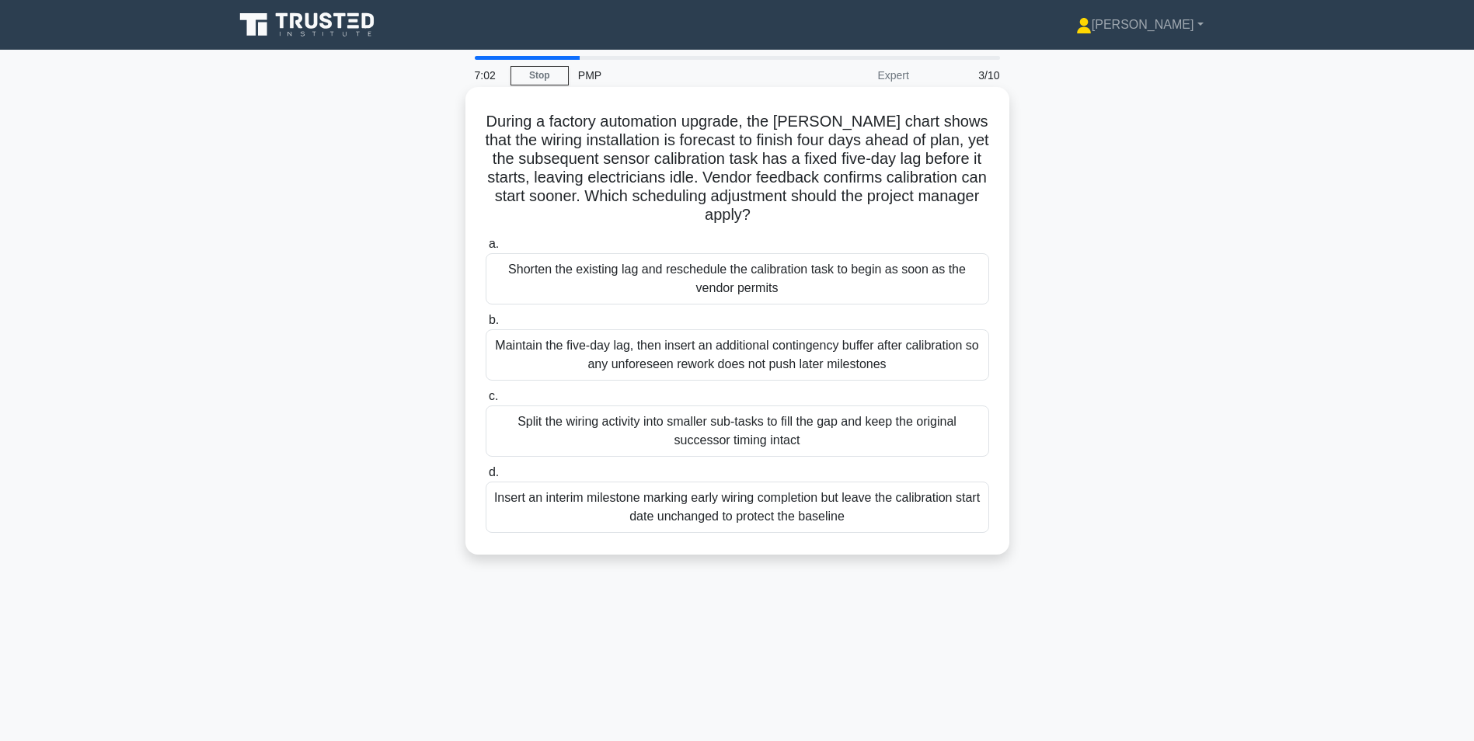
click at [709, 281] on div "Shorten the existing lag and reschedule the calibration task to begin as soon a…" at bounding box center [738, 278] width 504 height 51
click at [486, 249] on input "a. Shorten the existing lag and reschedule the calibration task to begin as soo…" at bounding box center [486, 244] width 0 height 10
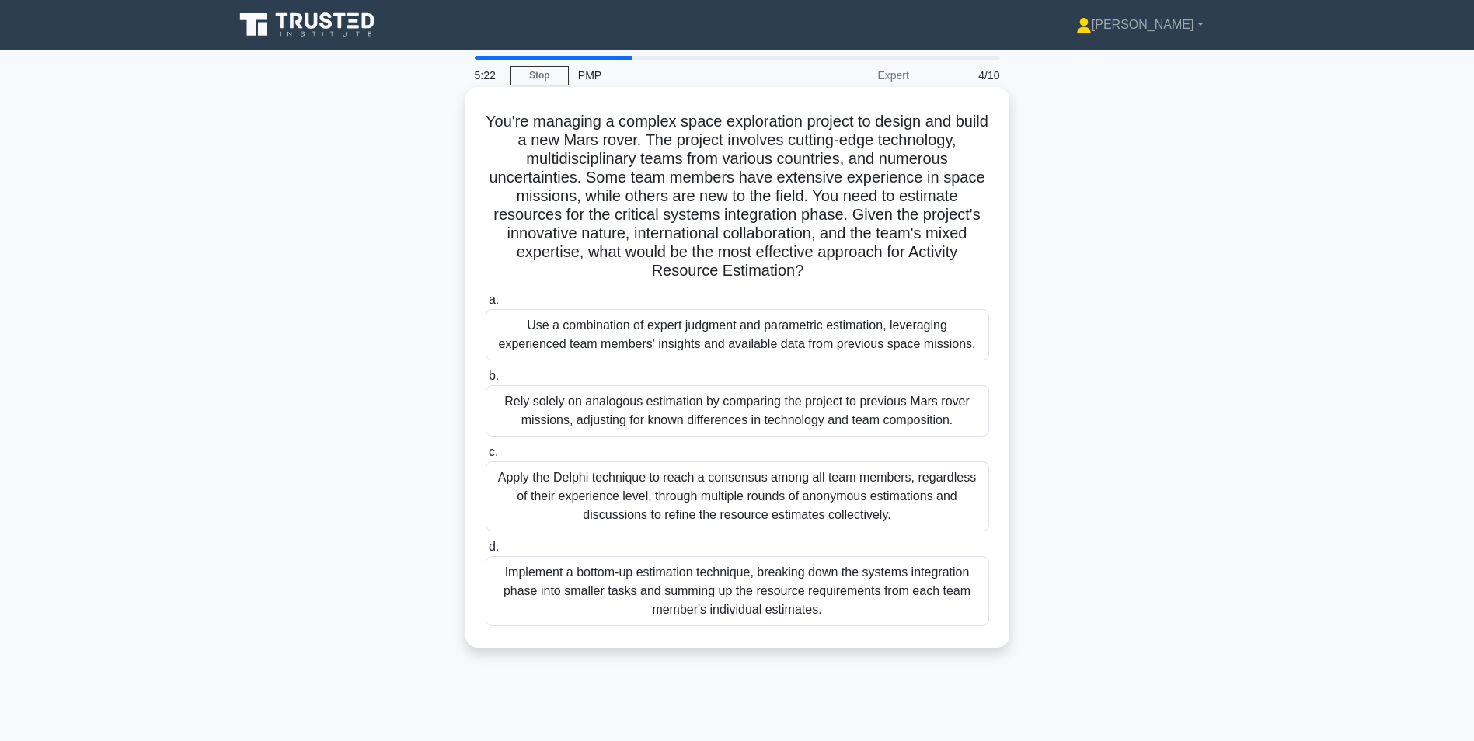
click at [718, 590] on div "Implement a bottom-up estimation technique, breaking down the systems integrati…" at bounding box center [738, 591] width 504 height 70
click at [486, 552] on input "d. Implement a bottom-up estimation technique, breaking down the systems integr…" at bounding box center [486, 547] width 0 height 10
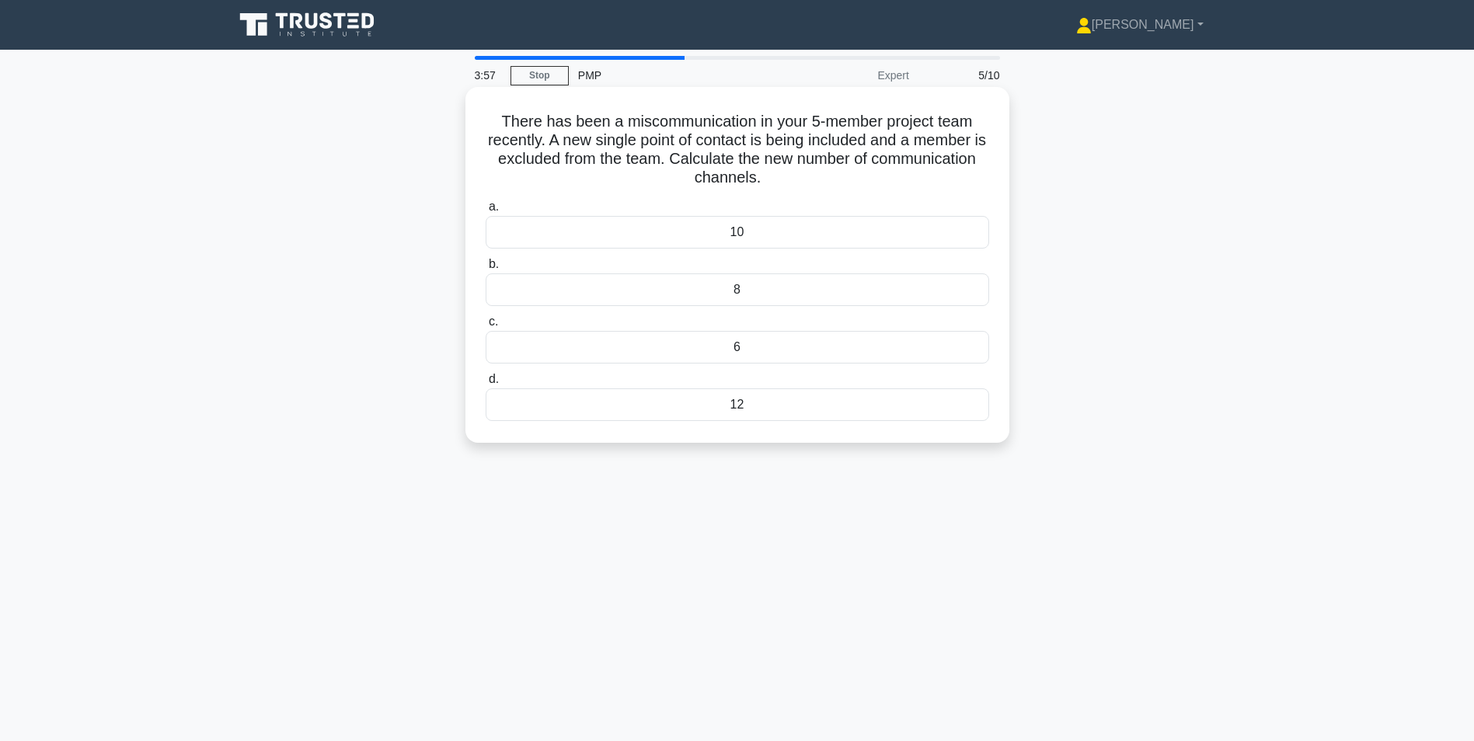
click at [744, 411] on div "12" at bounding box center [738, 405] width 504 height 33
click at [486, 385] on input "d. 12" at bounding box center [486, 380] width 0 height 10
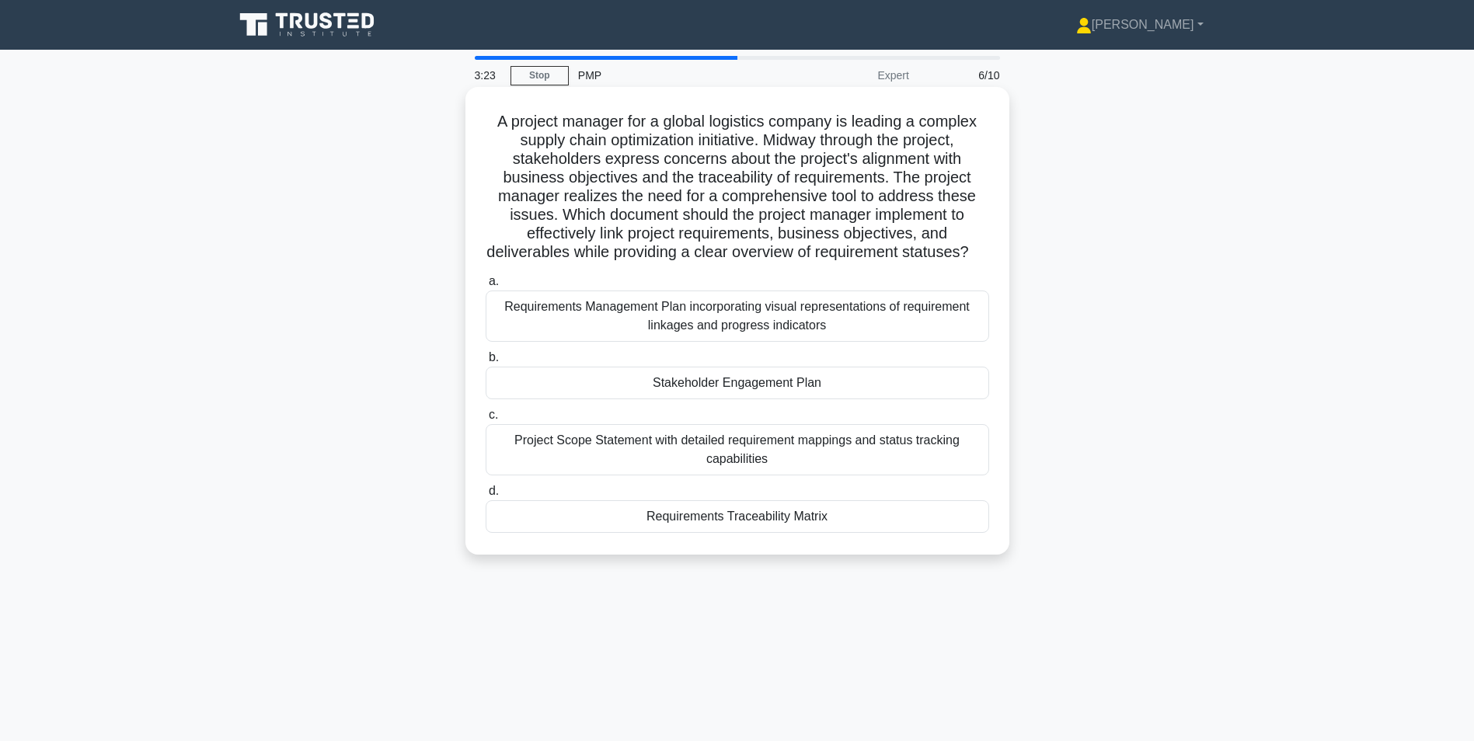
click at [720, 533] on div "Requirements Traceability Matrix" at bounding box center [738, 516] width 504 height 33
click at [486, 497] on input "d. Requirements Traceability Matrix" at bounding box center [486, 491] width 0 height 10
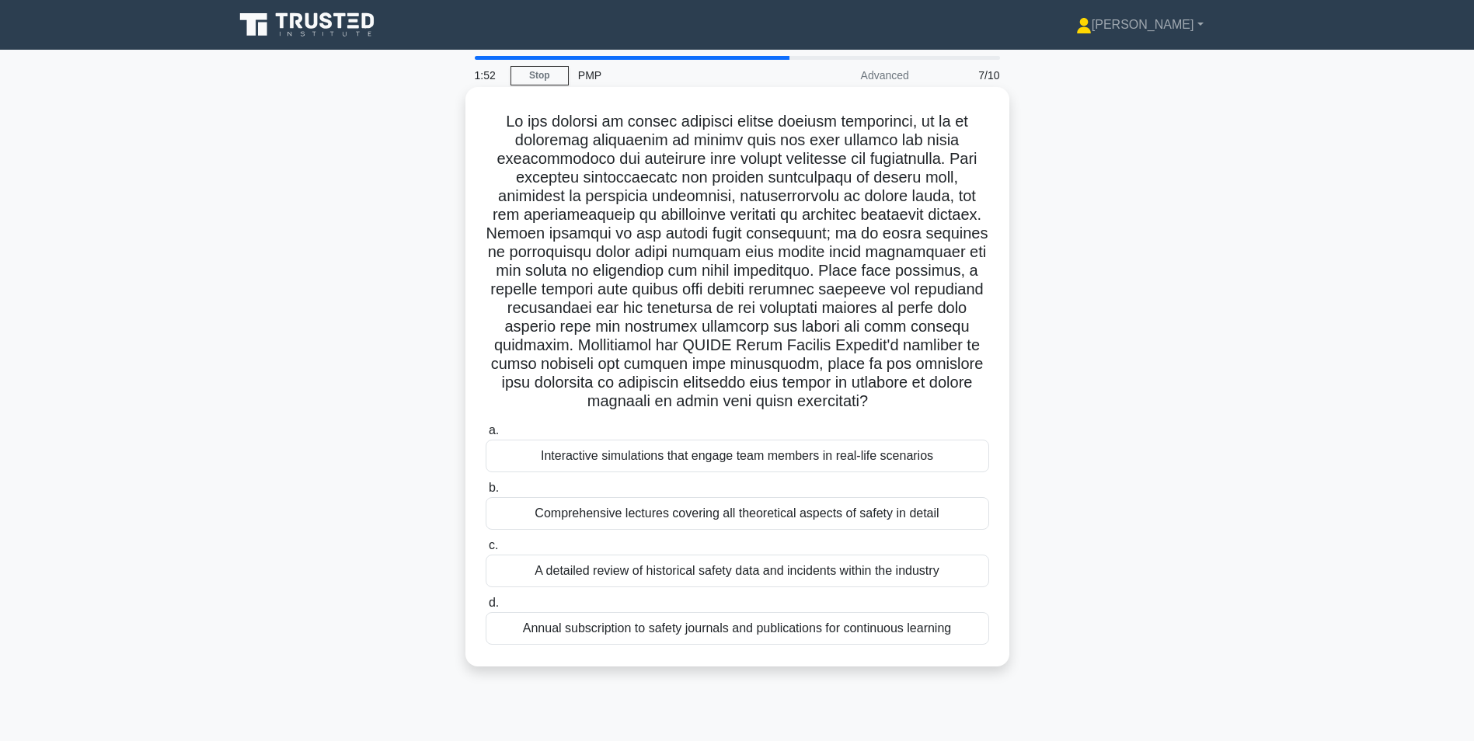
click at [664, 458] on div "Interactive simulations that engage team members in real-life scenarios" at bounding box center [738, 456] width 504 height 33
click at [486, 436] on input "a. Interactive simulations that engage team members in real-life scenarios" at bounding box center [486, 431] width 0 height 10
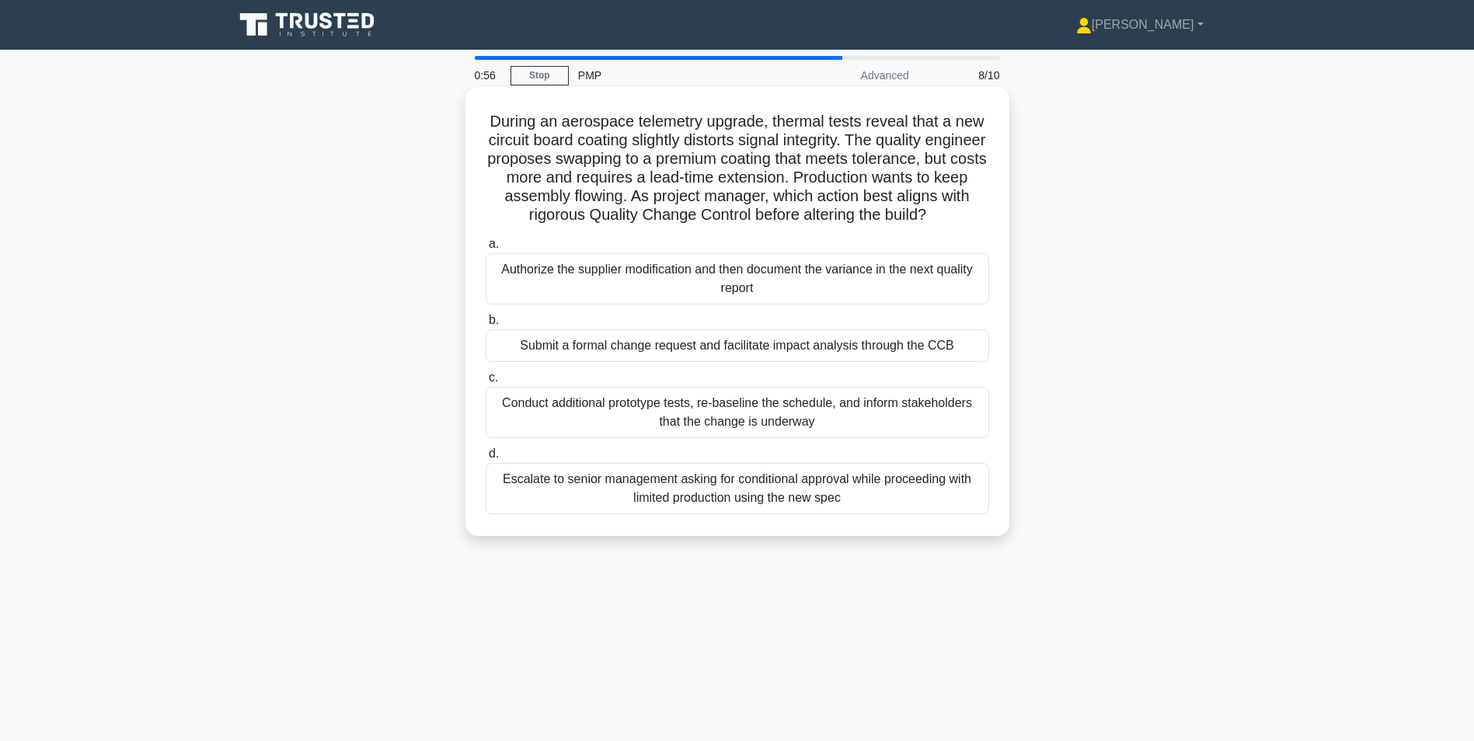
click at [729, 362] on div "Submit a formal change request and facilitate impact analysis through the CCB" at bounding box center [738, 345] width 504 height 33
click at [486, 326] on input "b. Submit a formal change request and facilitate impact analysis through the CCB" at bounding box center [486, 320] width 0 height 10
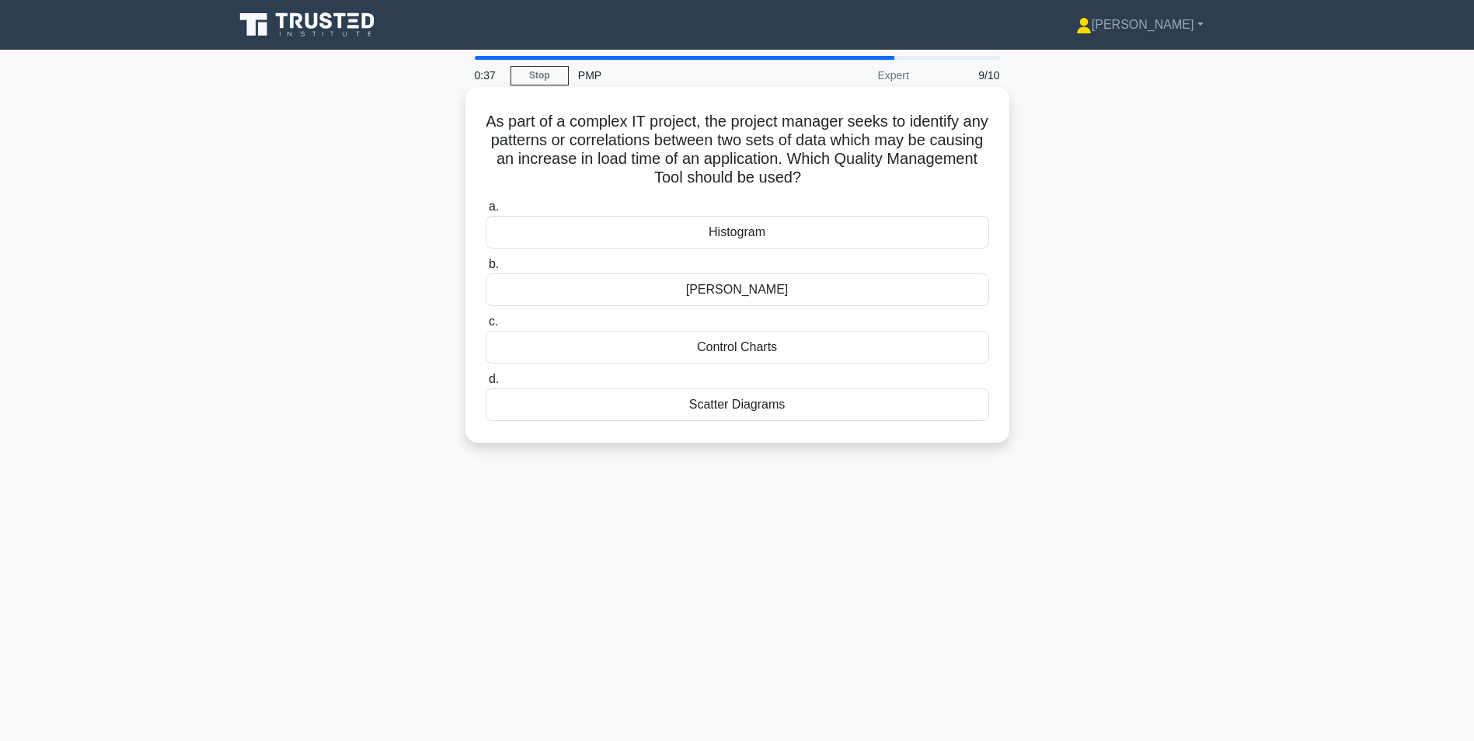
click at [741, 410] on div "Scatter Diagrams" at bounding box center [738, 405] width 504 height 33
click at [486, 385] on input "d. Scatter Diagrams" at bounding box center [486, 380] width 0 height 10
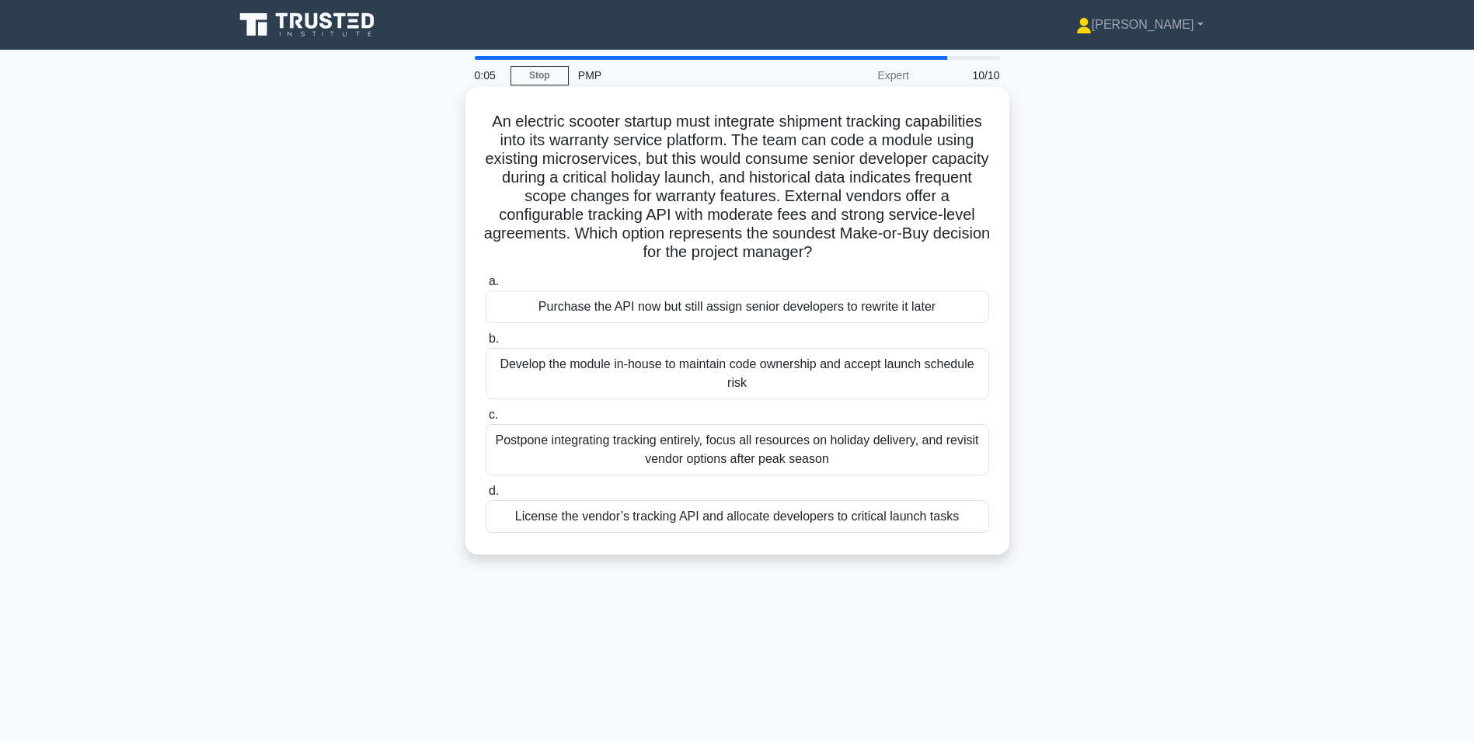
click at [698, 521] on div "License the vendor’s tracking API and allocate developers to critical launch ta…" at bounding box center [738, 516] width 504 height 33
click at [486, 497] on input "d. License the vendor’s tracking API and allocate developers to critical launch…" at bounding box center [486, 491] width 0 height 10
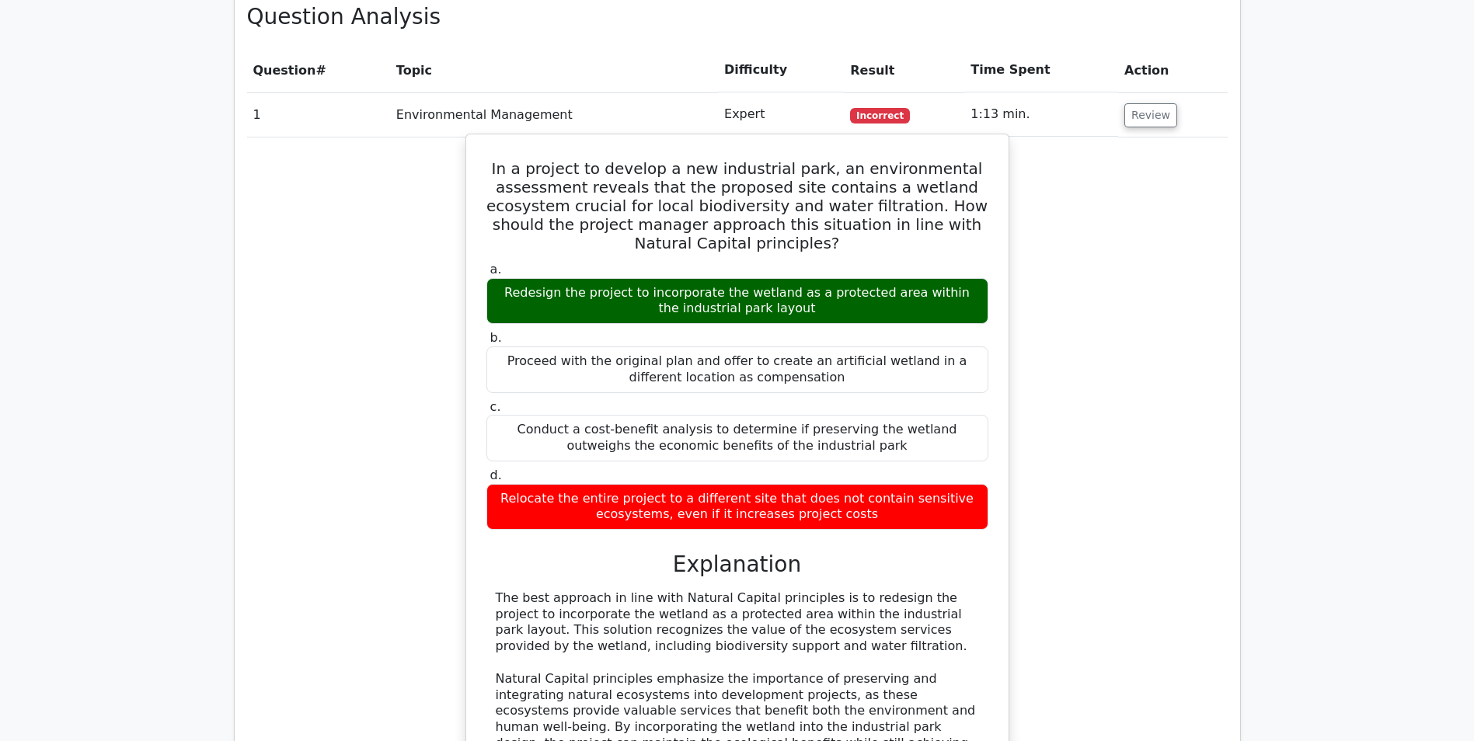
scroll to position [932, 0]
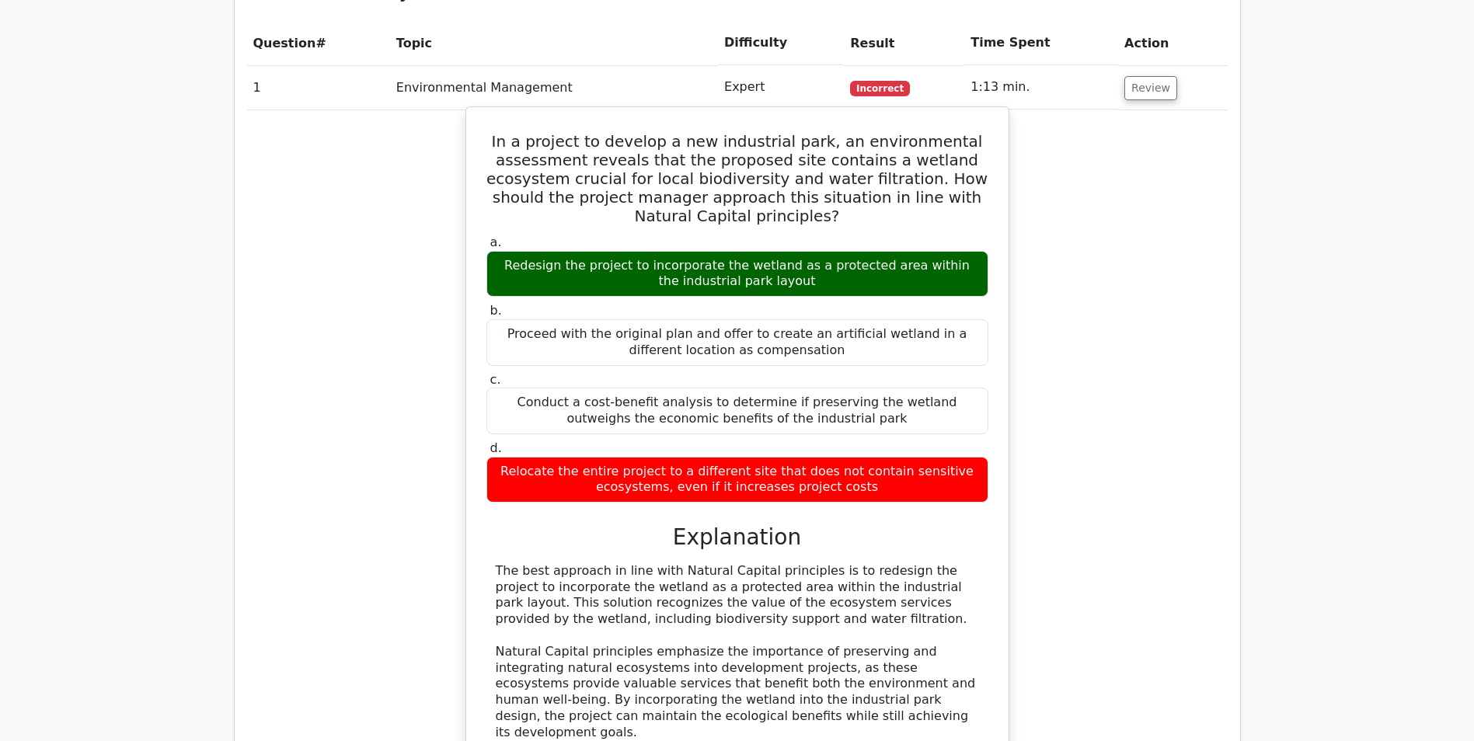
click at [920, 166] on h5 "In a project to develop a new industrial park, an environmental assessment reve…" at bounding box center [737, 178] width 505 height 93
copy h5 "wetland"
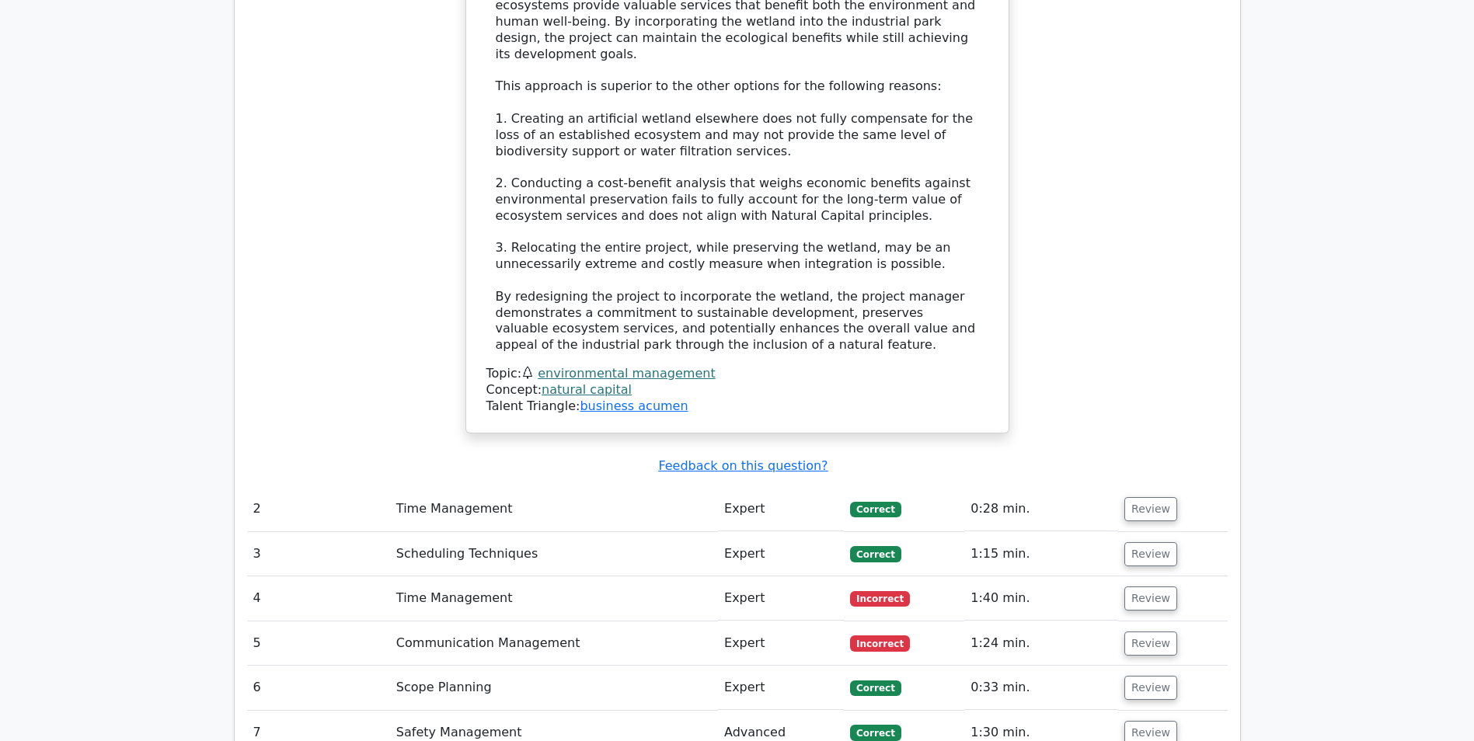
scroll to position [1632, 0]
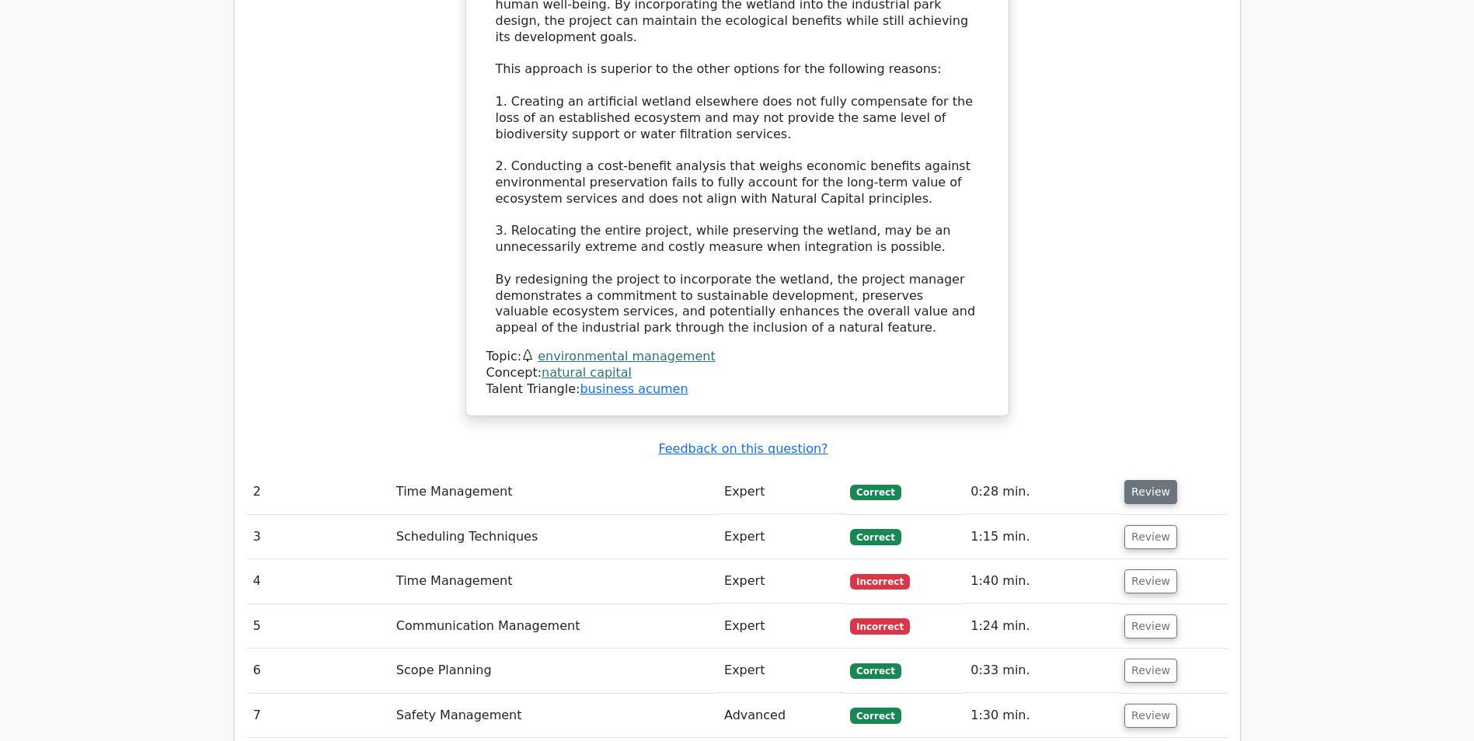
click at [1146, 480] on button "Review" at bounding box center [1150, 492] width 53 height 24
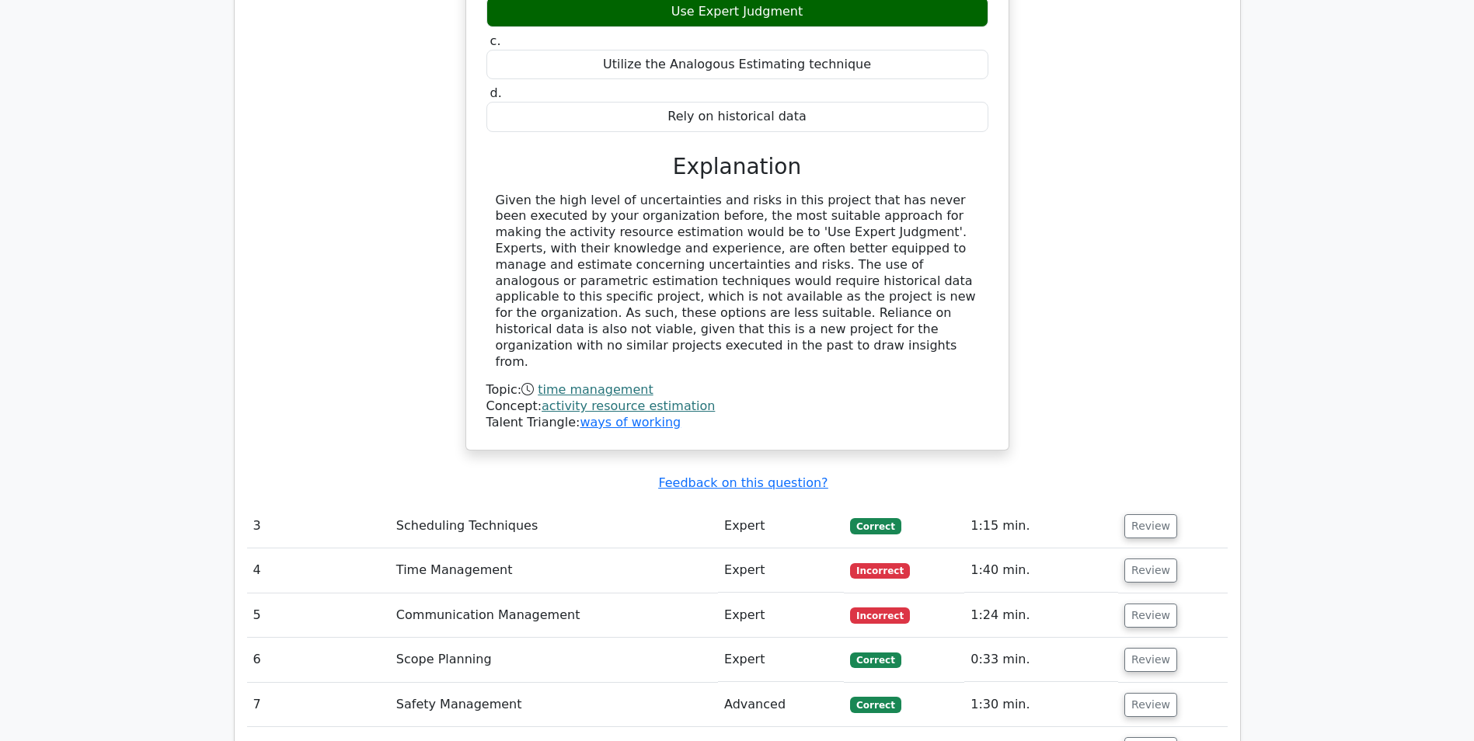
scroll to position [2331, 0]
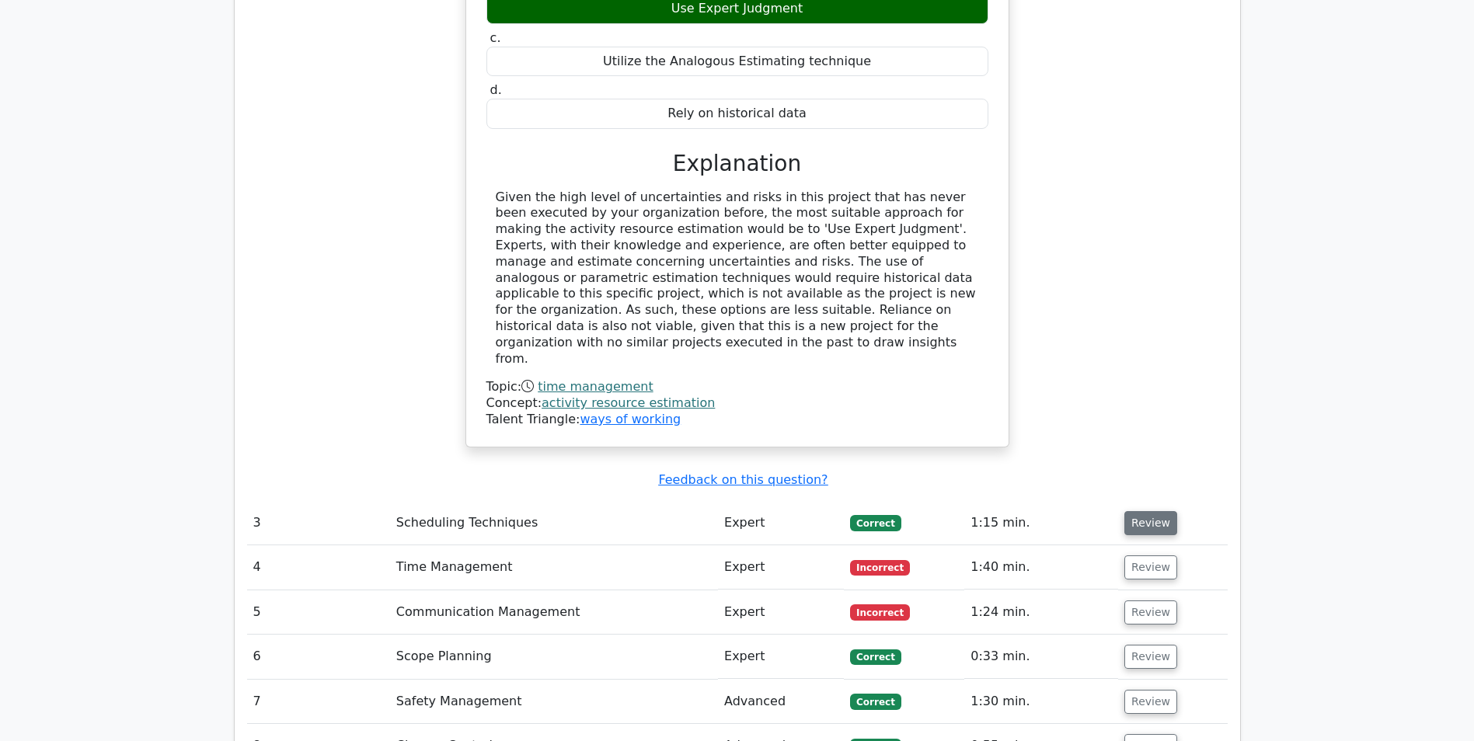
click at [1151, 511] on button "Review" at bounding box center [1150, 523] width 53 height 24
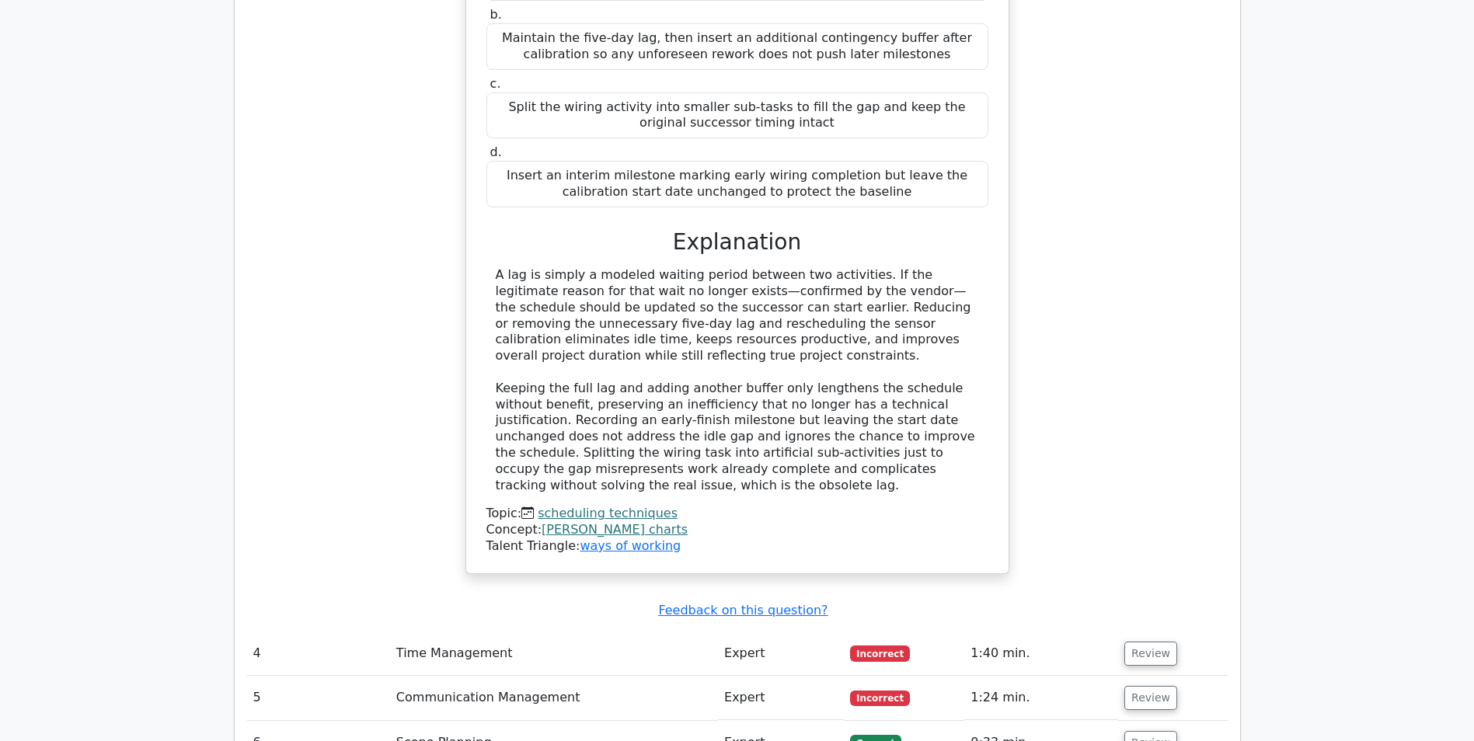
scroll to position [3108, 0]
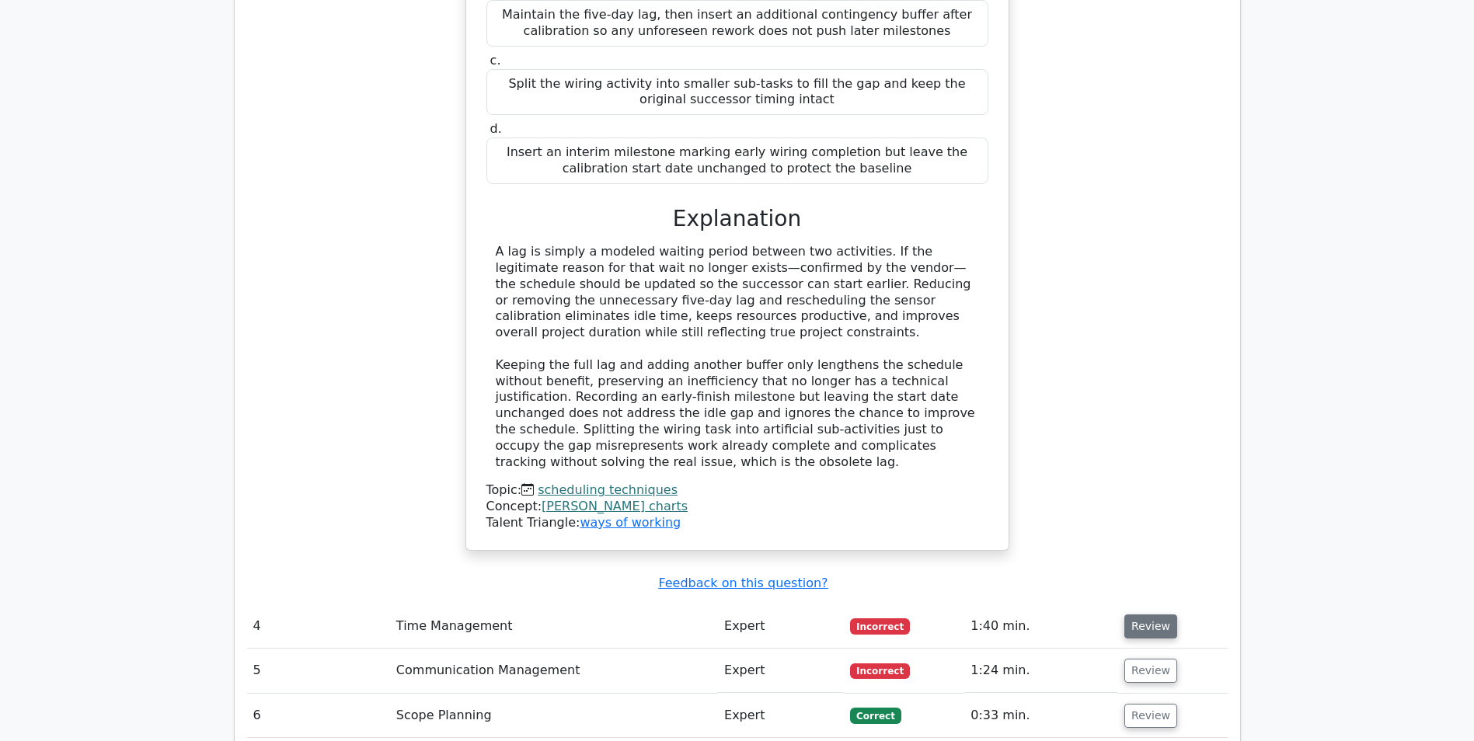
click at [1137, 615] on button "Review" at bounding box center [1150, 627] width 53 height 24
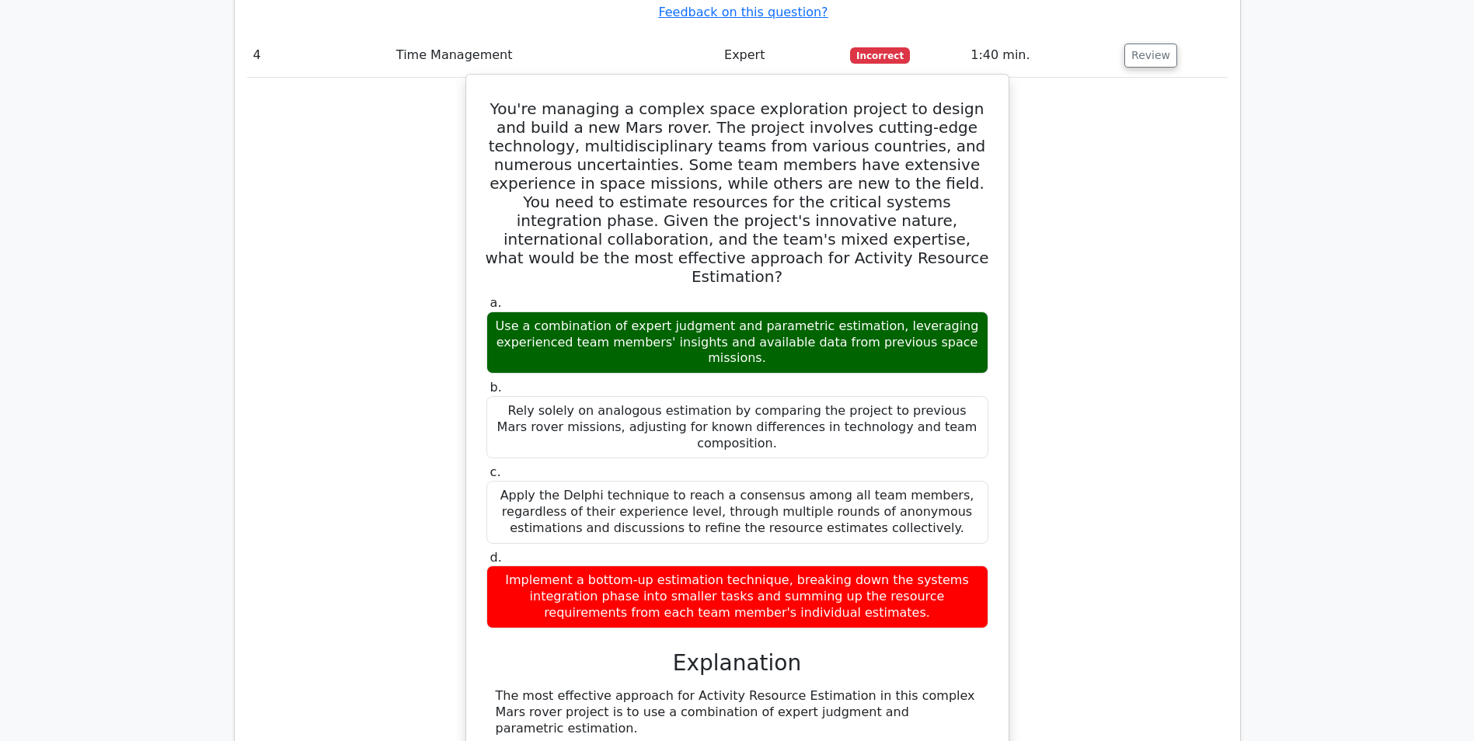
scroll to position [3652, 0]
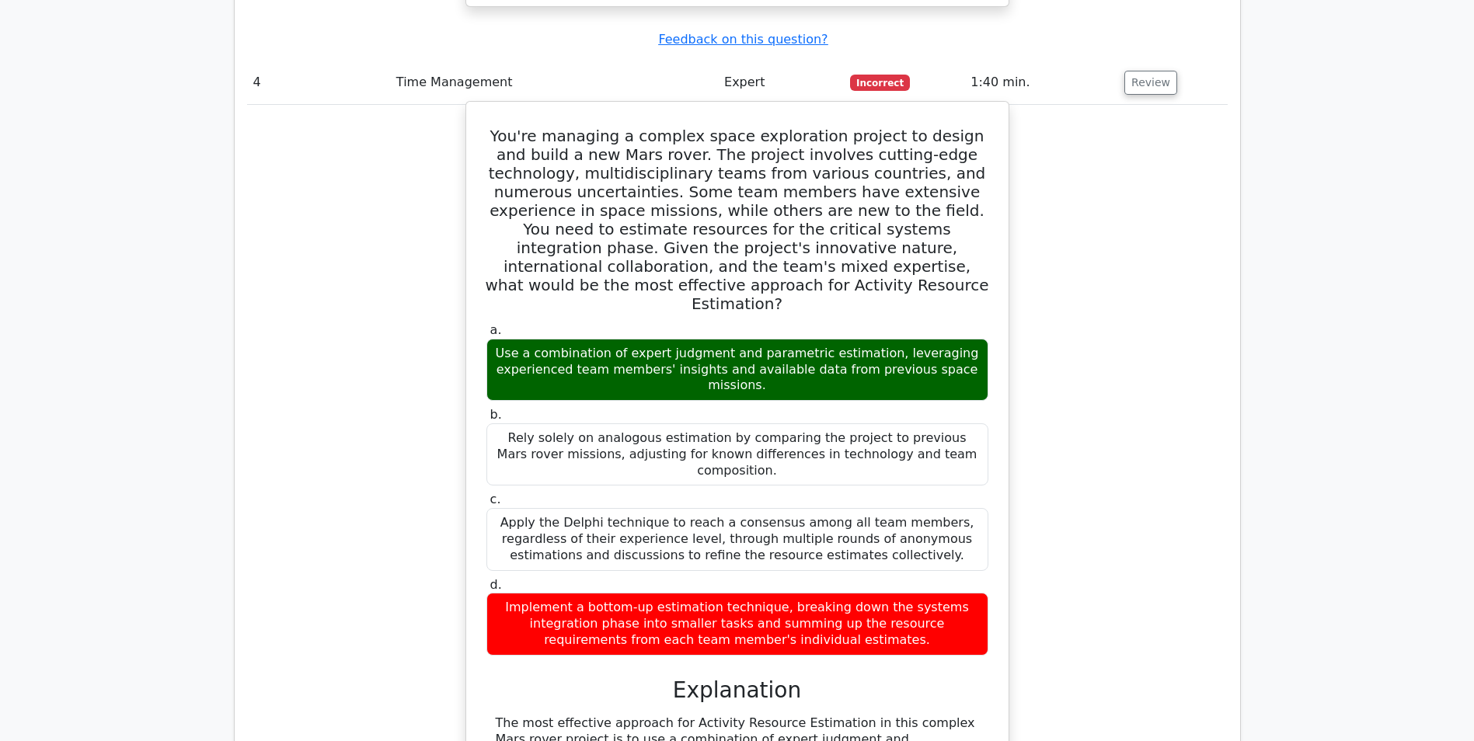
drag, startPoint x: 496, startPoint y: 69, endPoint x: 882, endPoint y: 522, distance: 595.3
click at [882, 522] on div "You're managing a complex space exploration project to design and build a new M…" at bounding box center [737, 683] width 530 height 1150
copy div "You're managing a complex space exploration project to design and build a new M…"
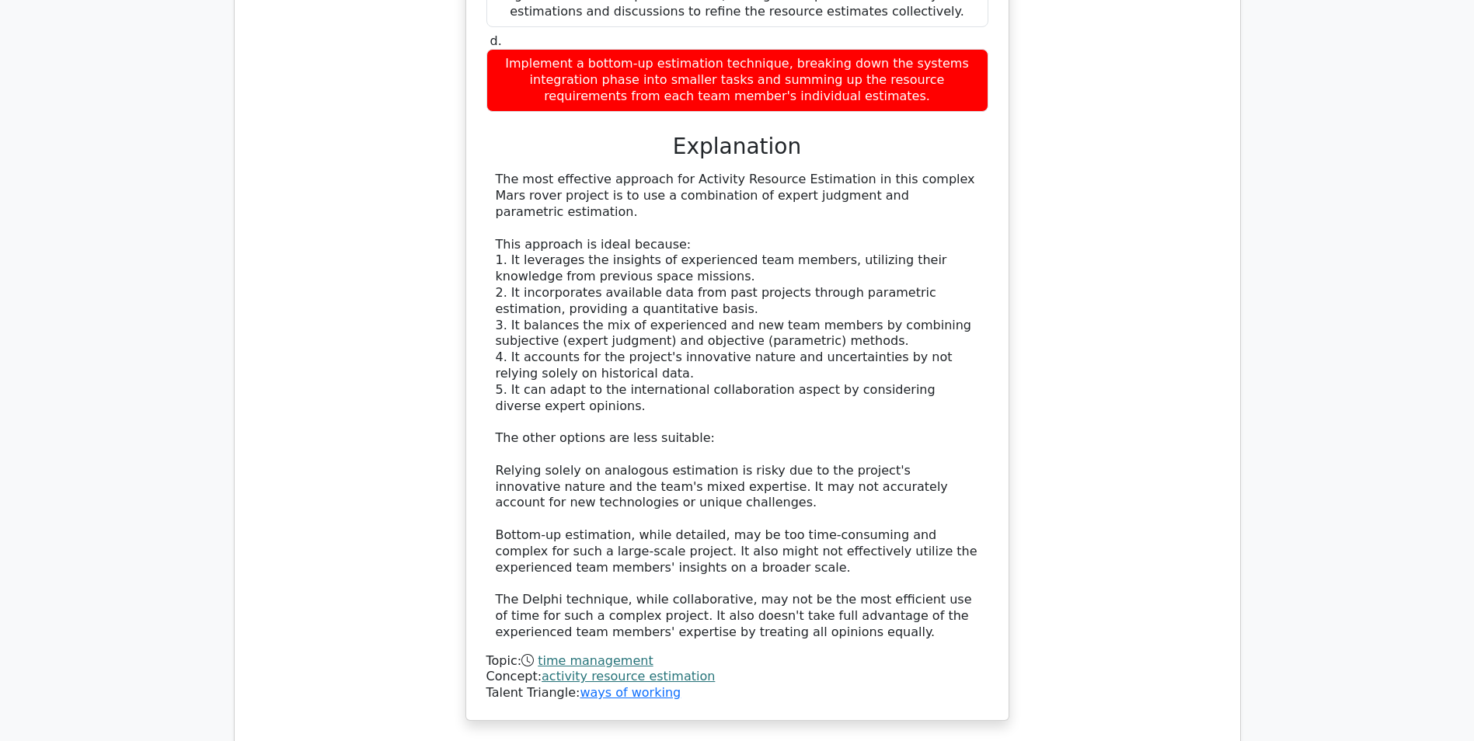
scroll to position [4351, 0]
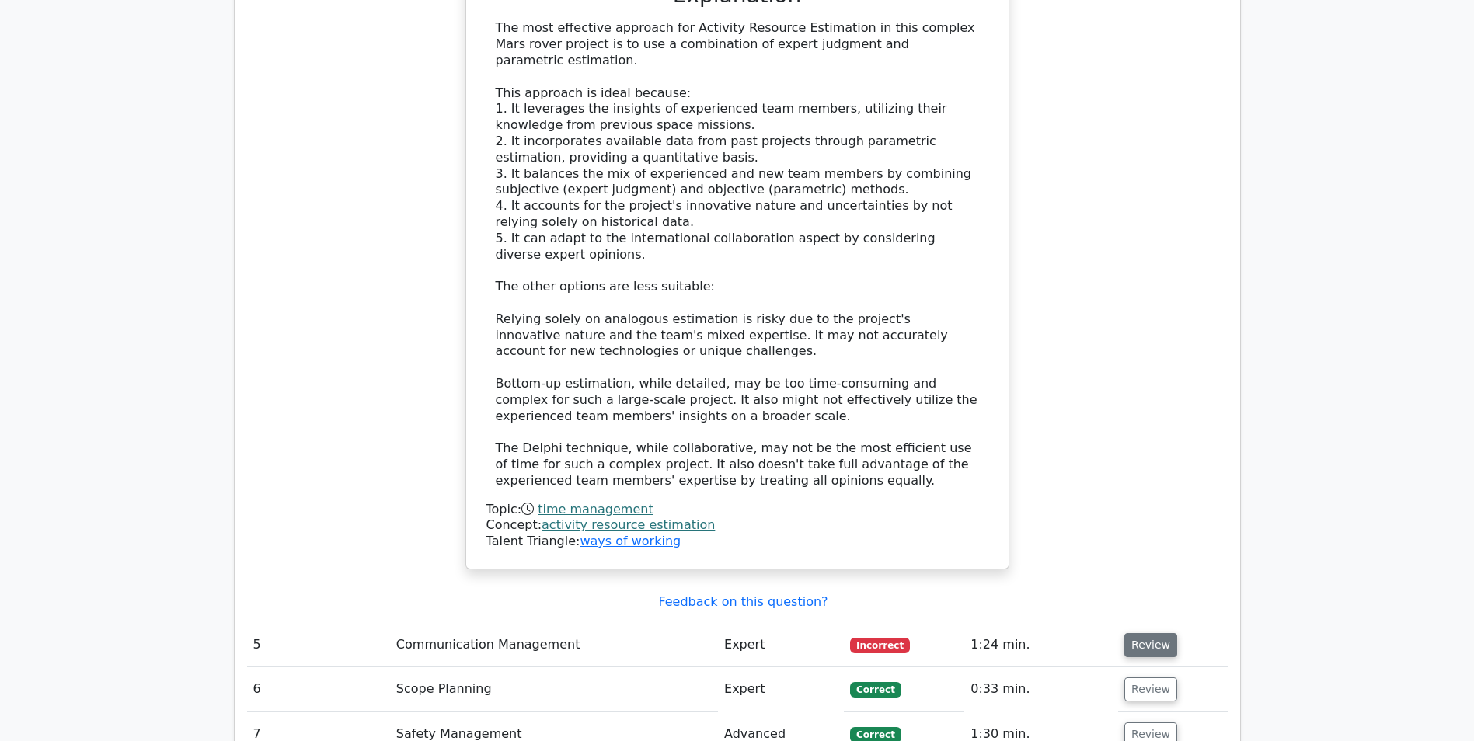
click at [1150, 633] on button "Review" at bounding box center [1150, 645] width 53 height 24
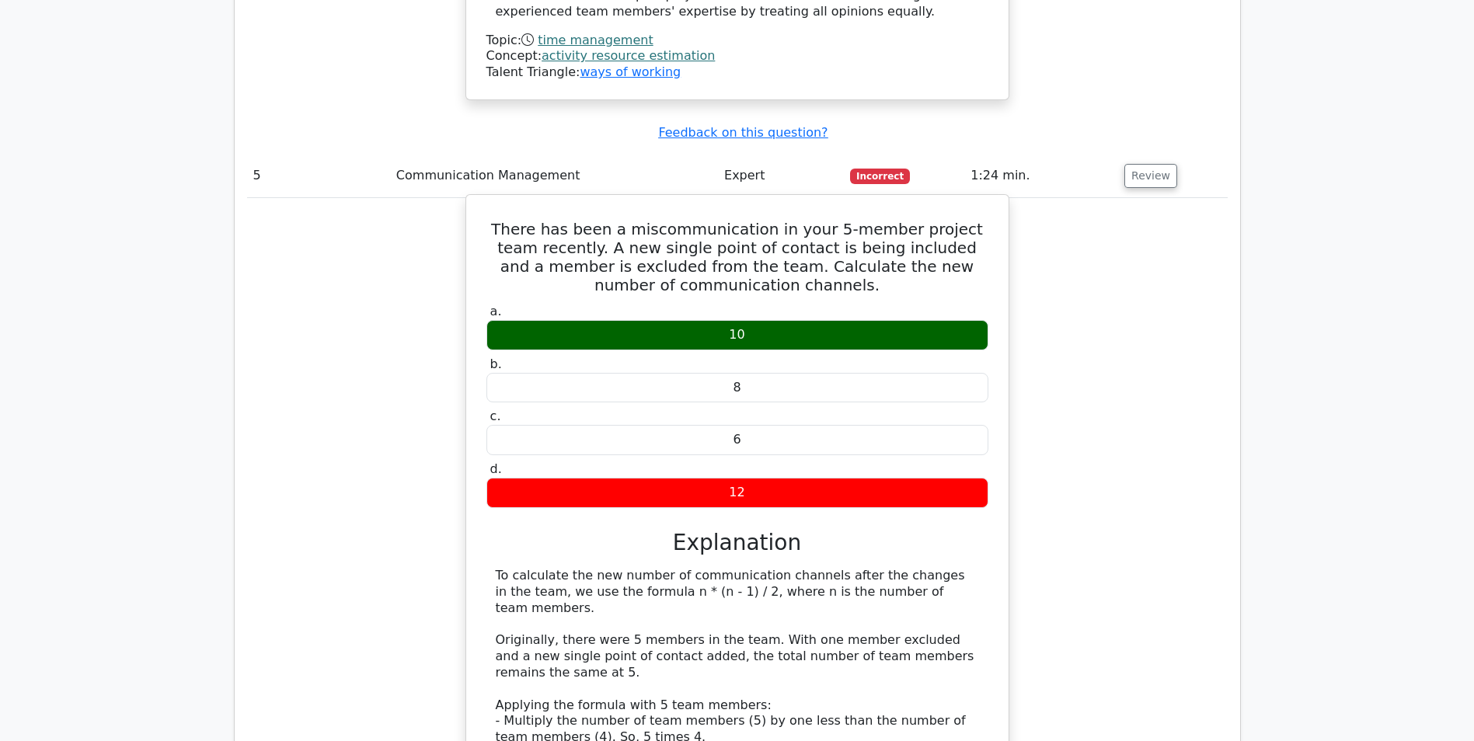
scroll to position [4818, 0]
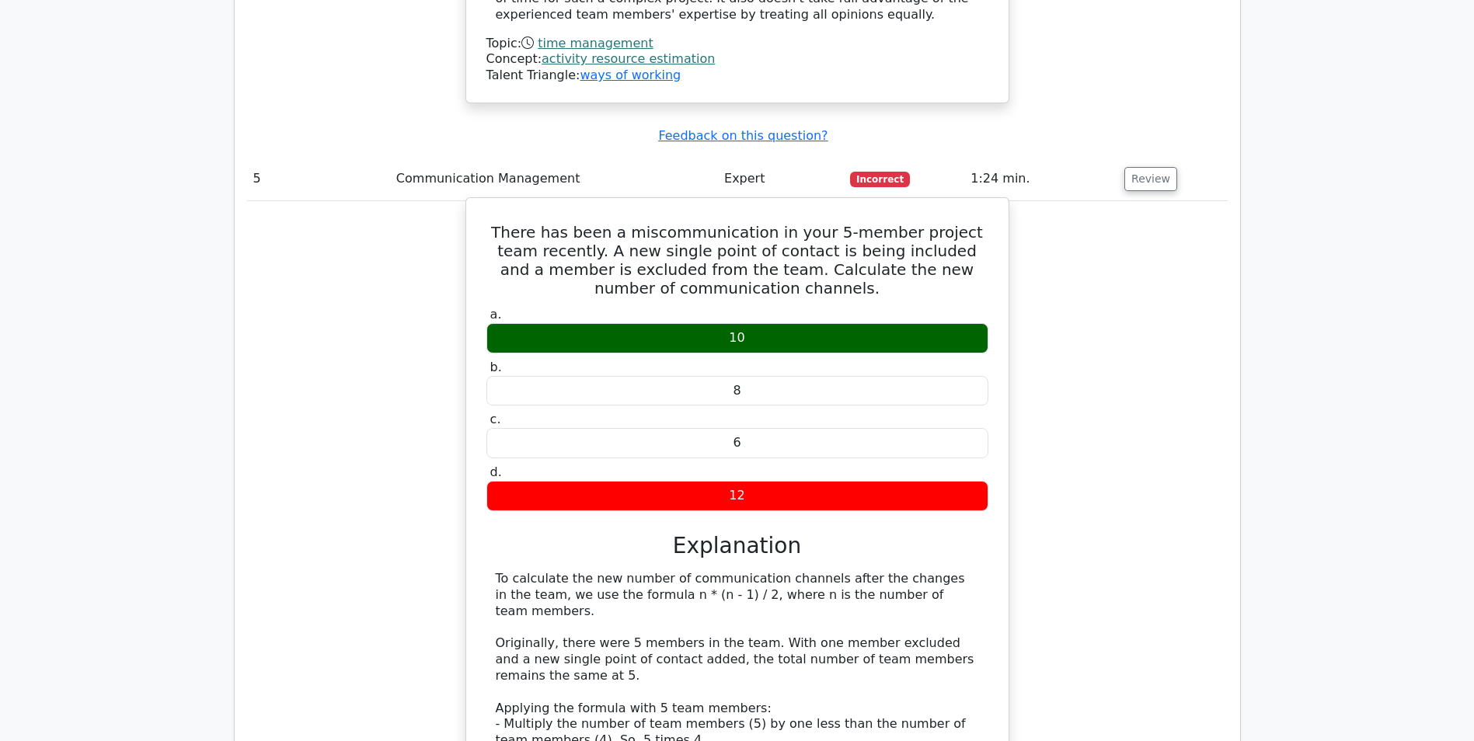
drag, startPoint x: 497, startPoint y: 99, endPoint x: 847, endPoint y: 358, distance: 436.1
click at [847, 358] on div "There has been a miscommunication in your 5-member project team recently. A new…" at bounding box center [737, 553] width 530 height 699
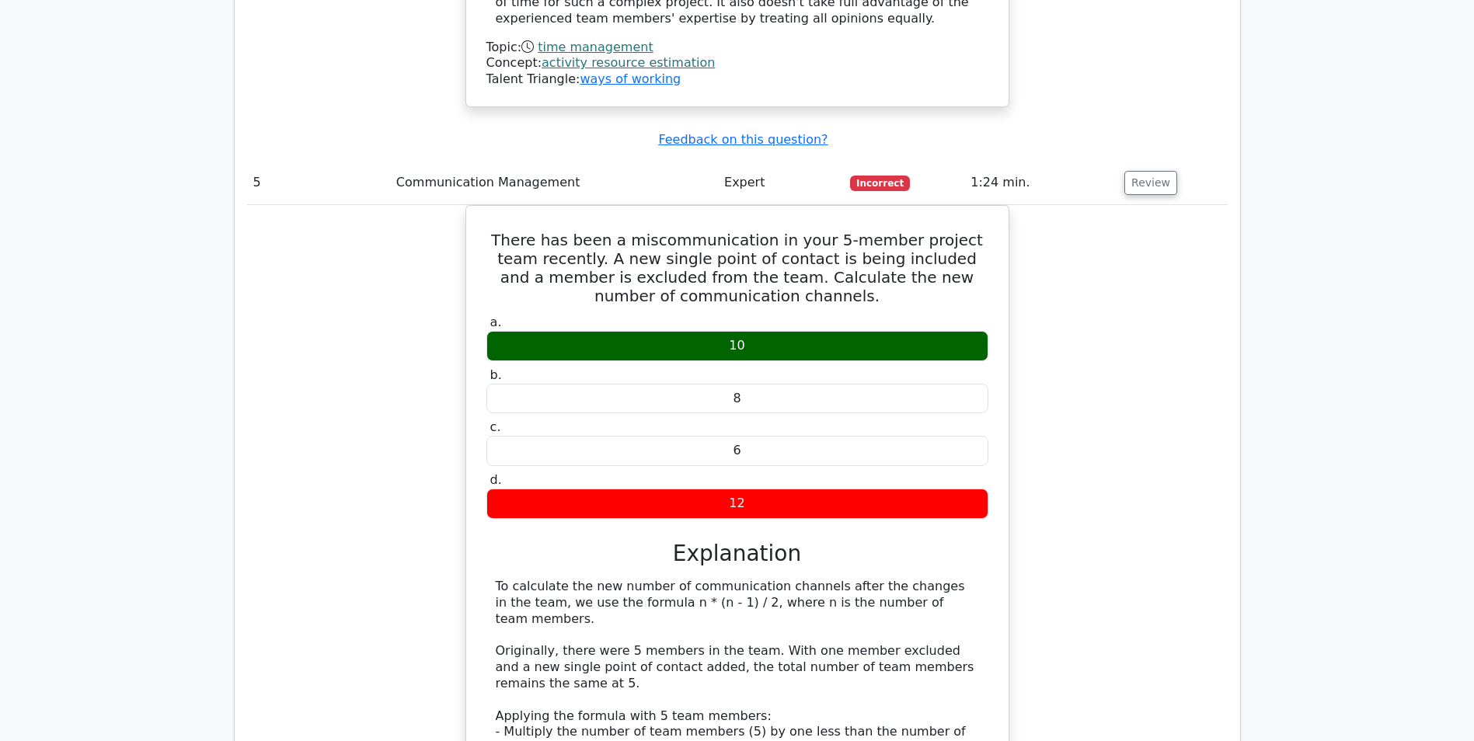
copy div "There has been a miscommunication in your 5-member project team recently. A new…"
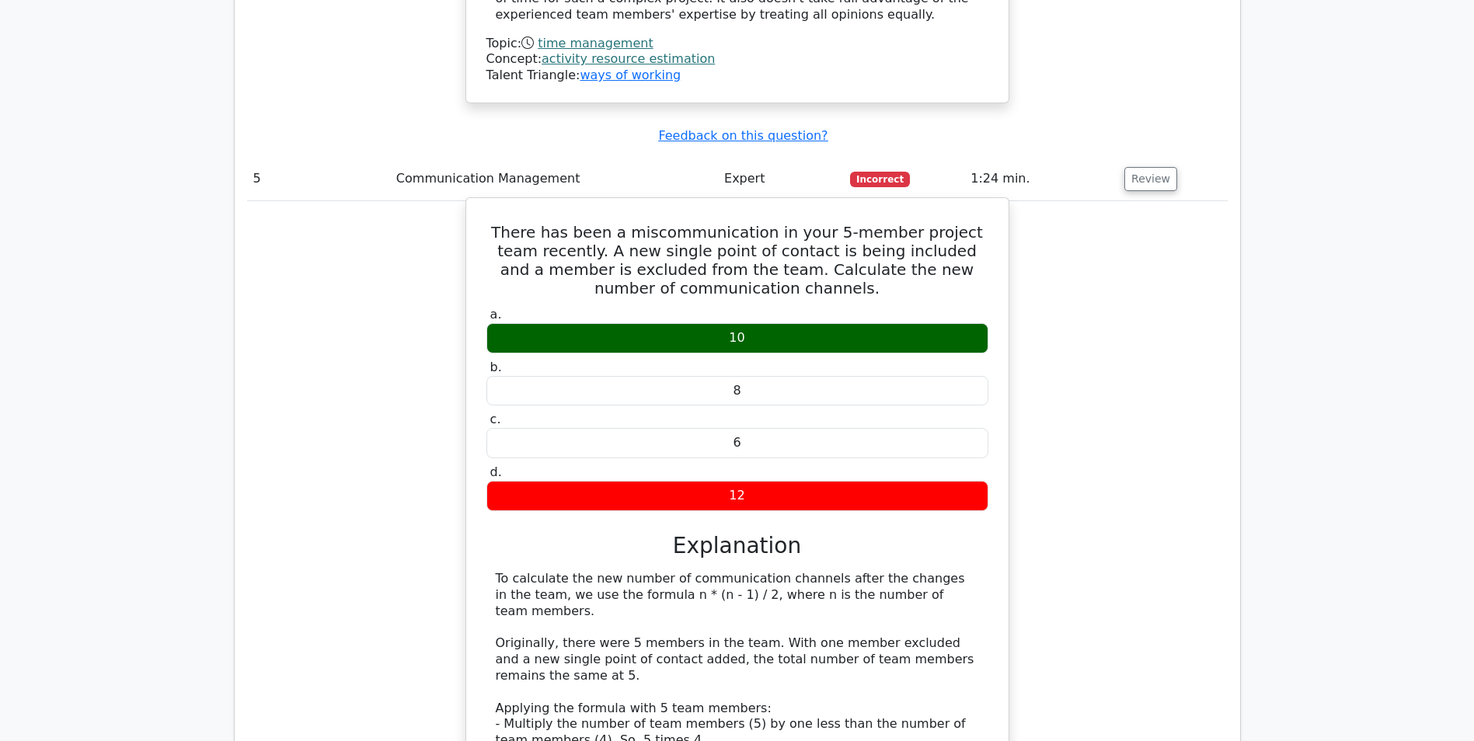
click at [623, 571] on div "To calculate the new number of communication channels after the changes in the …" at bounding box center [737, 700] width 483 height 259
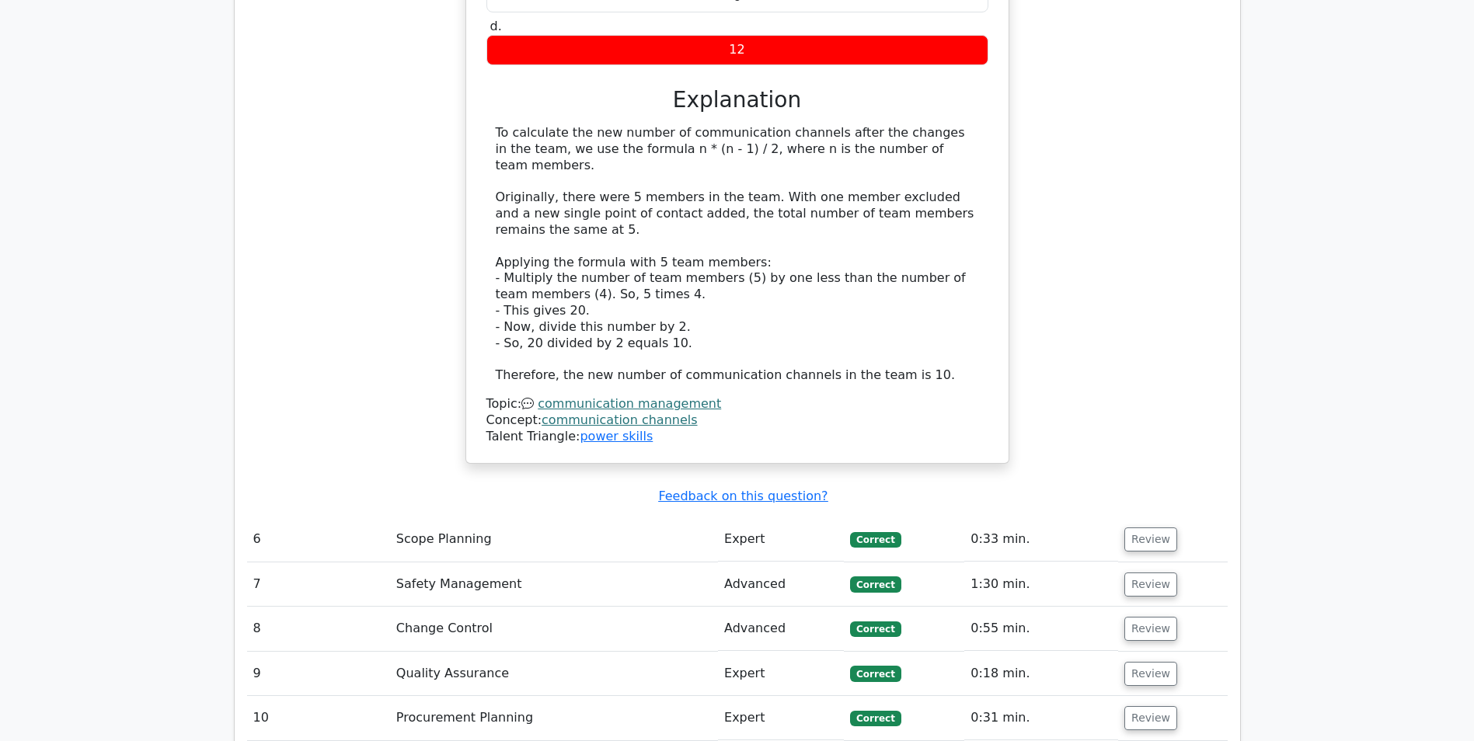
scroll to position [5284, 0]
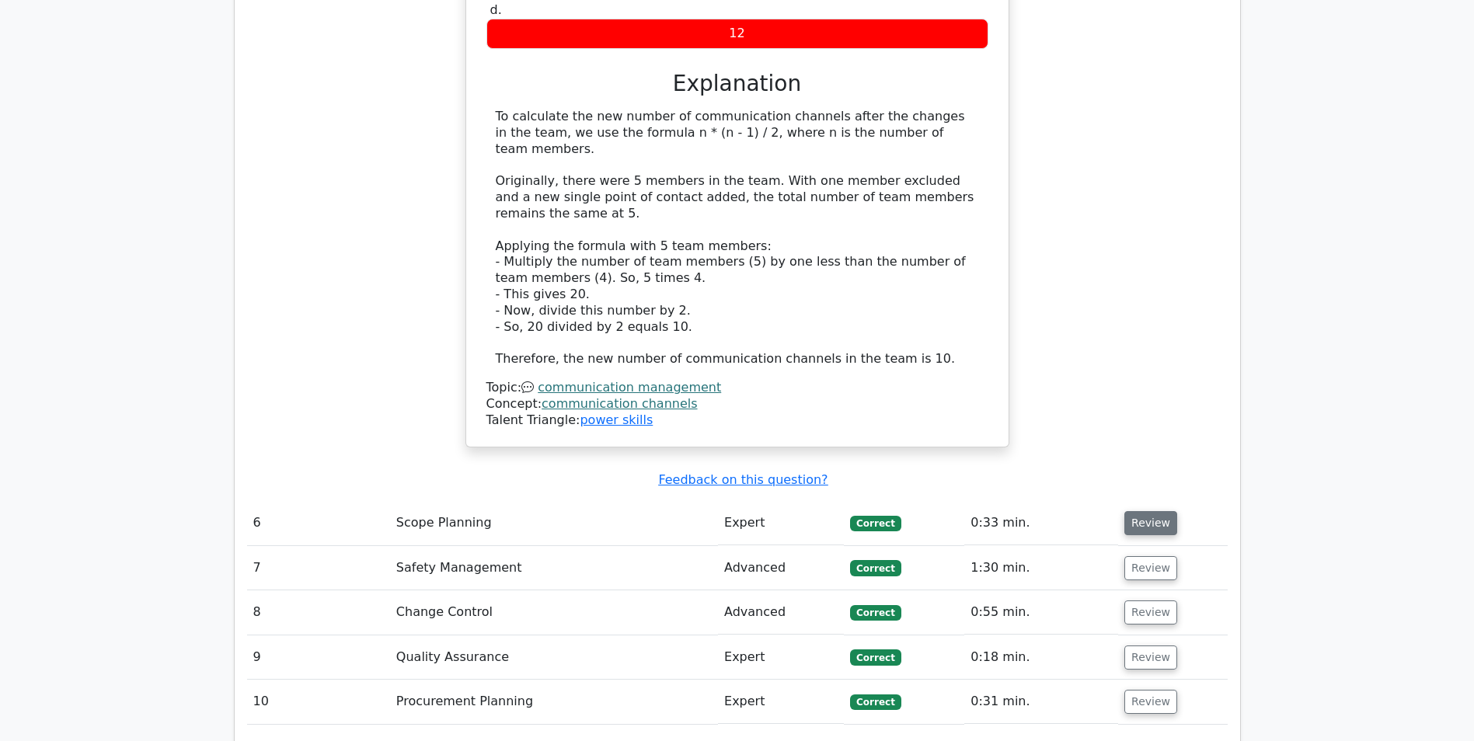
click at [1140, 511] on button "Review" at bounding box center [1150, 523] width 53 height 24
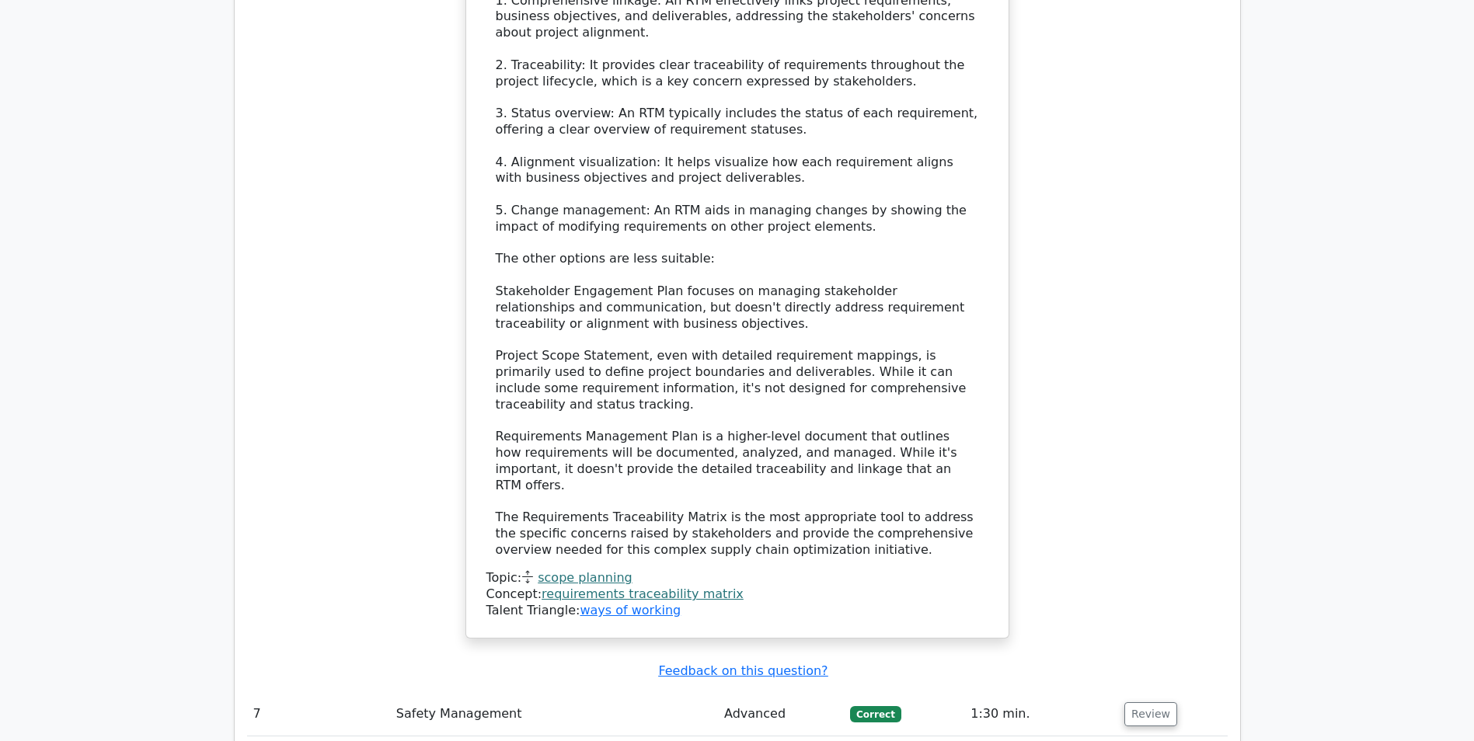
scroll to position [6527, 0]
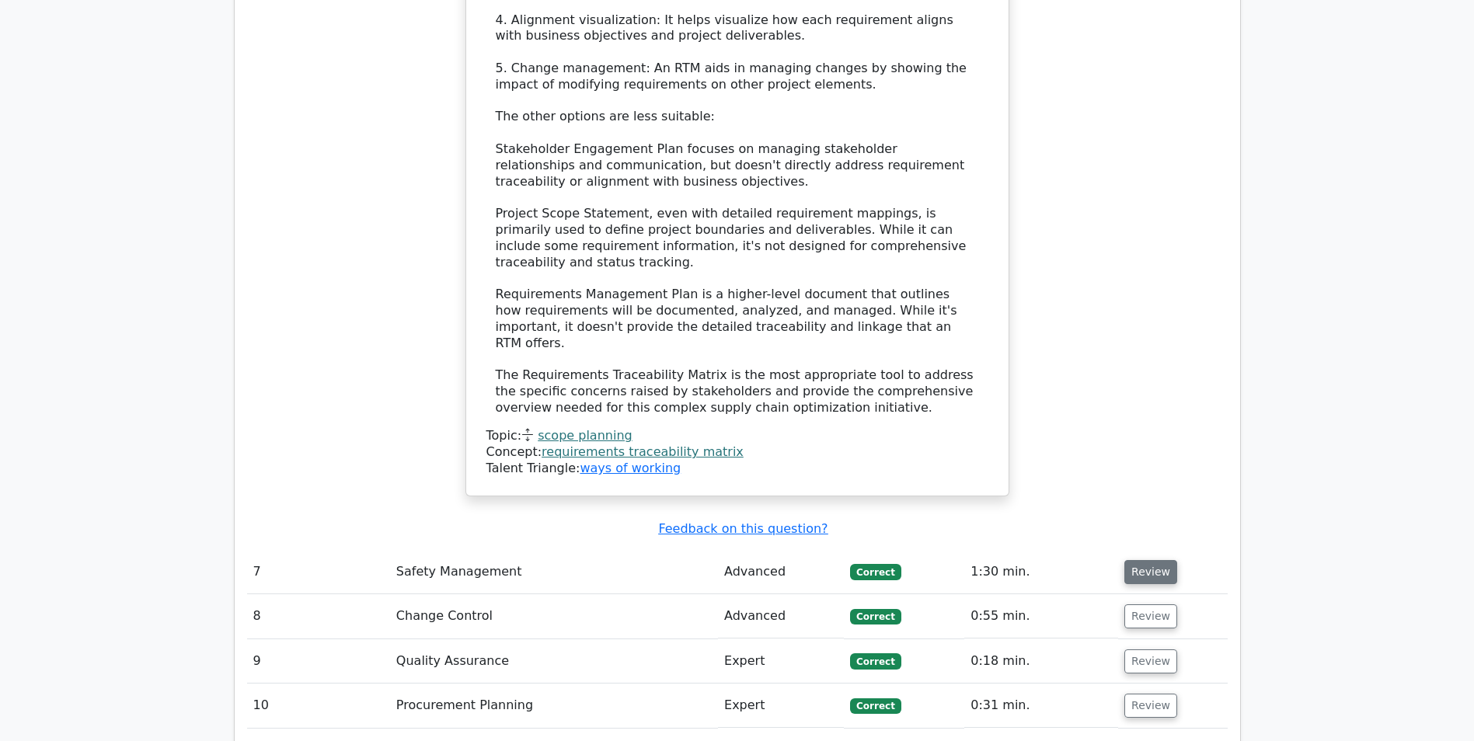
click at [1136, 560] on button "Review" at bounding box center [1150, 572] width 53 height 24
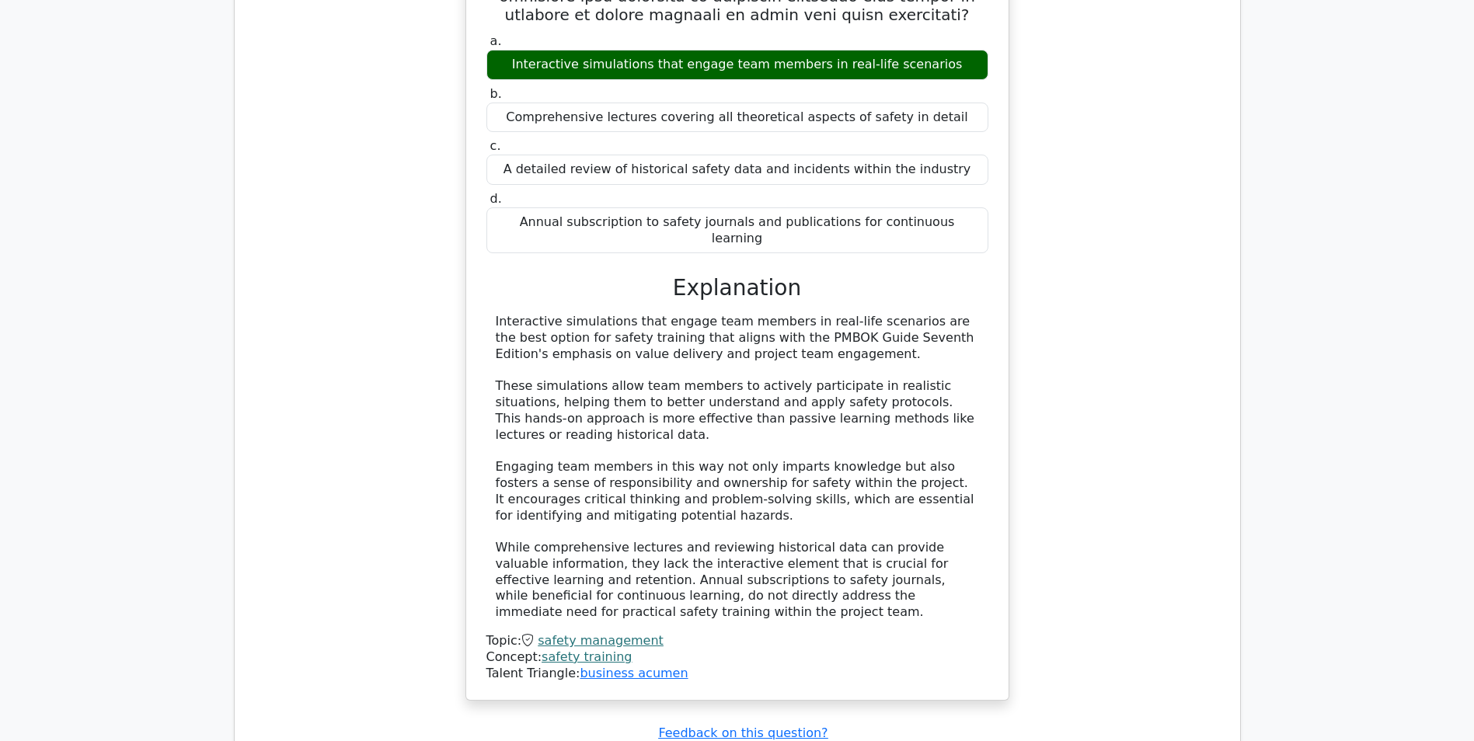
scroll to position [7459, 0]
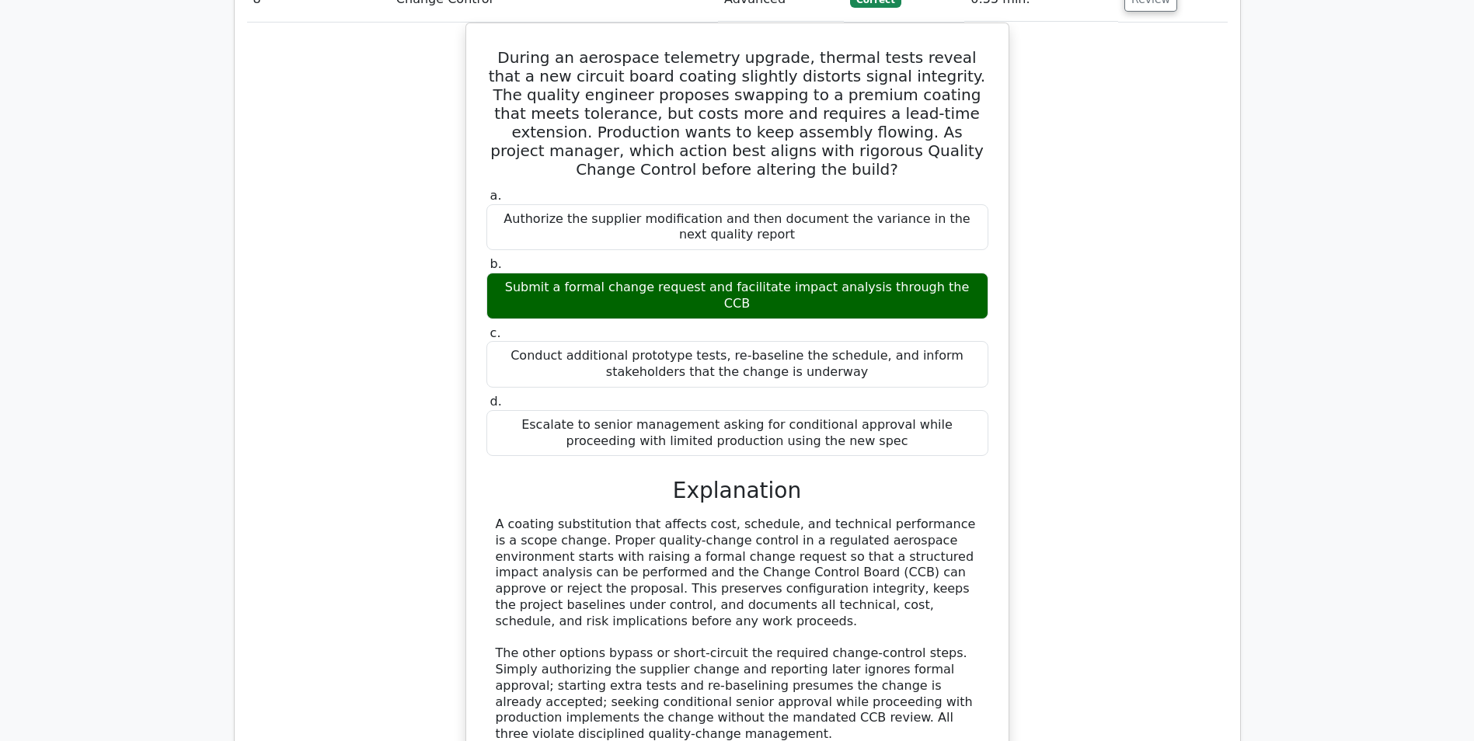
scroll to position [8314, 0]
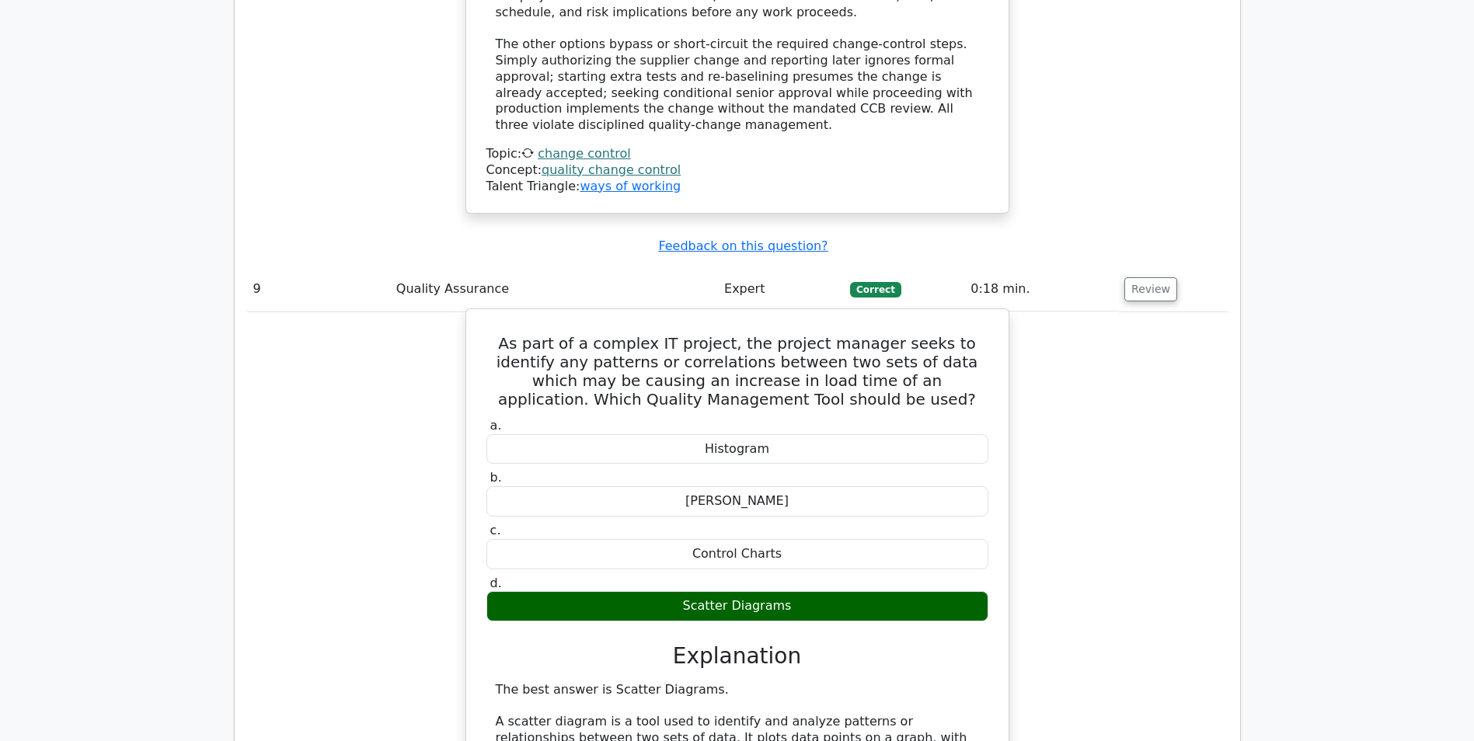
scroll to position [8858, 0]
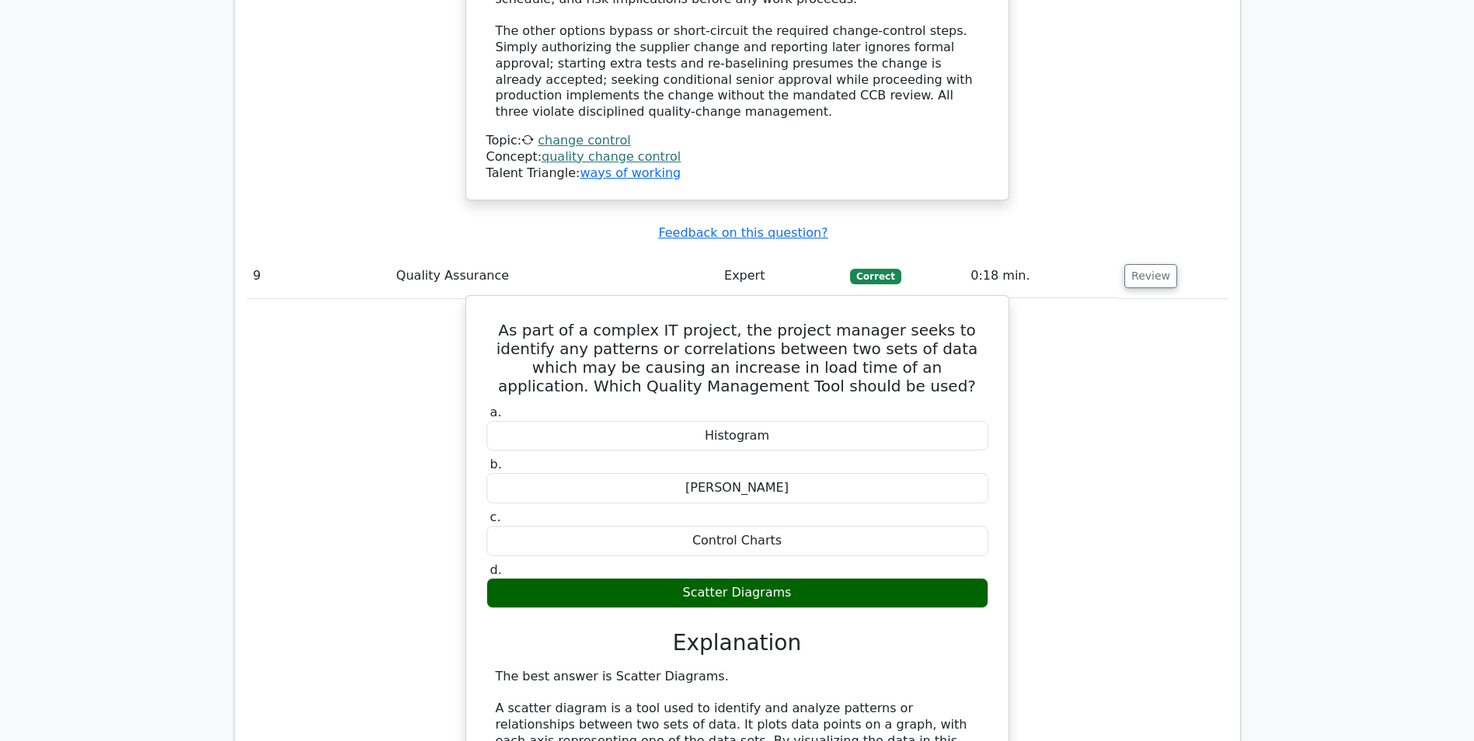
drag, startPoint x: 700, startPoint y: 289, endPoint x: 775, endPoint y: 290, distance: 74.6
click at [775, 578] on div "Scatter Diagrams" at bounding box center [737, 593] width 502 height 30
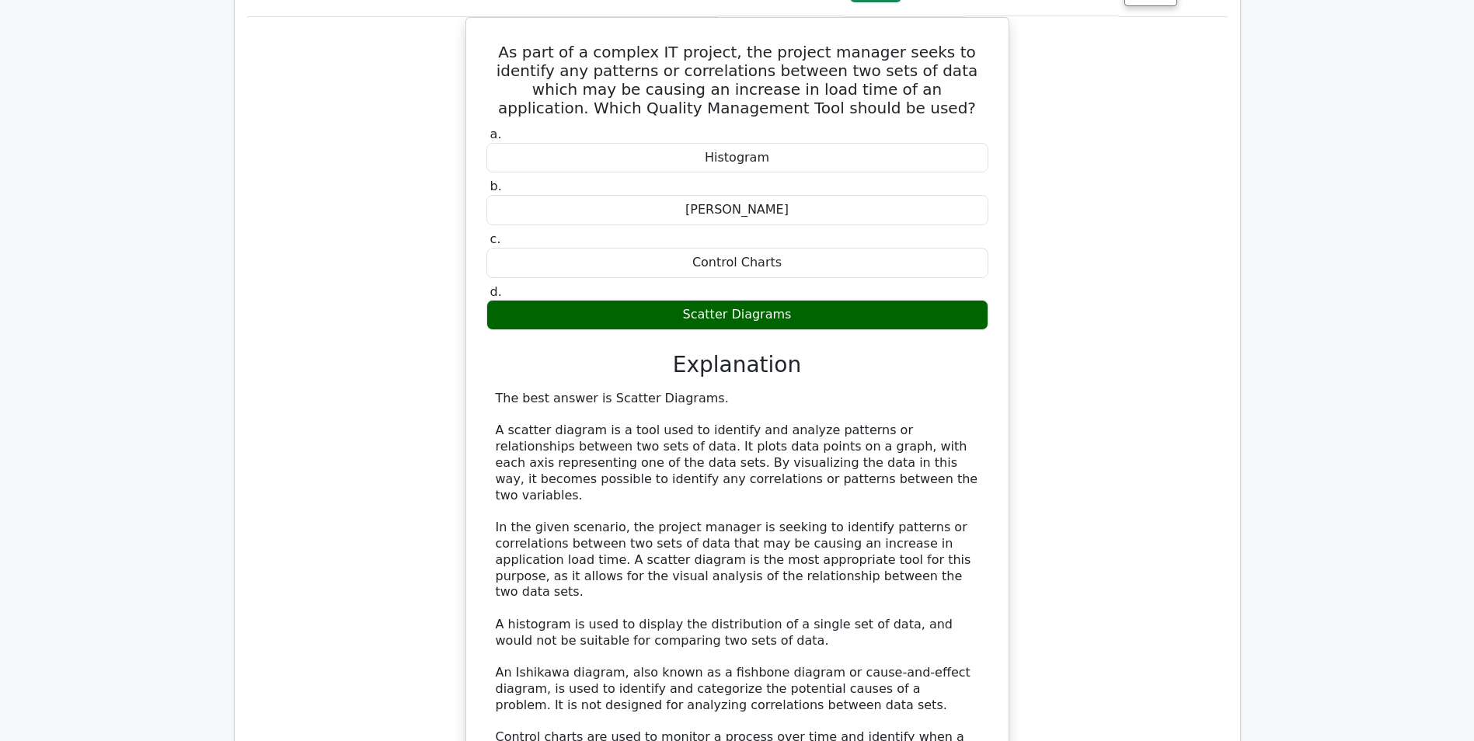
scroll to position [9247, 0]
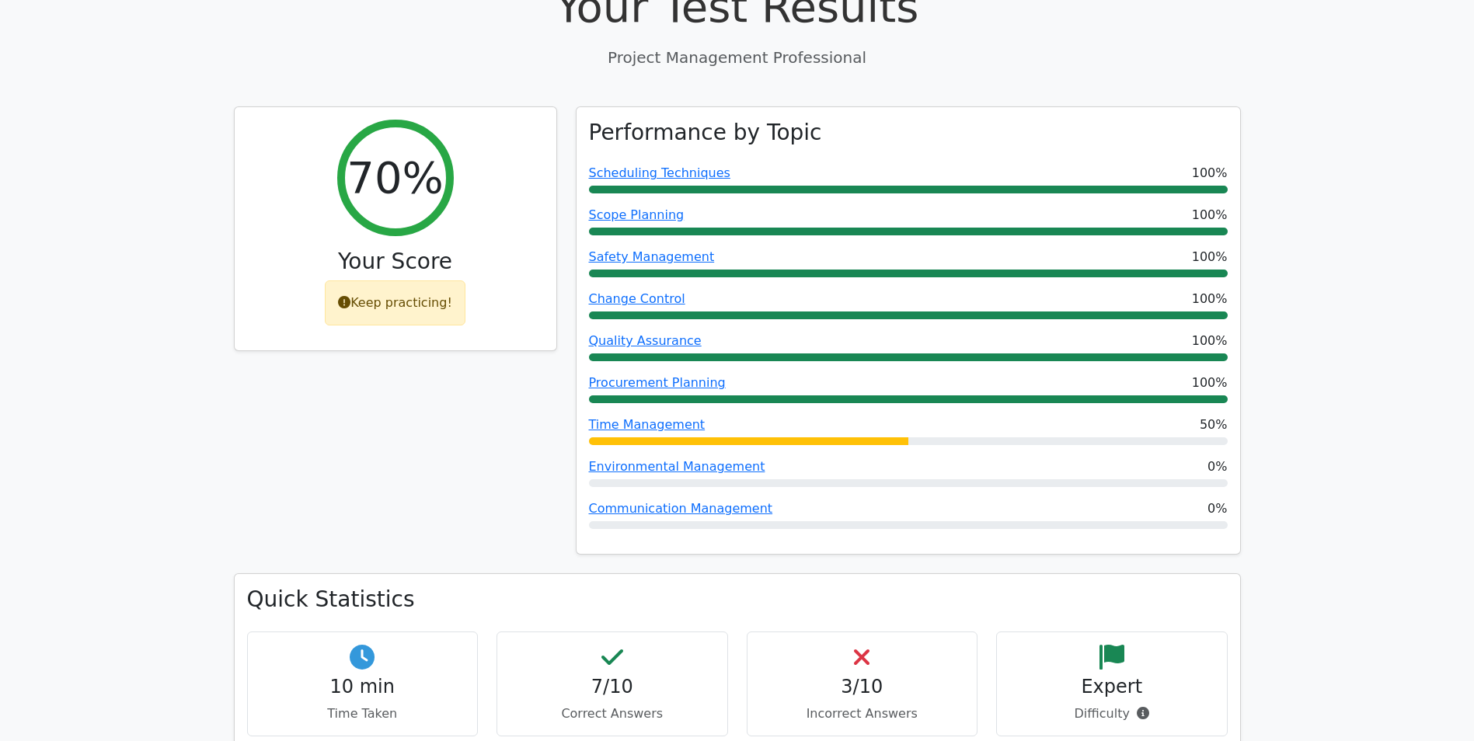
scroll to position [0, 0]
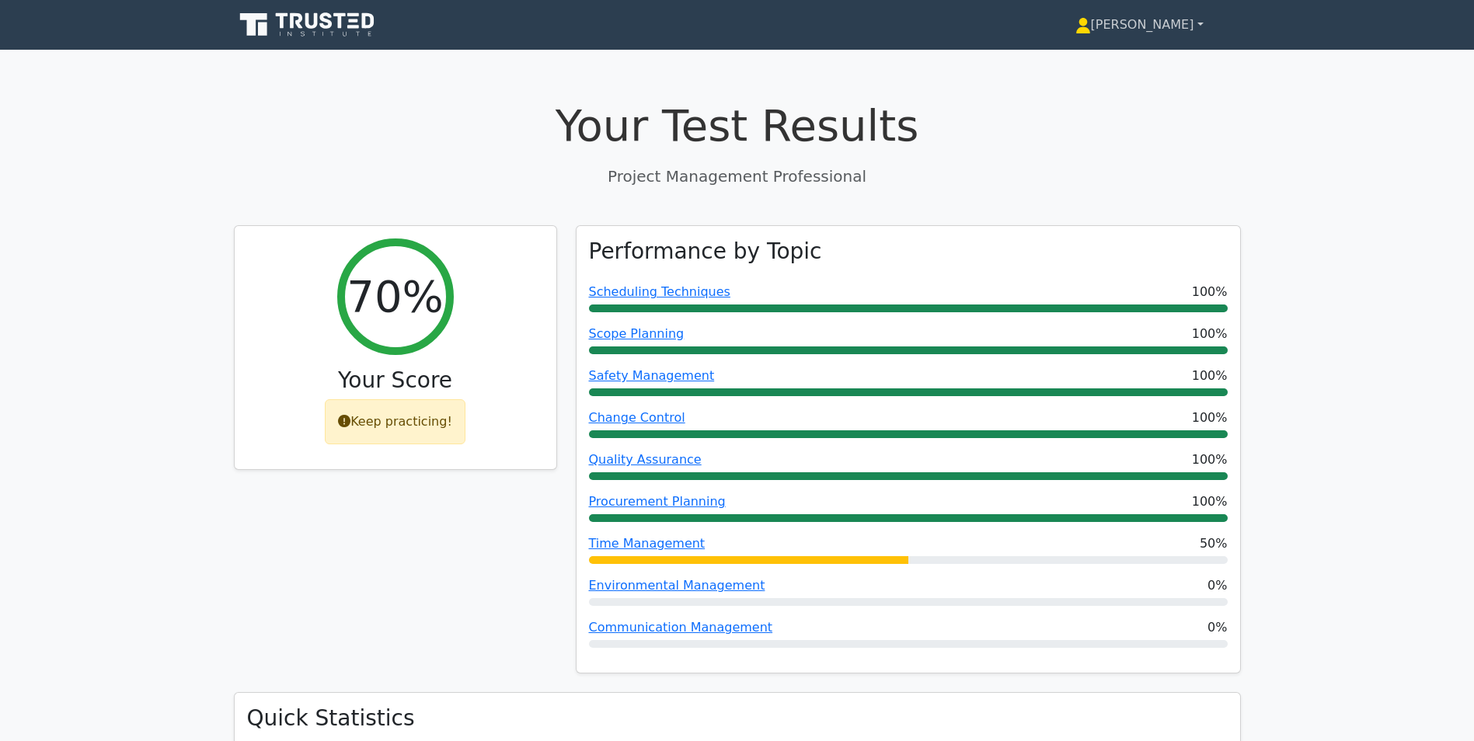
click at [1174, 26] on link "[PERSON_NAME]" at bounding box center [1139, 24] width 203 height 31
click at [1145, 58] on link "Profile" at bounding box center [1100, 61] width 123 height 25
